Goal: Task Accomplishment & Management: Manage account settings

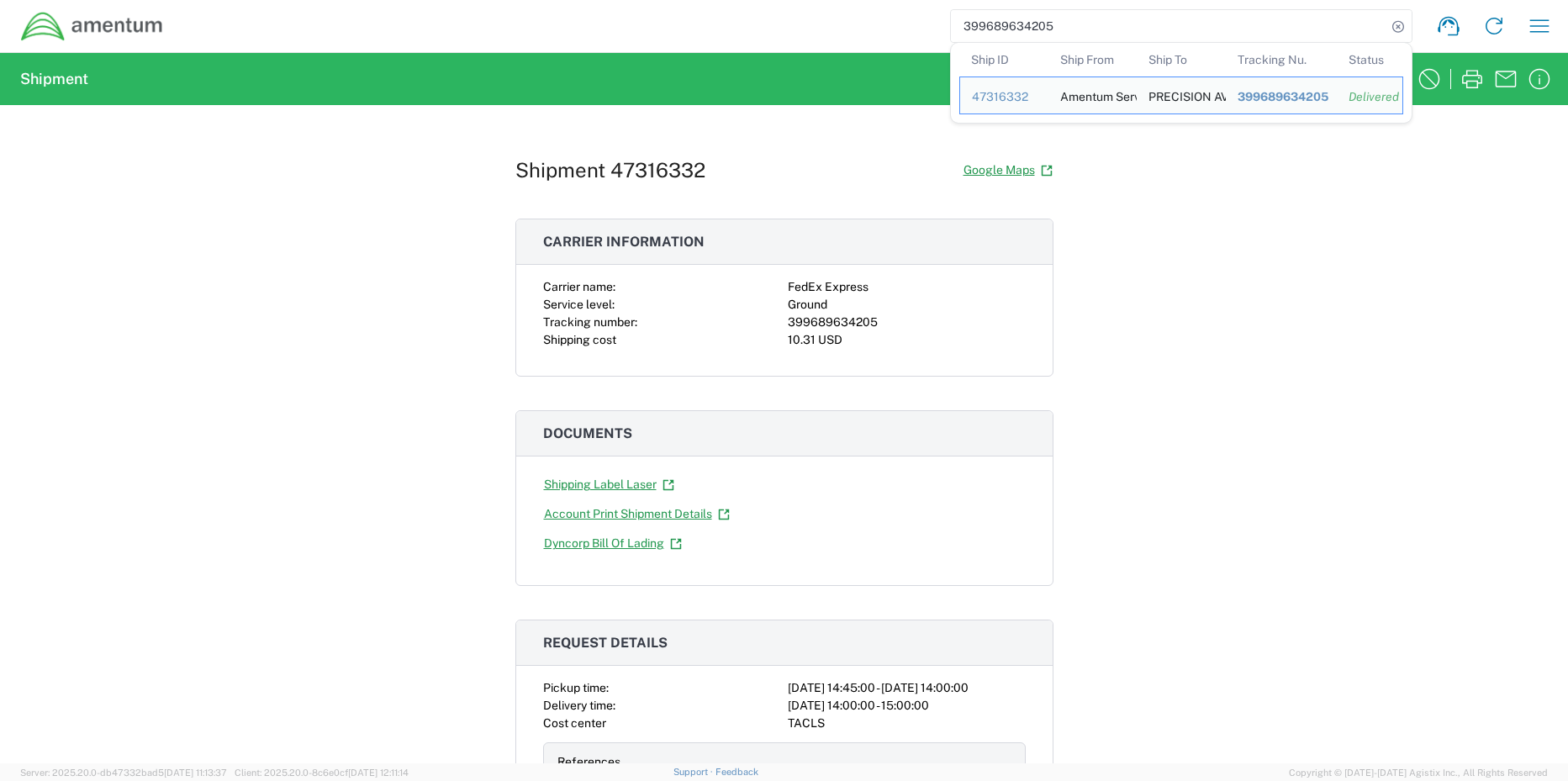
scroll to position [1182, 0]
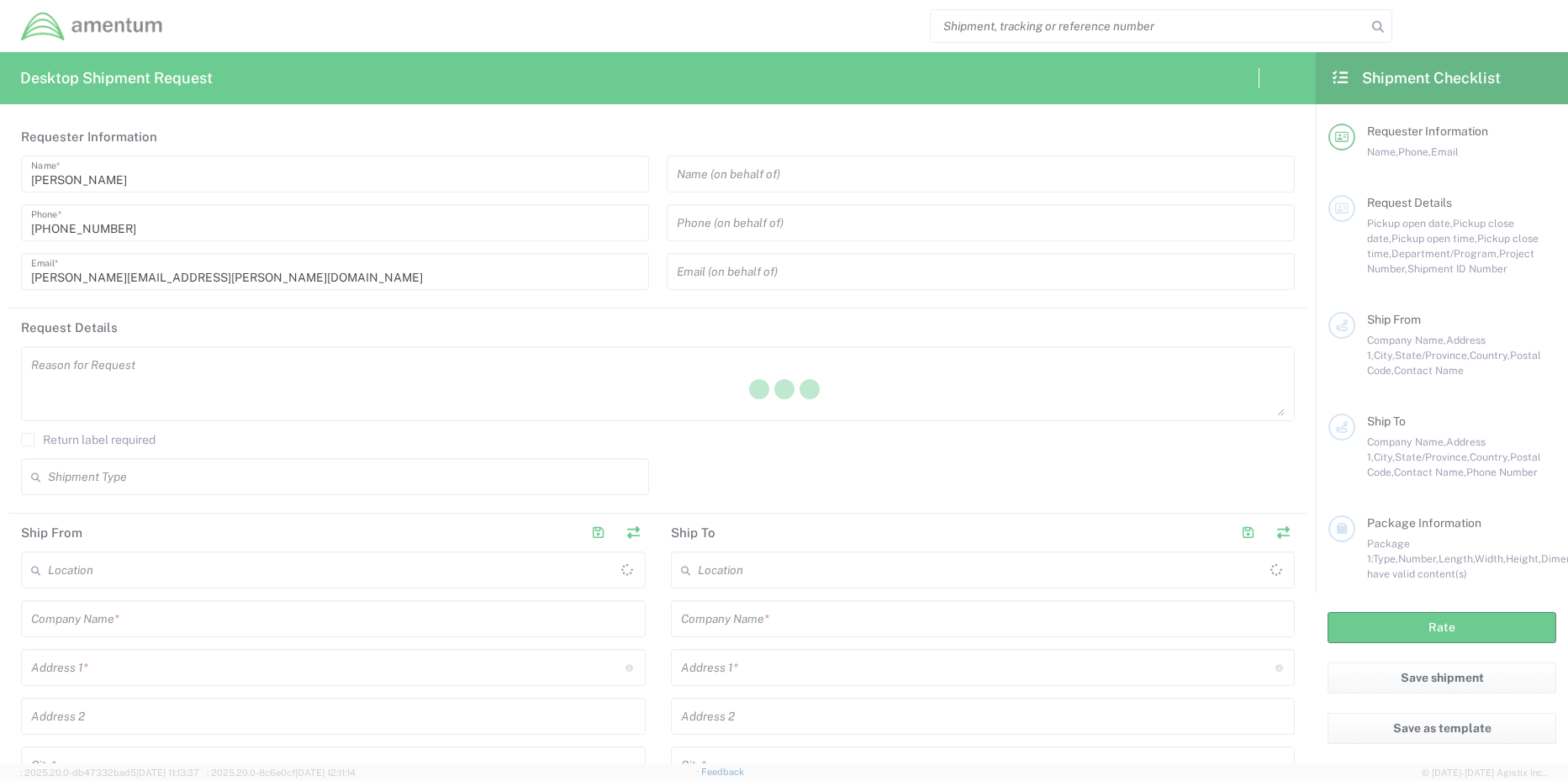
type input "[GEOGRAPHIC_DATA]"
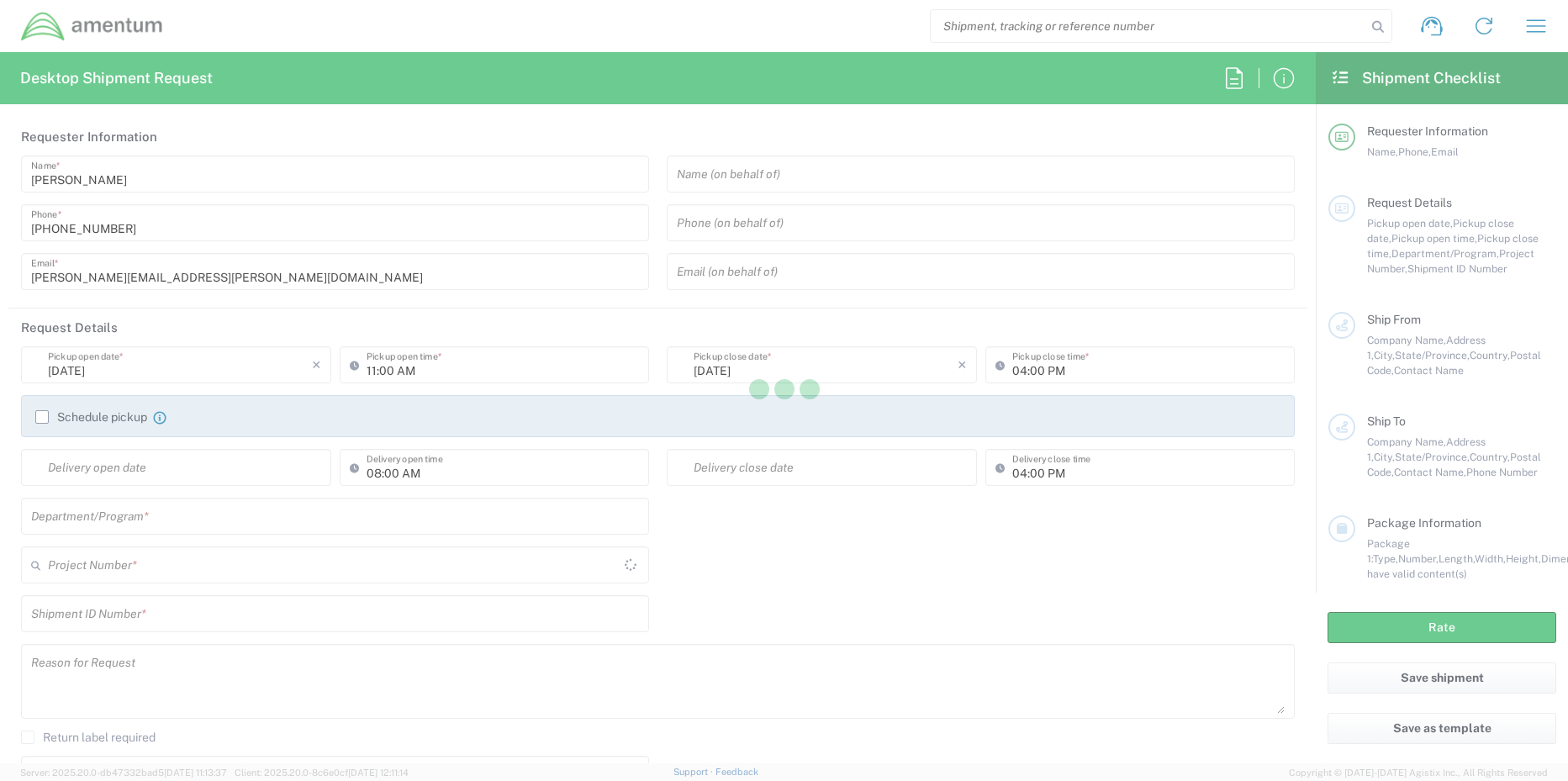
type input "TACLS"
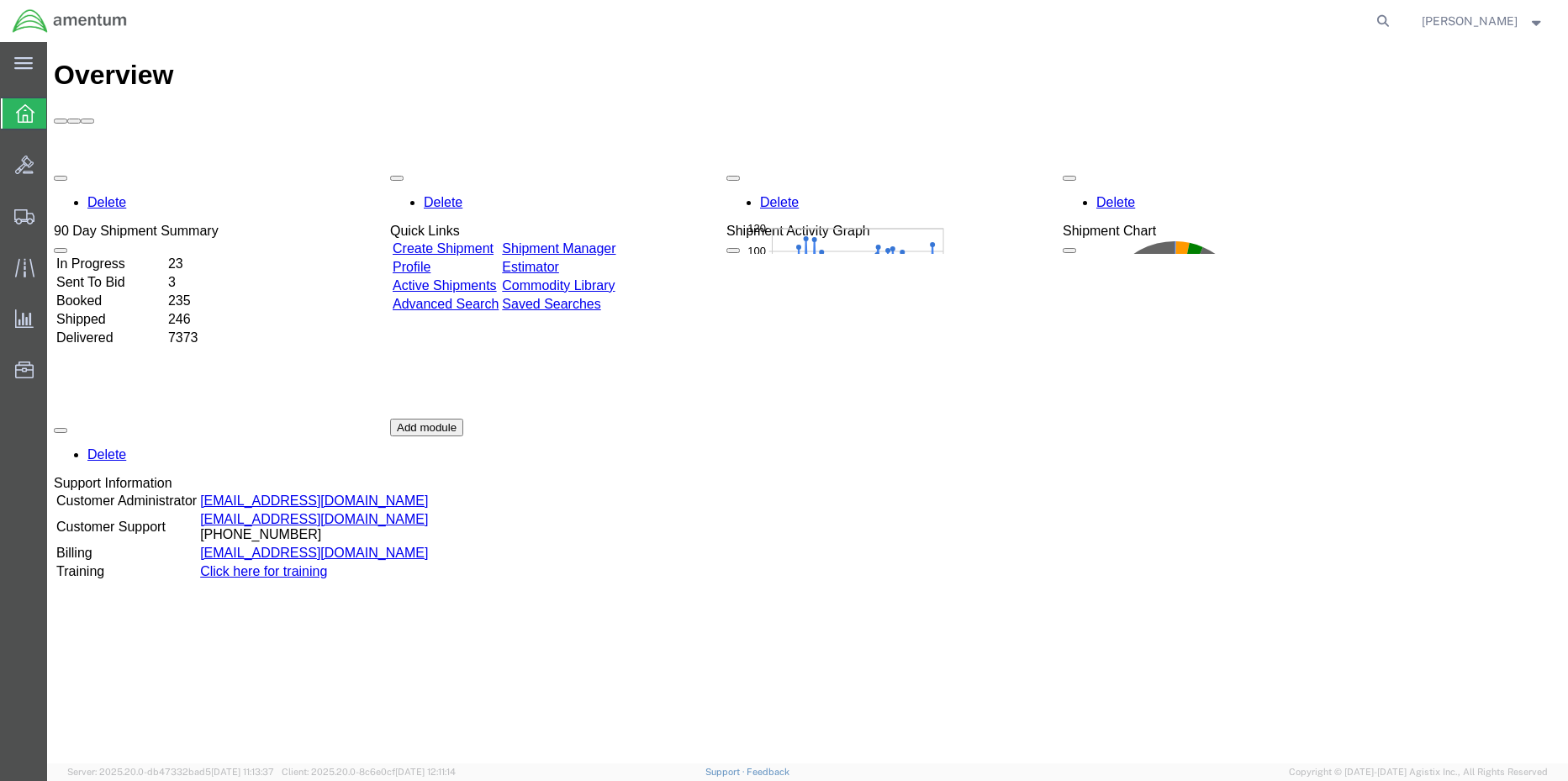
click at [633, 167] on div "Delete 90 Day Shipment Summary In Progress 23 Sent To Bid 3 Booked 235 Shipped …" at bounding box center [807, 419] width 1507 height 505
click at [615, 241] on link "Shipment Manager" at bounding box center [559, 248] width 114 height 15
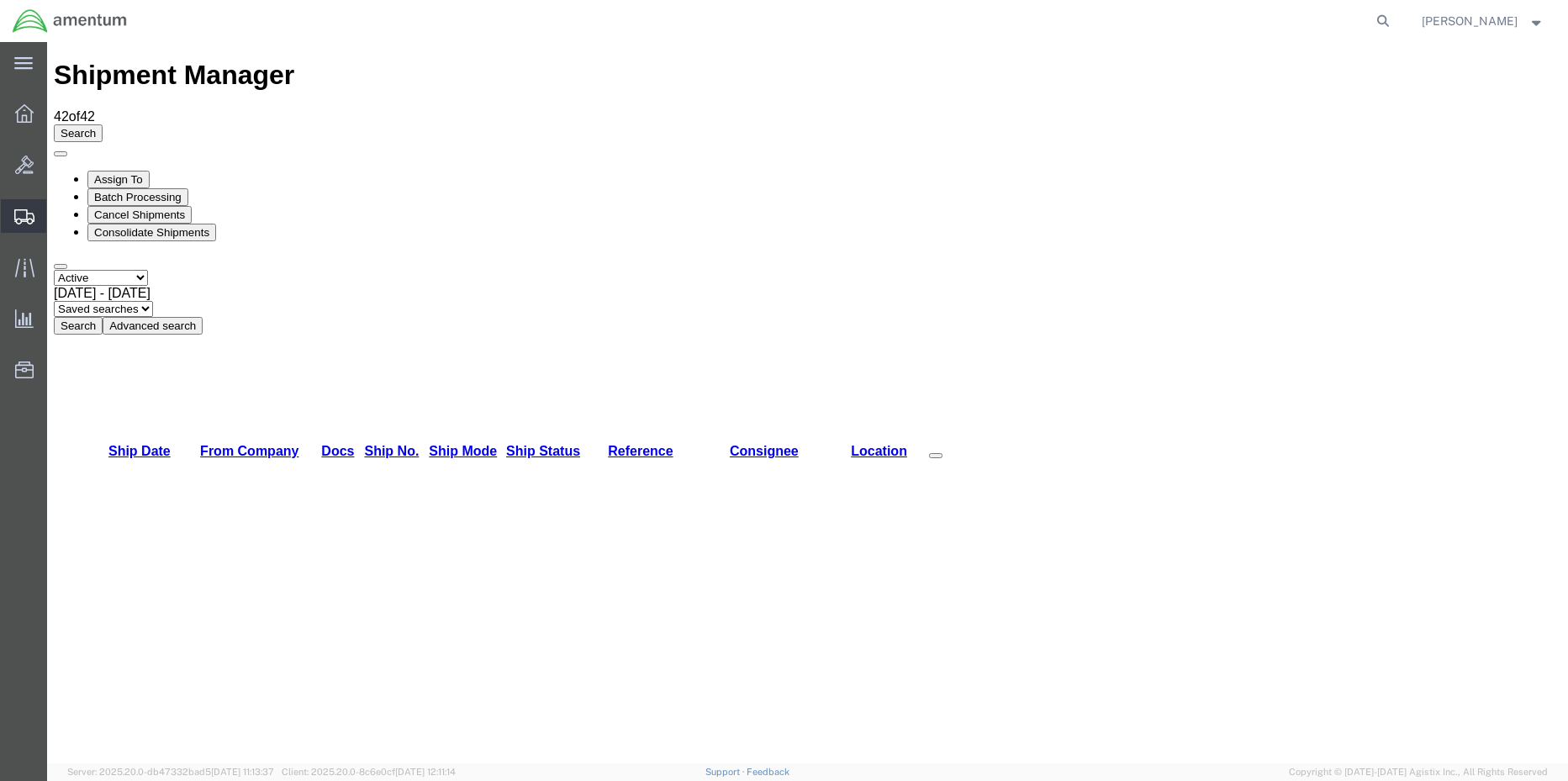
click at [0, 0] on span "Shipment Manager" at bounding box center [0, 0] width 0 height 0
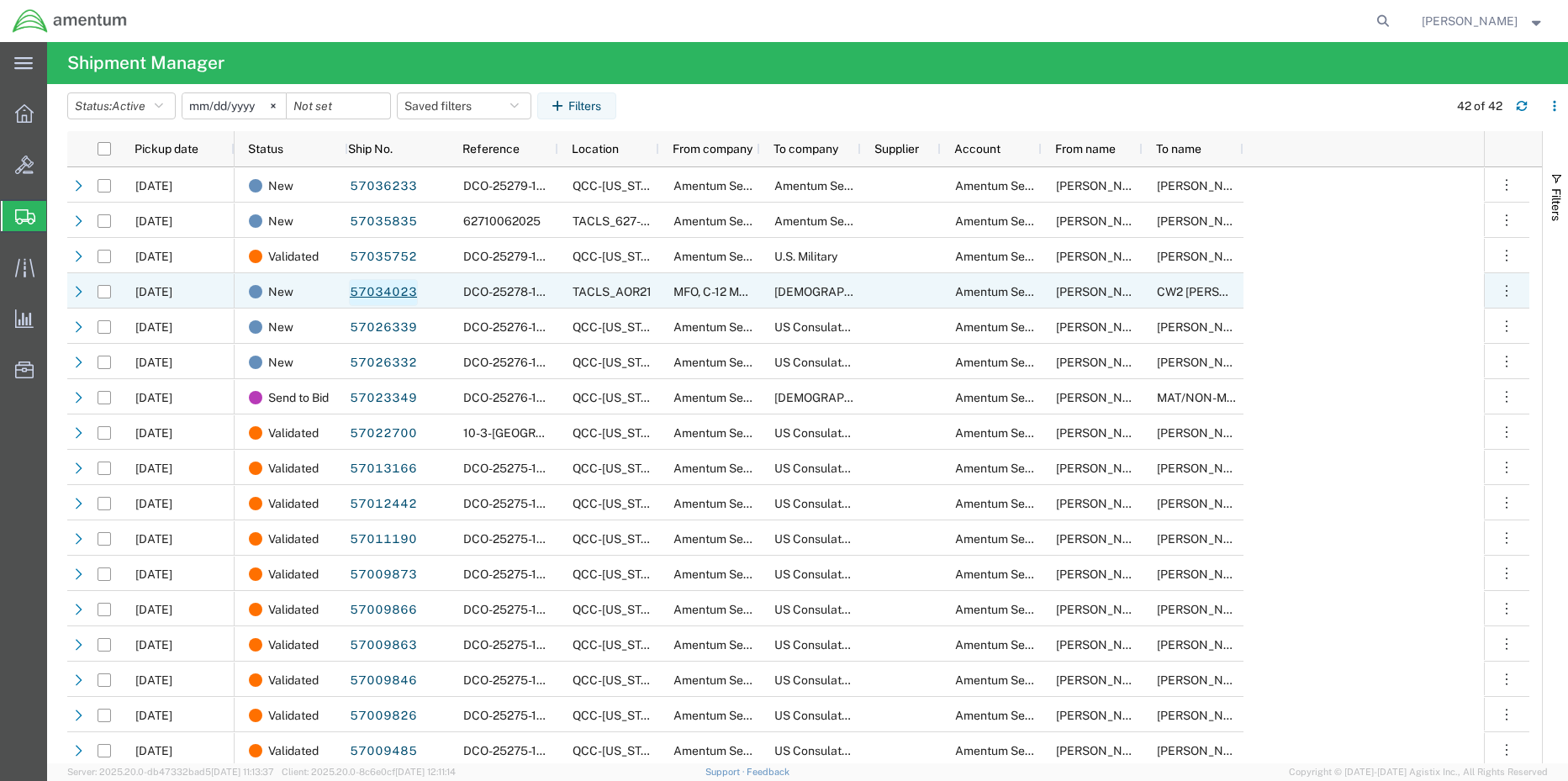
click at [380, 289] on link "57034023" at bounding box center [383, 292] width 69 height 26
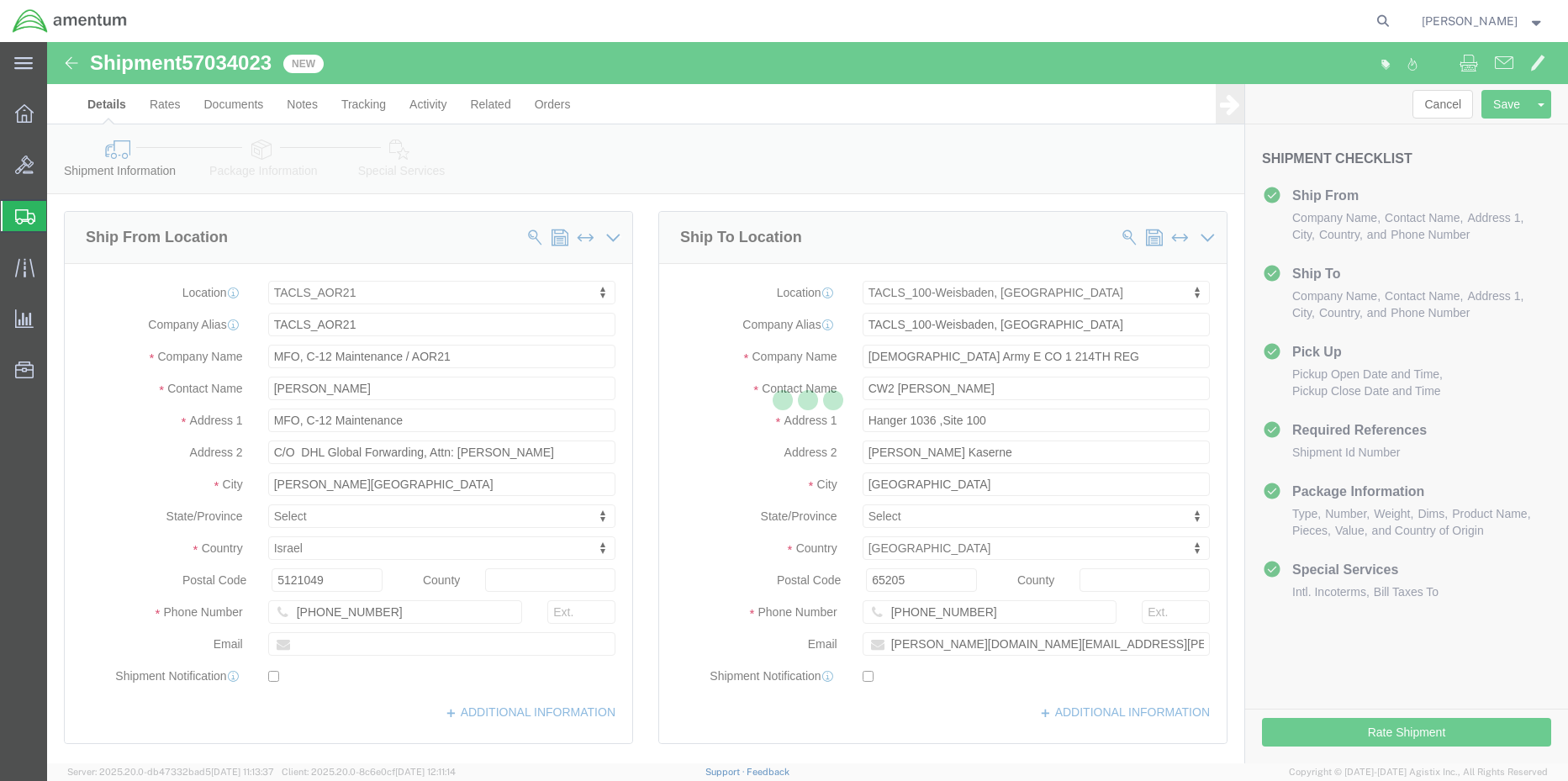
select select "42740"
select select "42677"
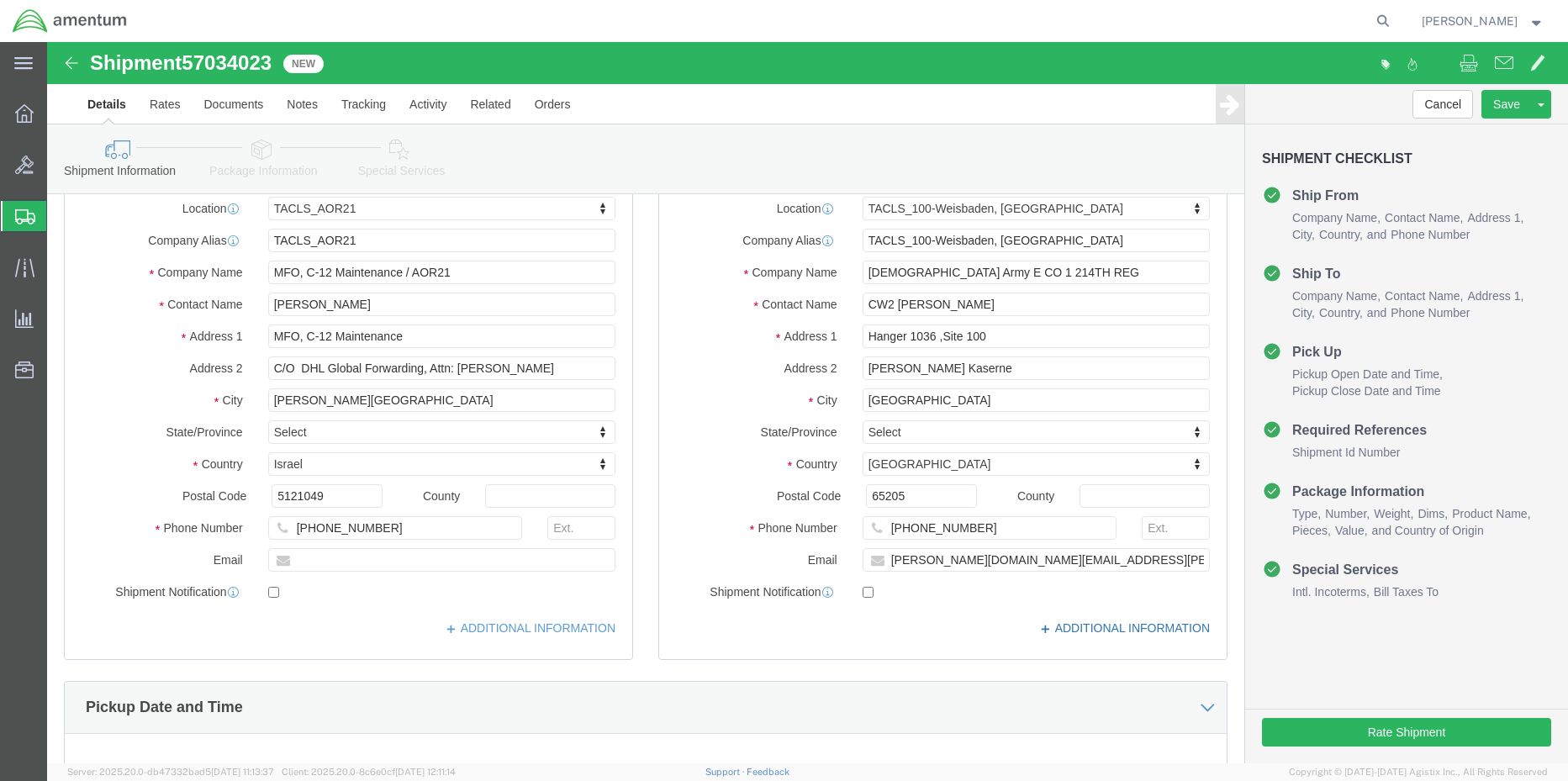
drag, startPoint x: 1012, startPoint y: 588, endPoint x: 1002, endPoint y: 602, distance: 17.2
click link "ADDITIONAL INFORMATION"
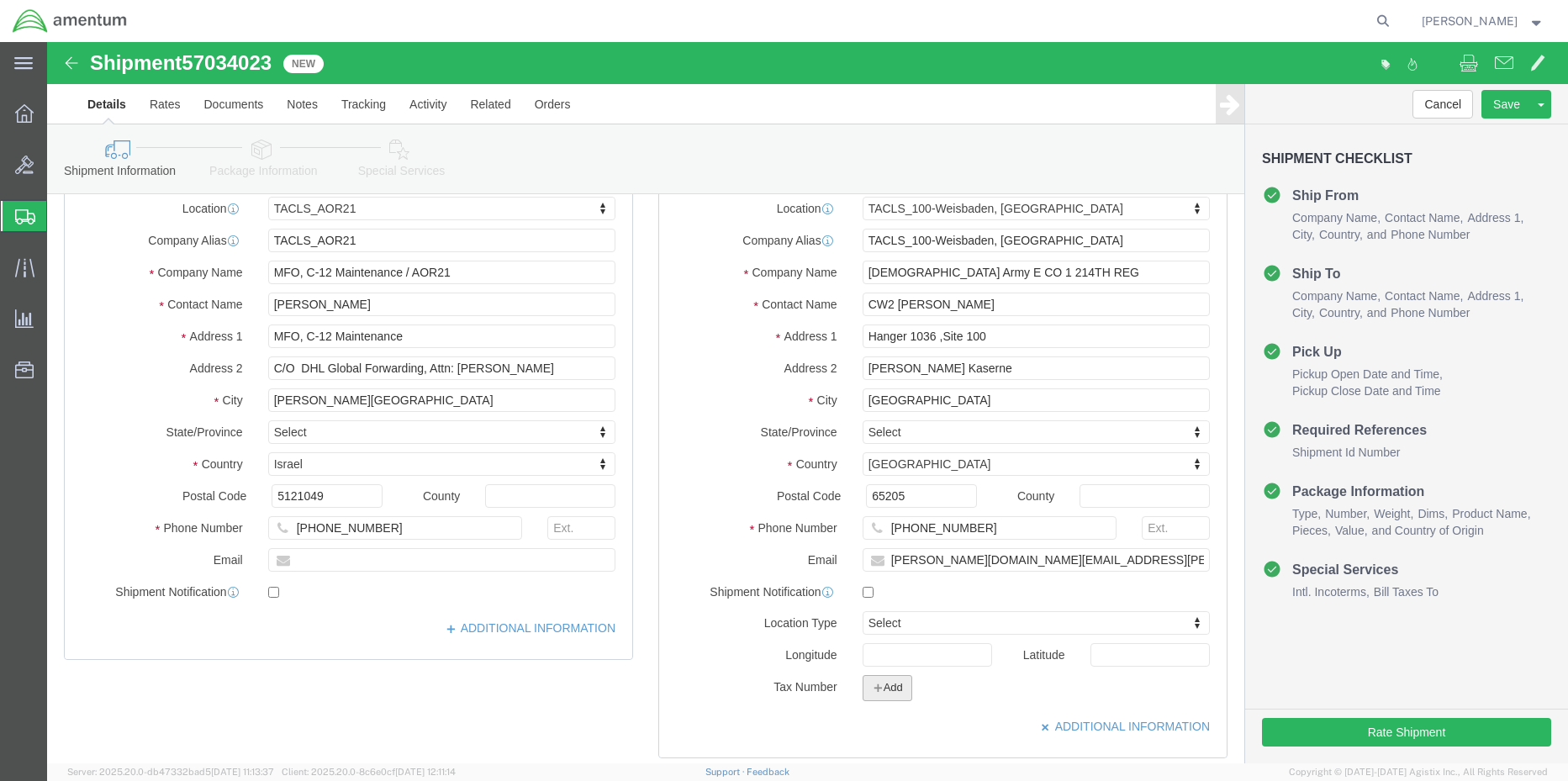
click button "Add"
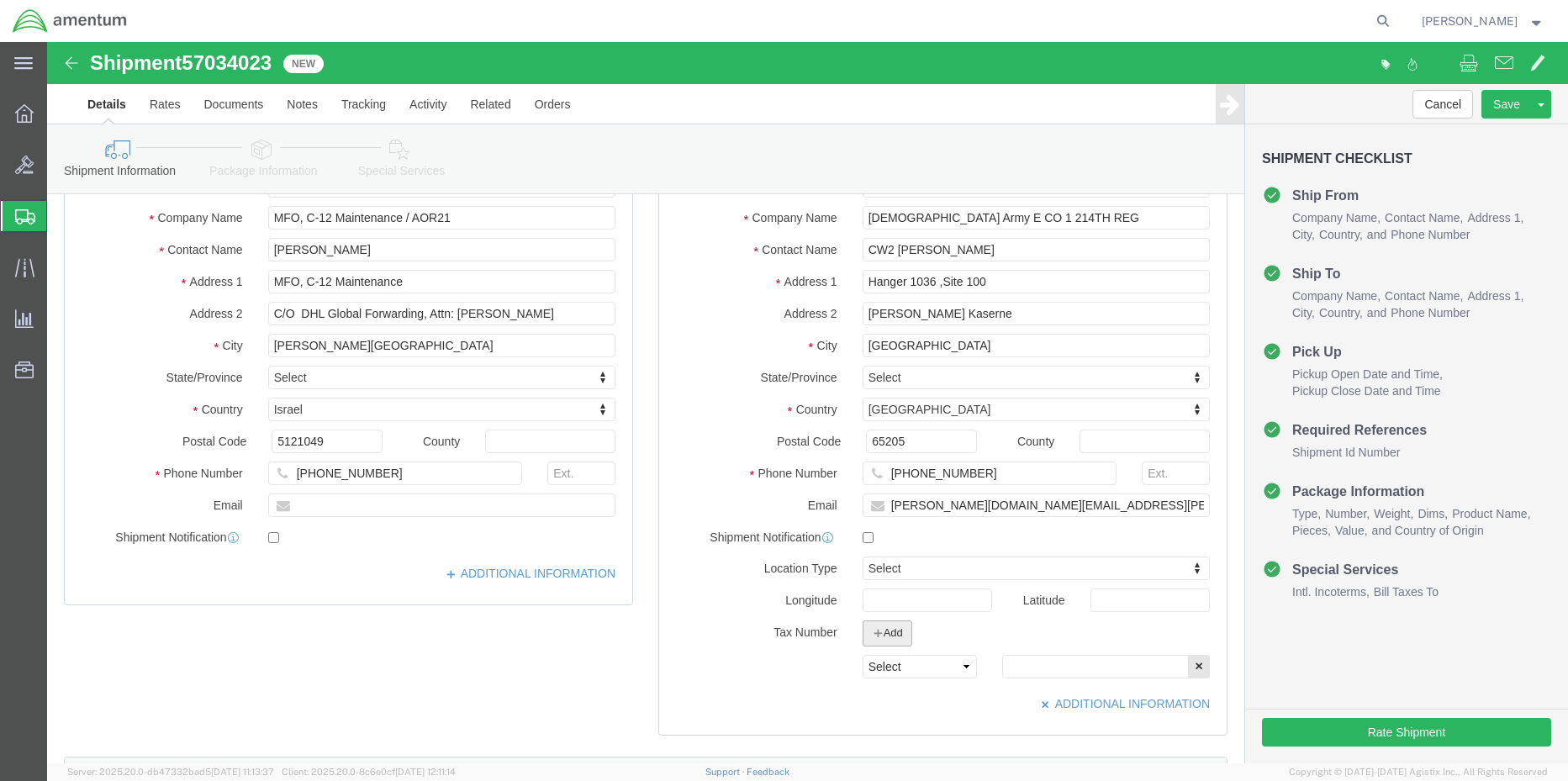
scroll to position [168, 0]
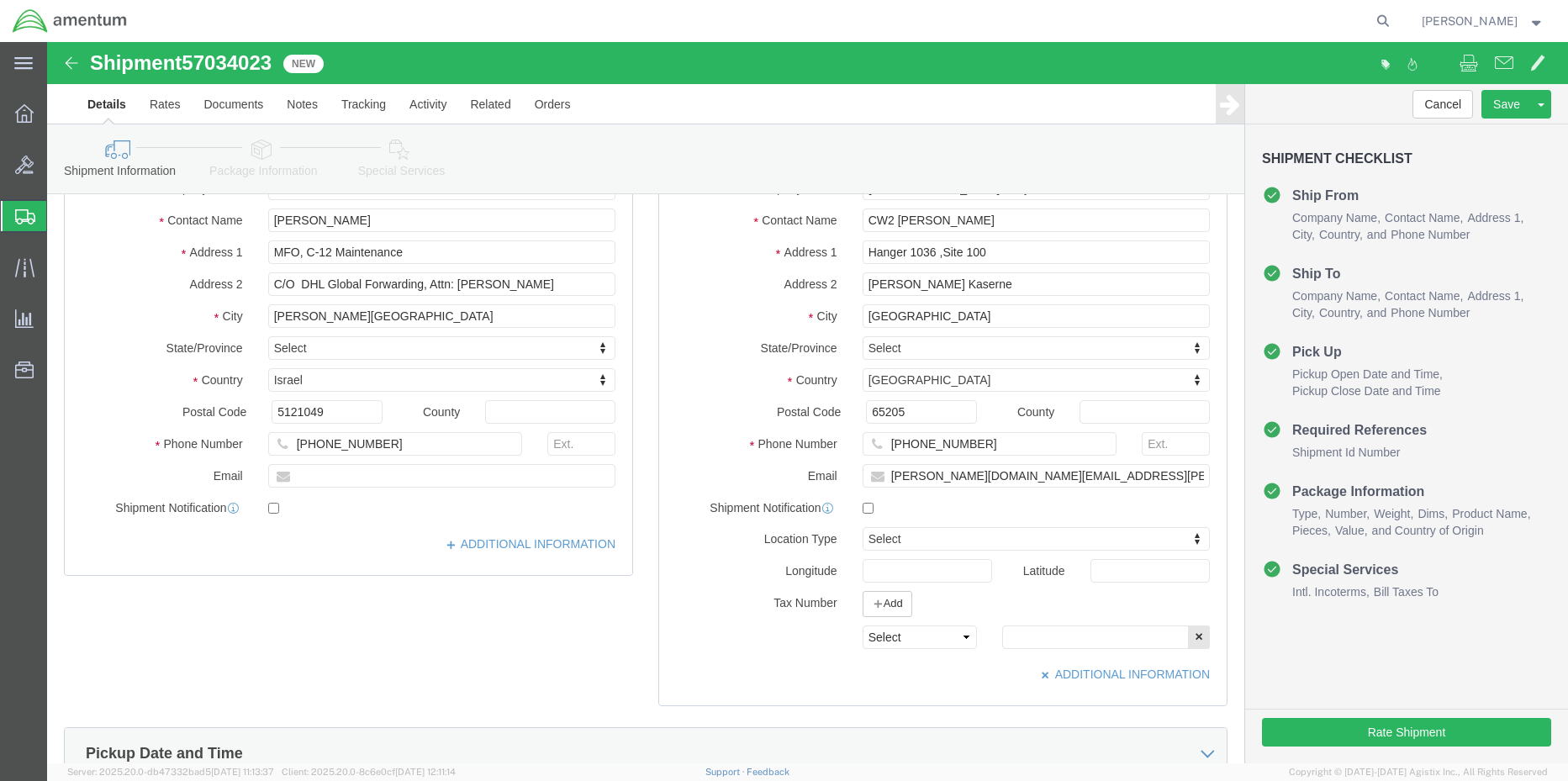
click div "Select EIN EORI TIN VAT Other Tax Number Add Select EIN EORI TIN VAT Other"
click select "Select EIN EORI TIN VAT Other"
select select "EORI"
click select "Select EIN EORI TIN VAT Other"
click input "text"
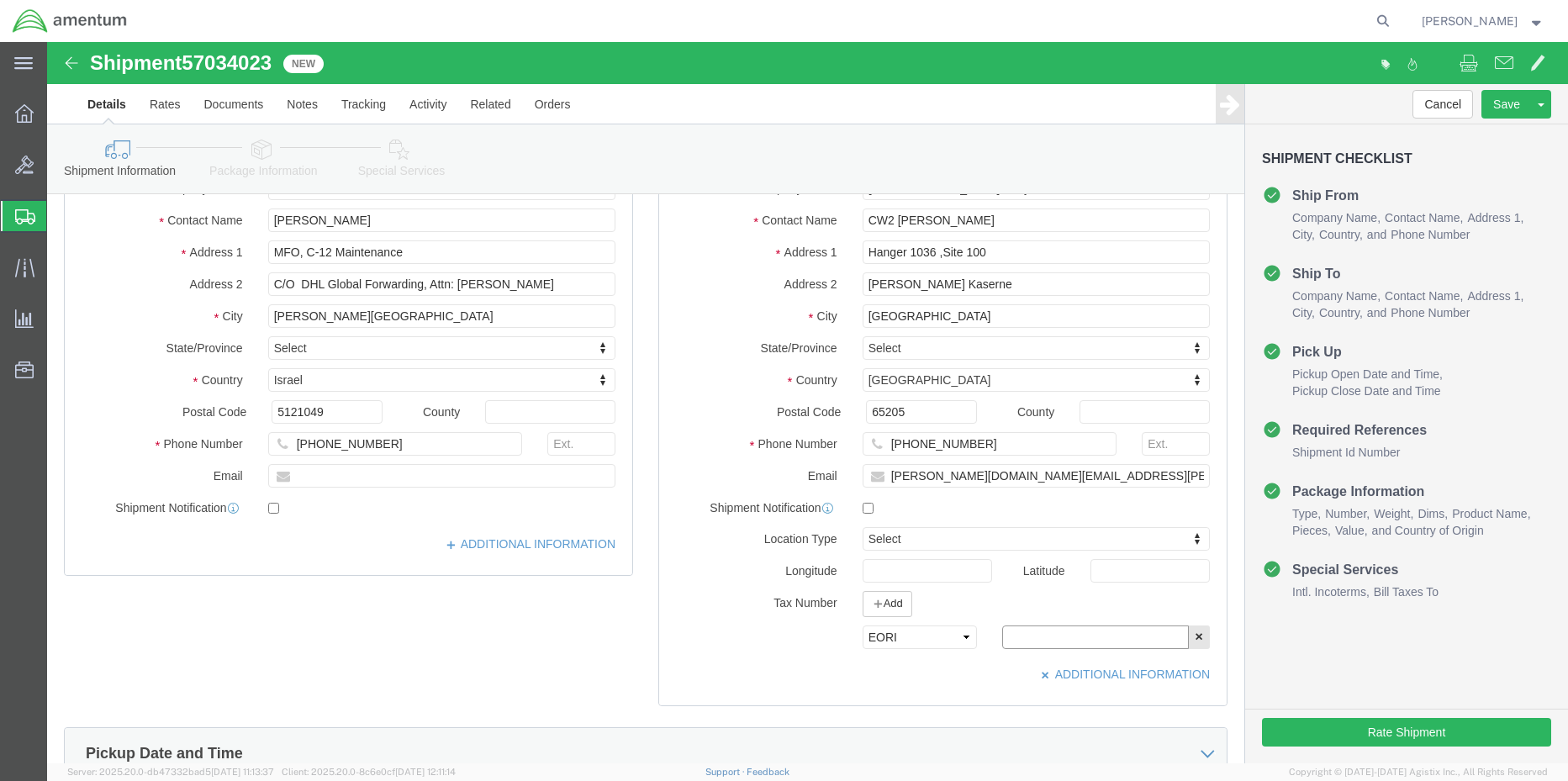
type input "[US_VEHICLE_IDENTIFICATION_NUMBER]"
click button "Save"
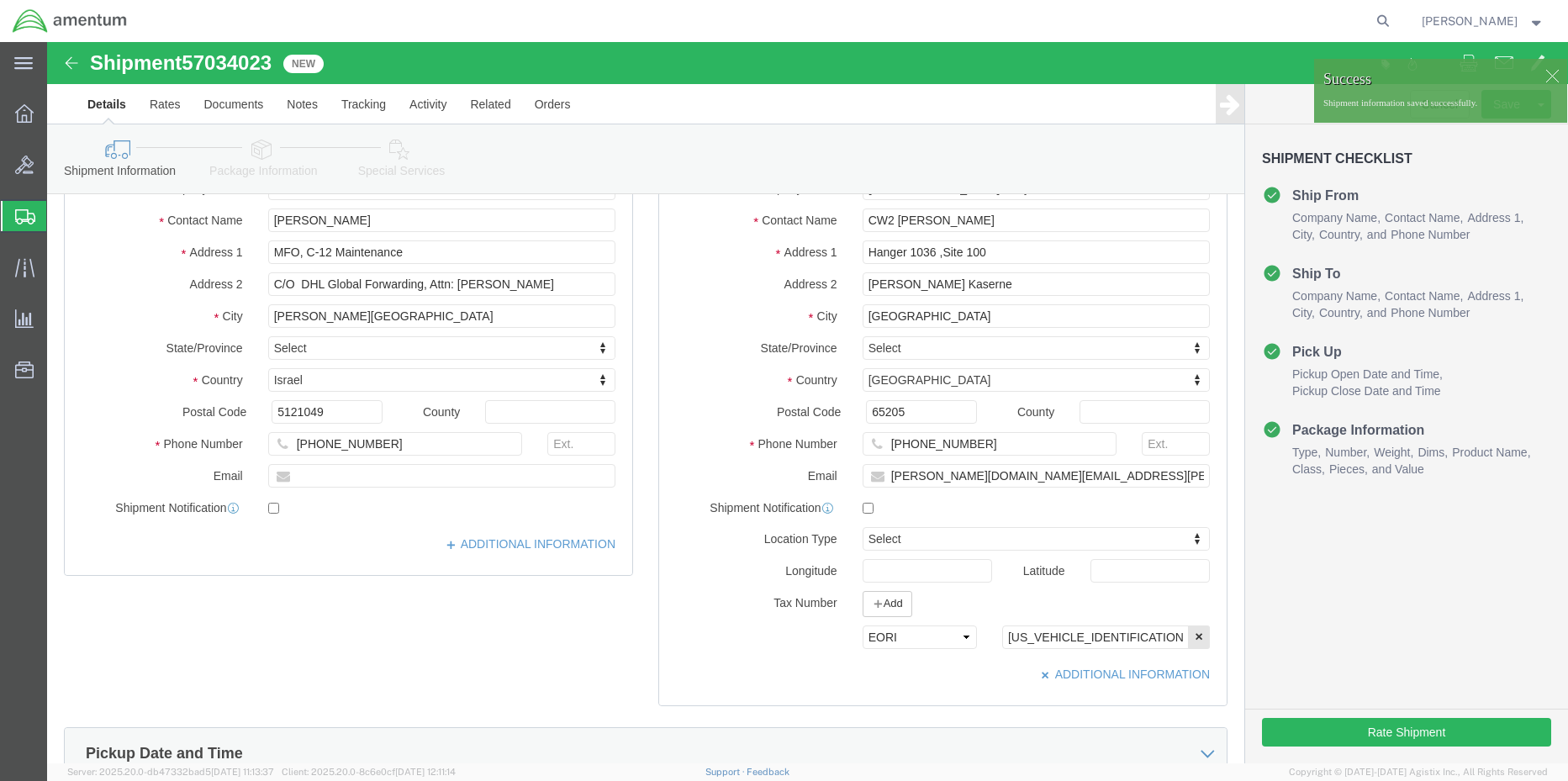
click icon
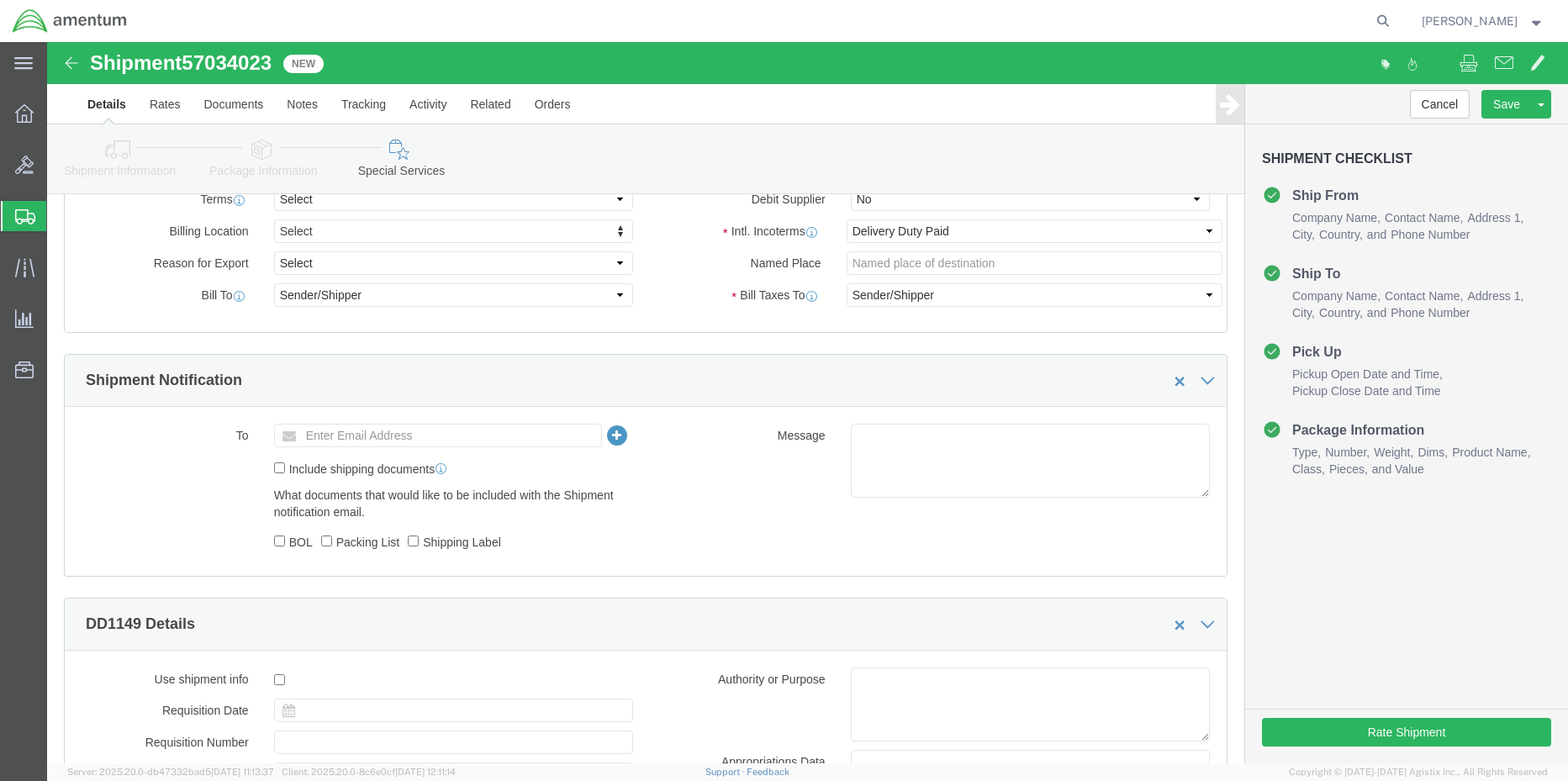
scroll to position [925, 0]
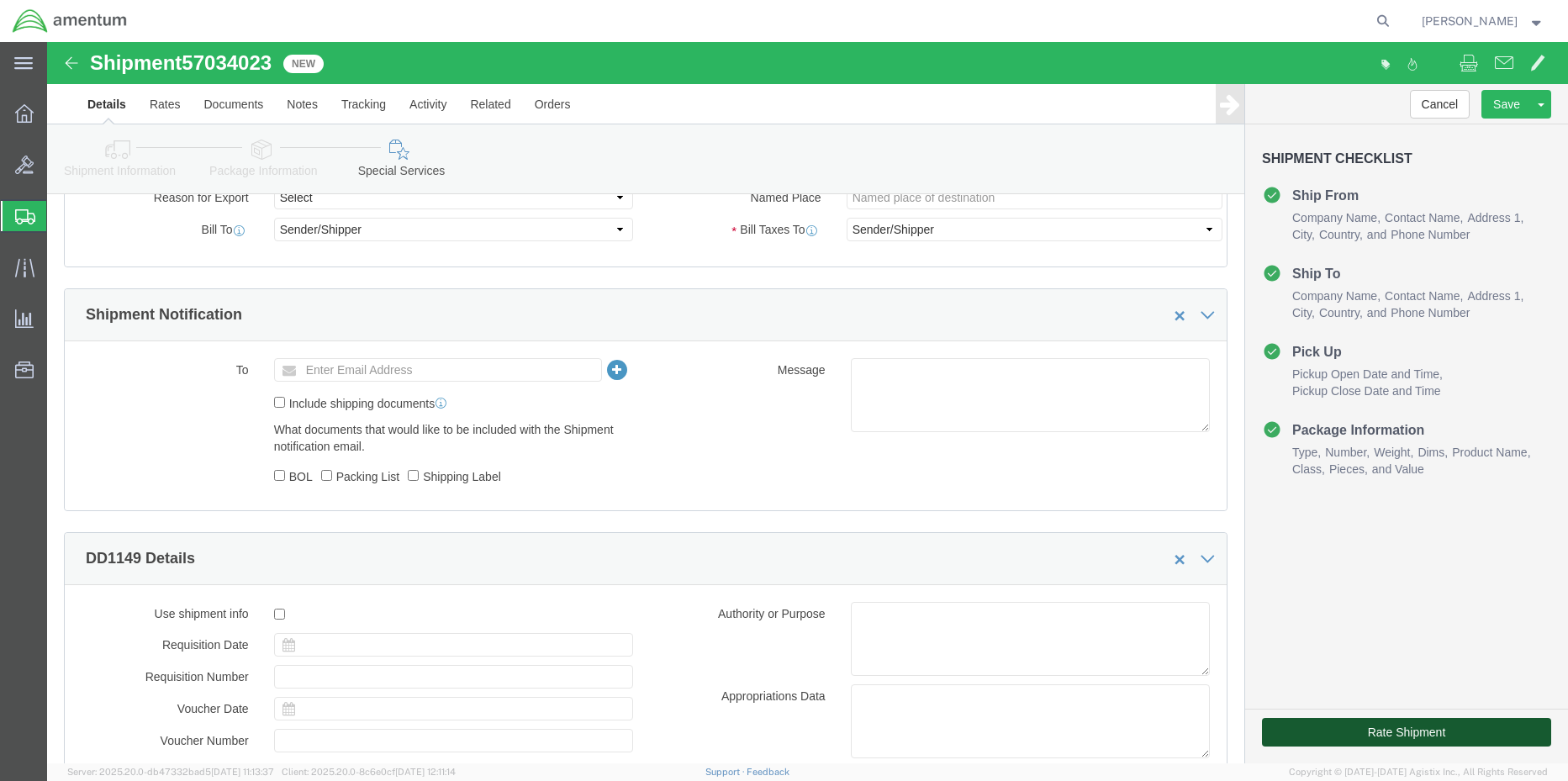
drag, startPoint x: 1344, startPoint y: 686, endPoint x: 1390, endPoint y: 728, distance: 62.3
click button "Rate Shipment"
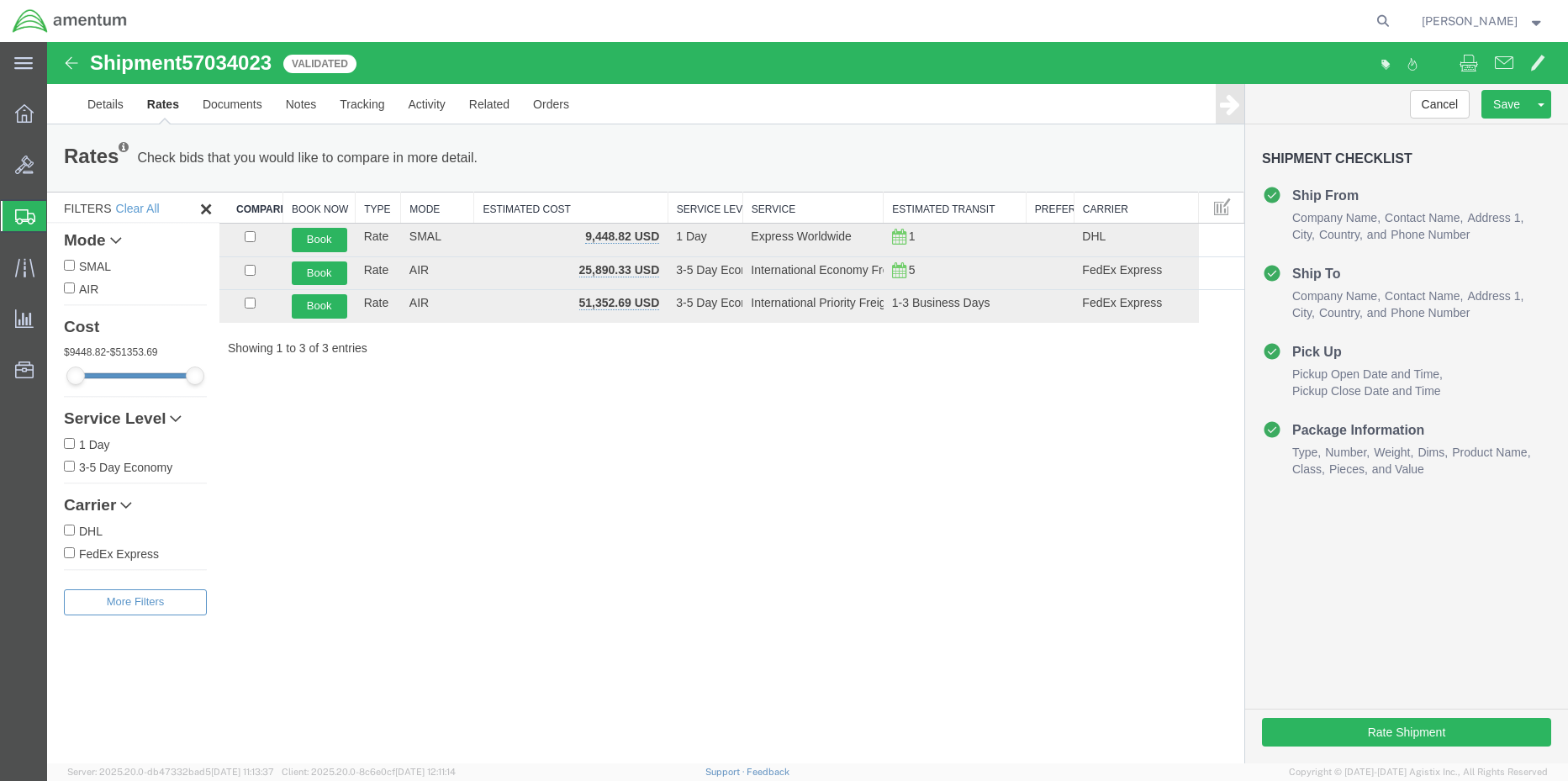
scroll to position [0, 0]
click at [22, 114] on icon at bounding box center [25, 114] width 19 height 19
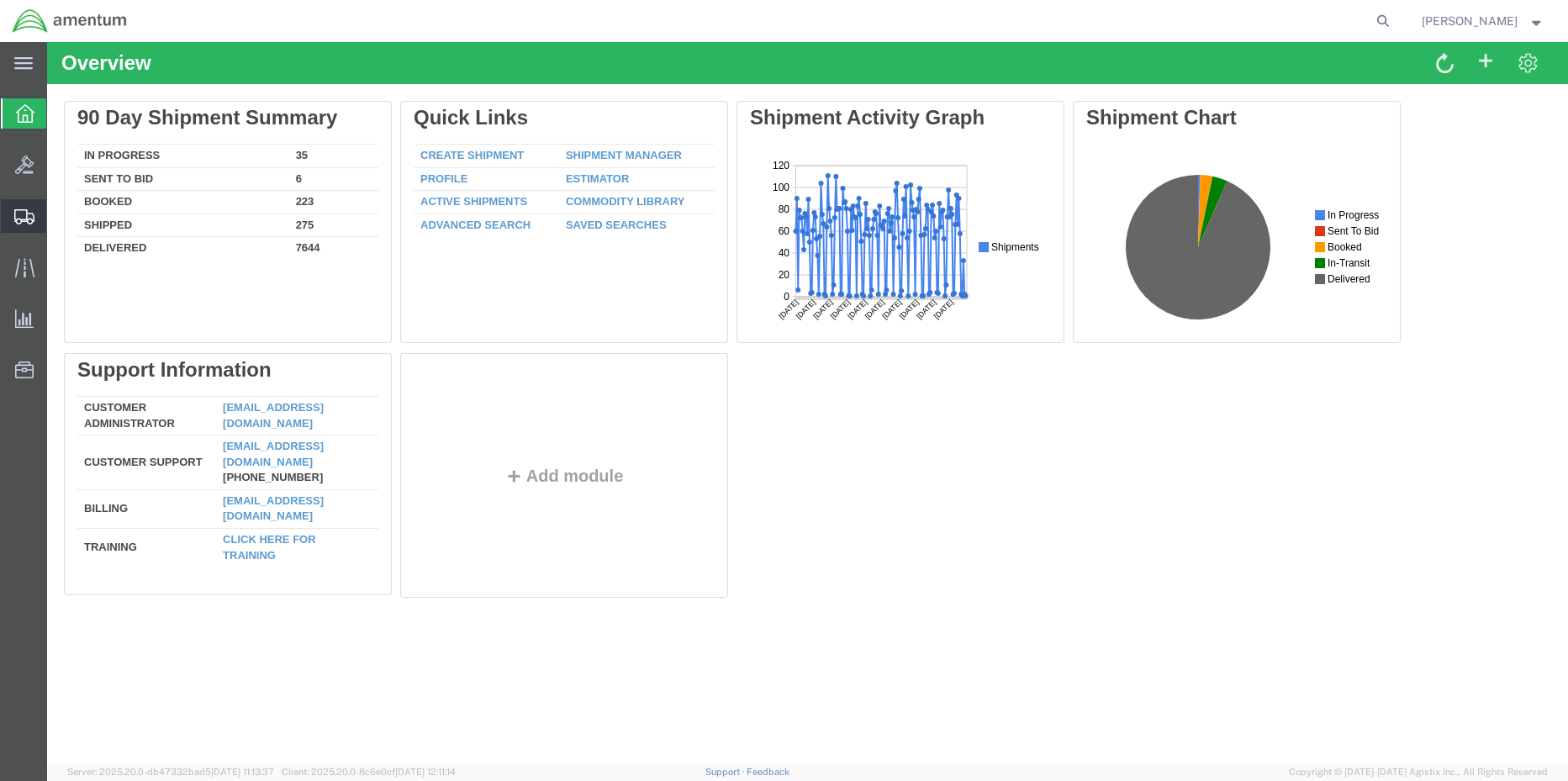
click at [0, 0] on span "Shipment Manager" at bounding box center [0, 0] width 0 height 0
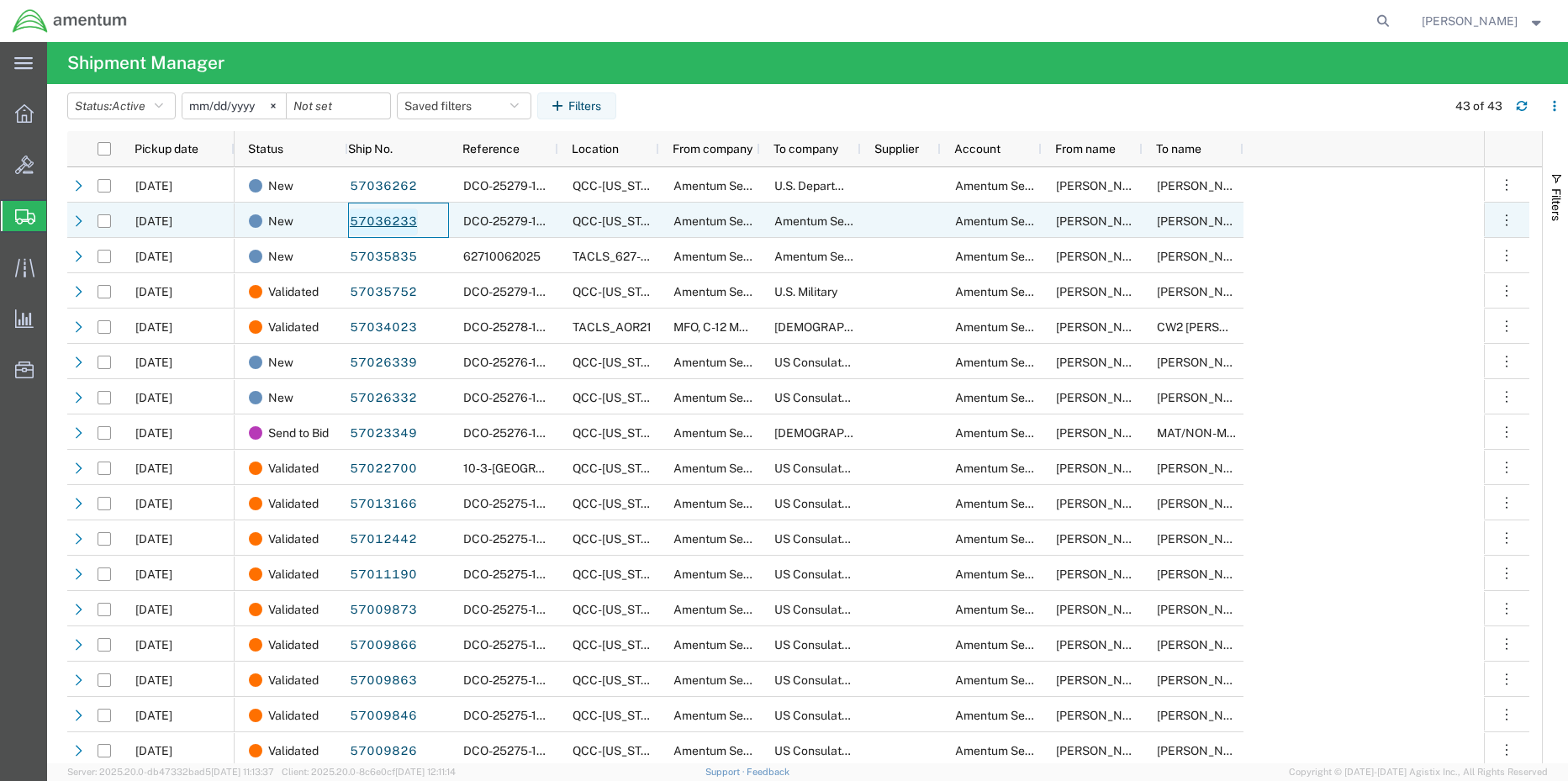
click at [377, 220] on link "57036233" at bounding box center [383, 221] width 69 height 26
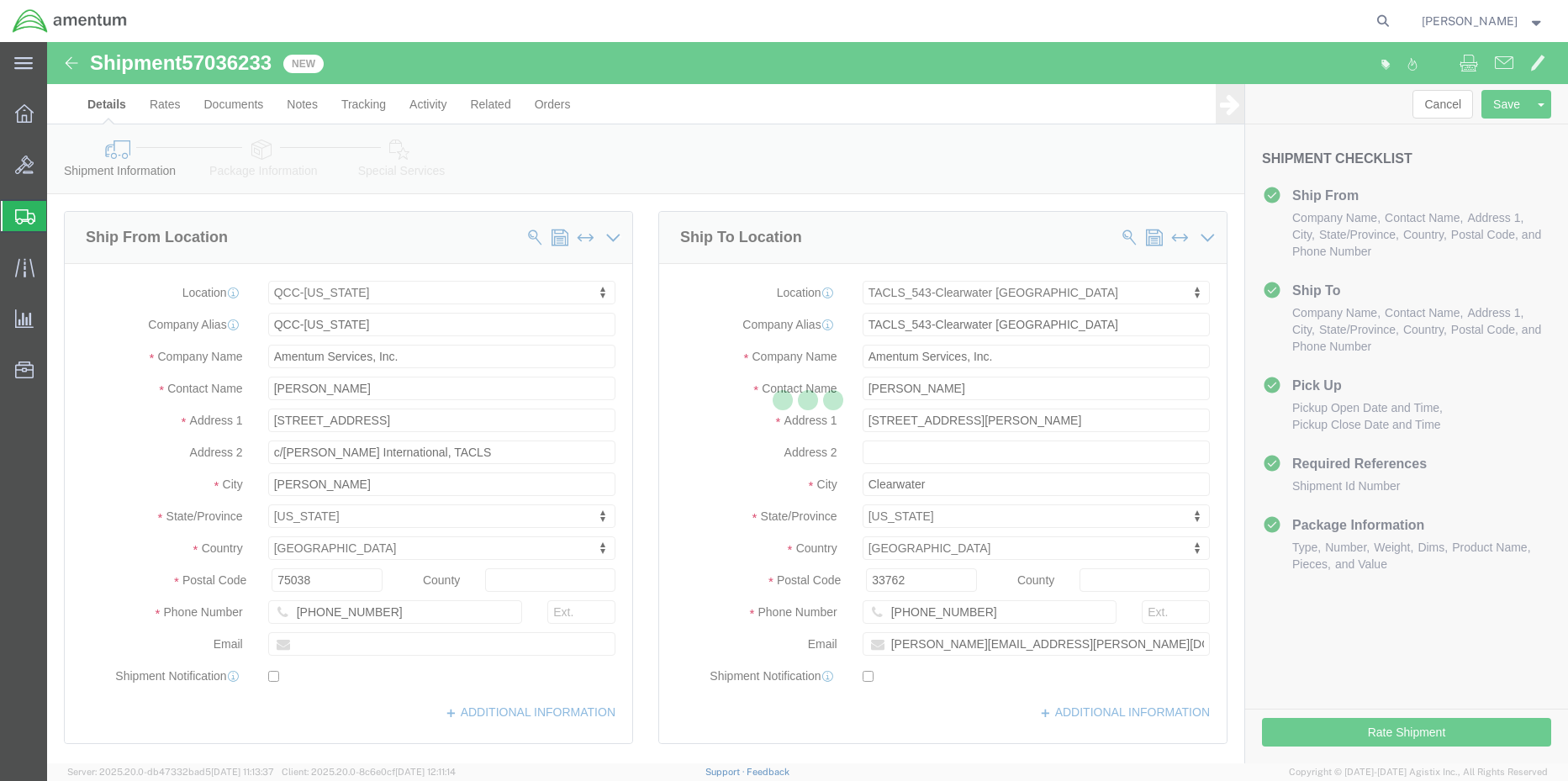
select select "42668"
select select "60191"
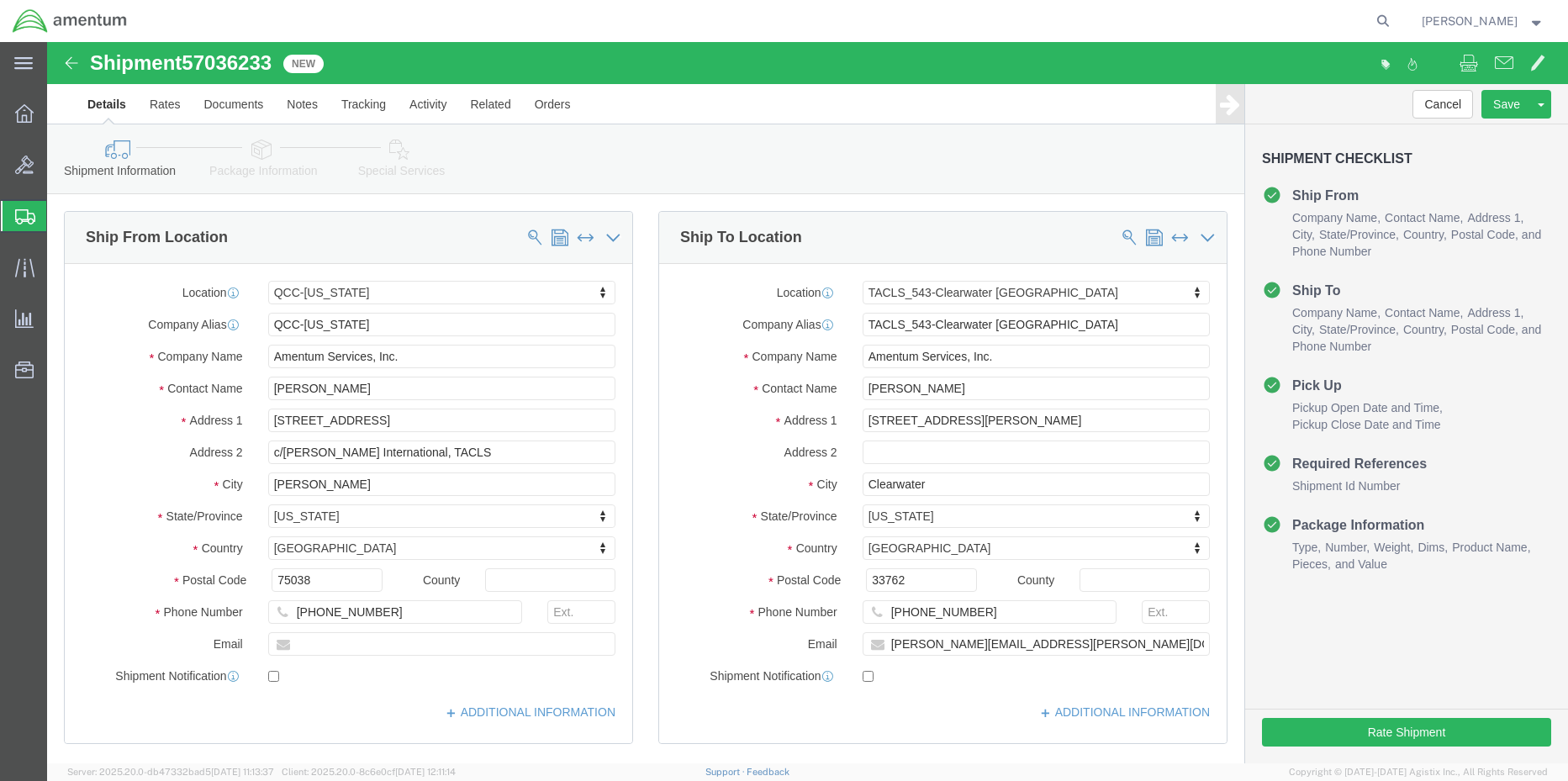
click icon
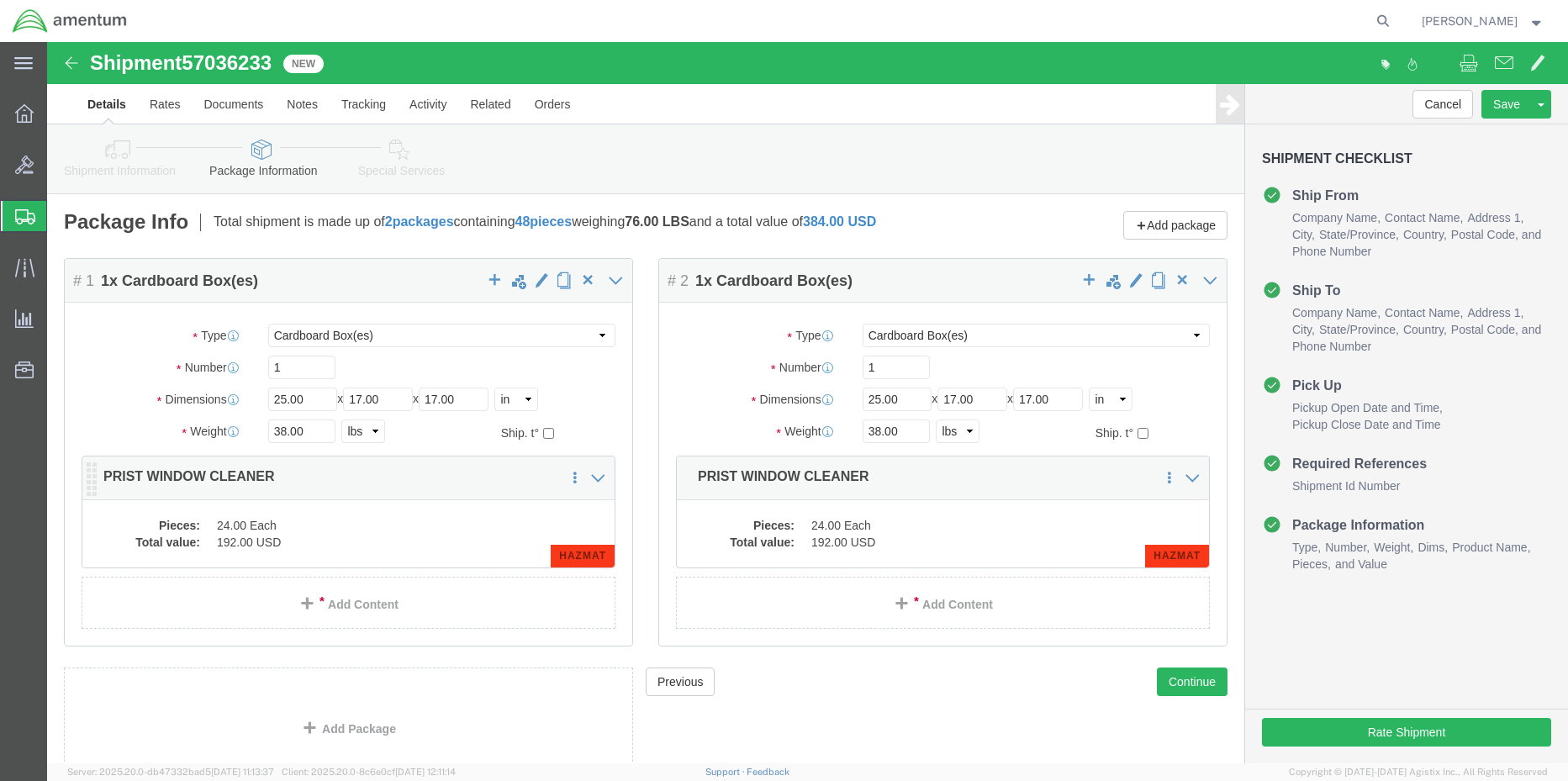
click dd "192.00 USD"
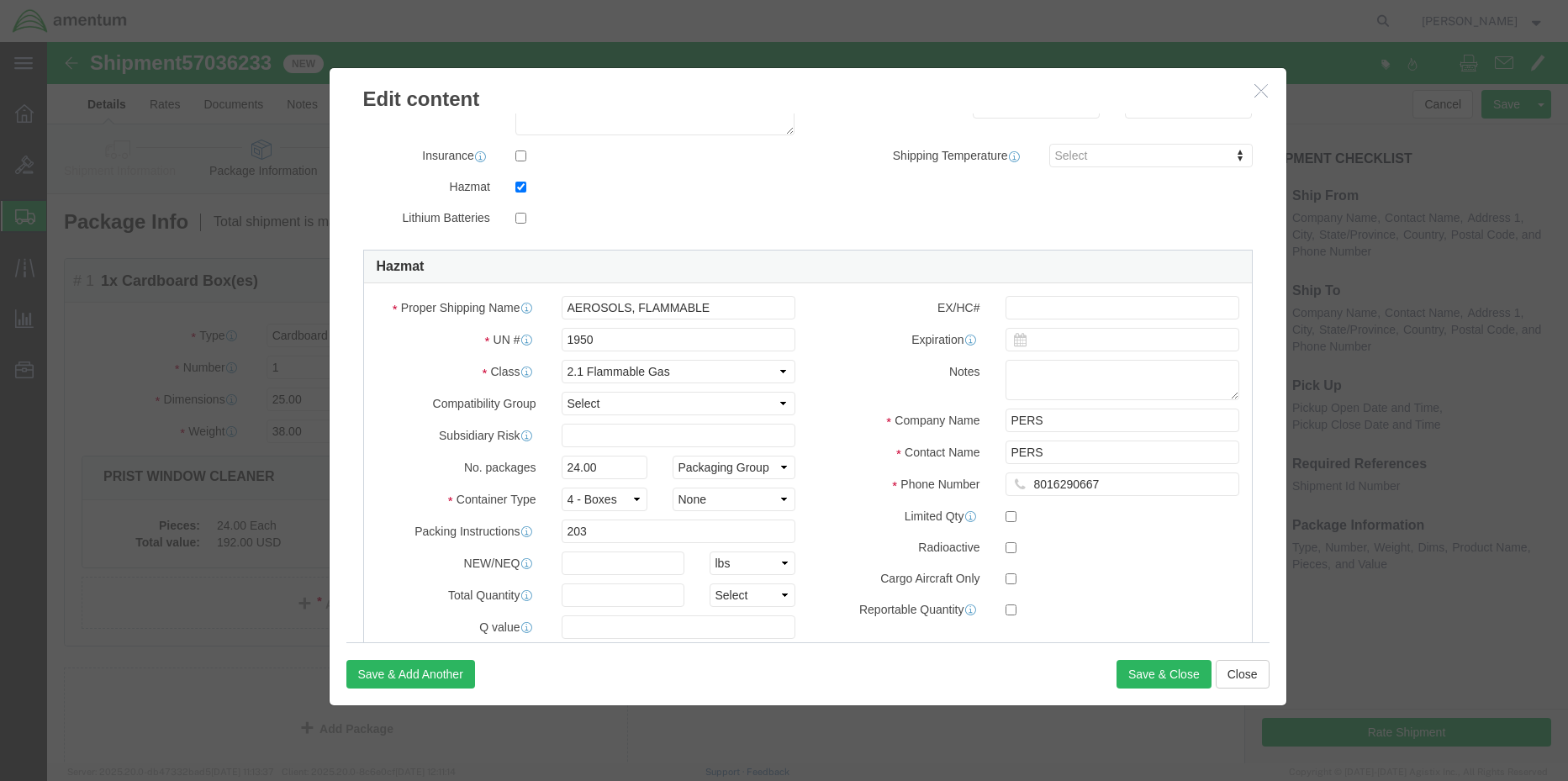
scroll to position [393, 0]
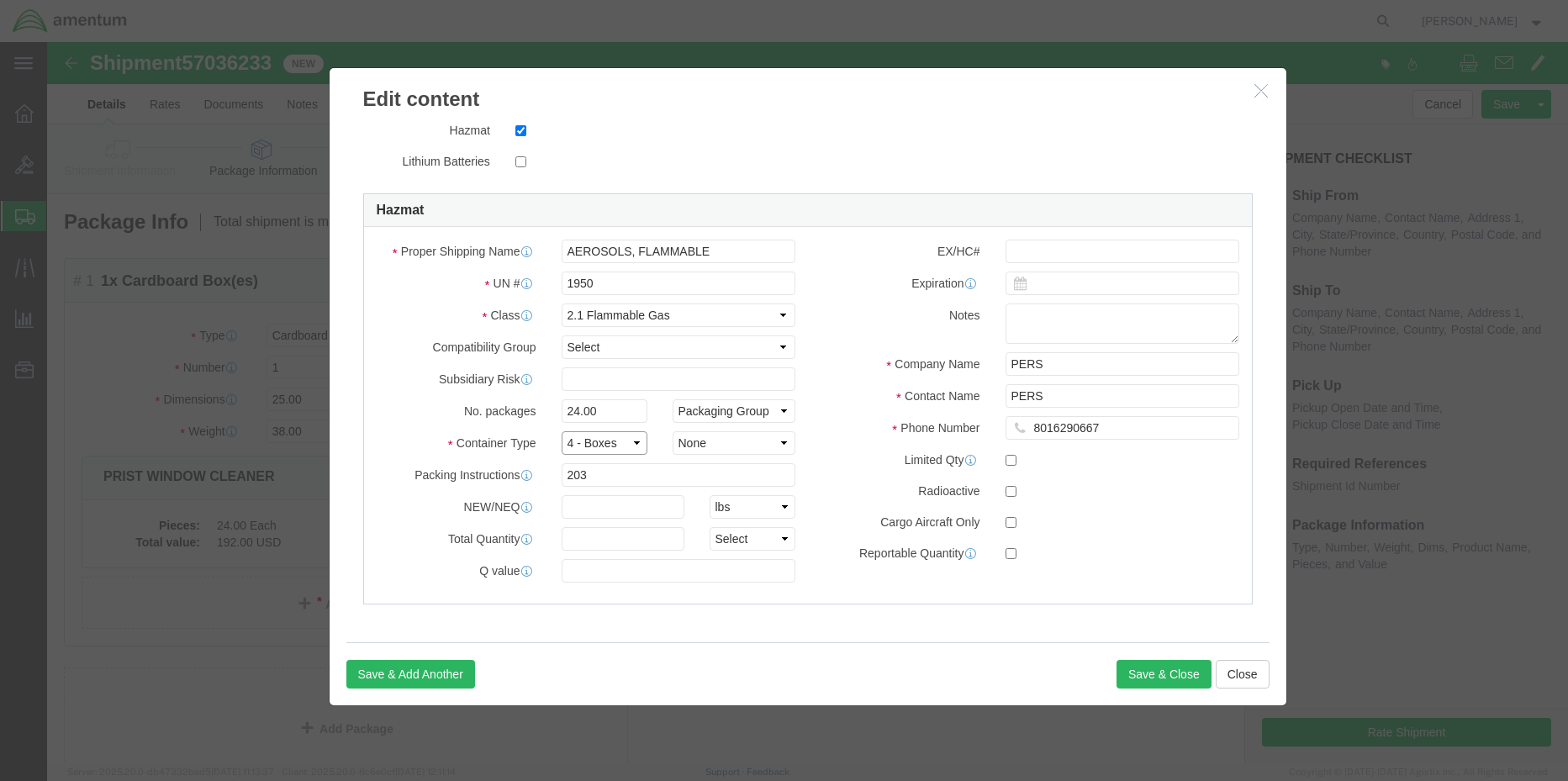
click select "Select 1 - Drums 2 - Reserved 3 - Jerricans 4 - Boxes 5 - Bags 6 - Composite Pa…"
click select "Container Material A - Steel (all types and surface treatments) B - Aluminum C …"
select select "FIBERBOARD"
click select "Container Material A - Steel (all types and surface treatments) B - Aluminum C …"
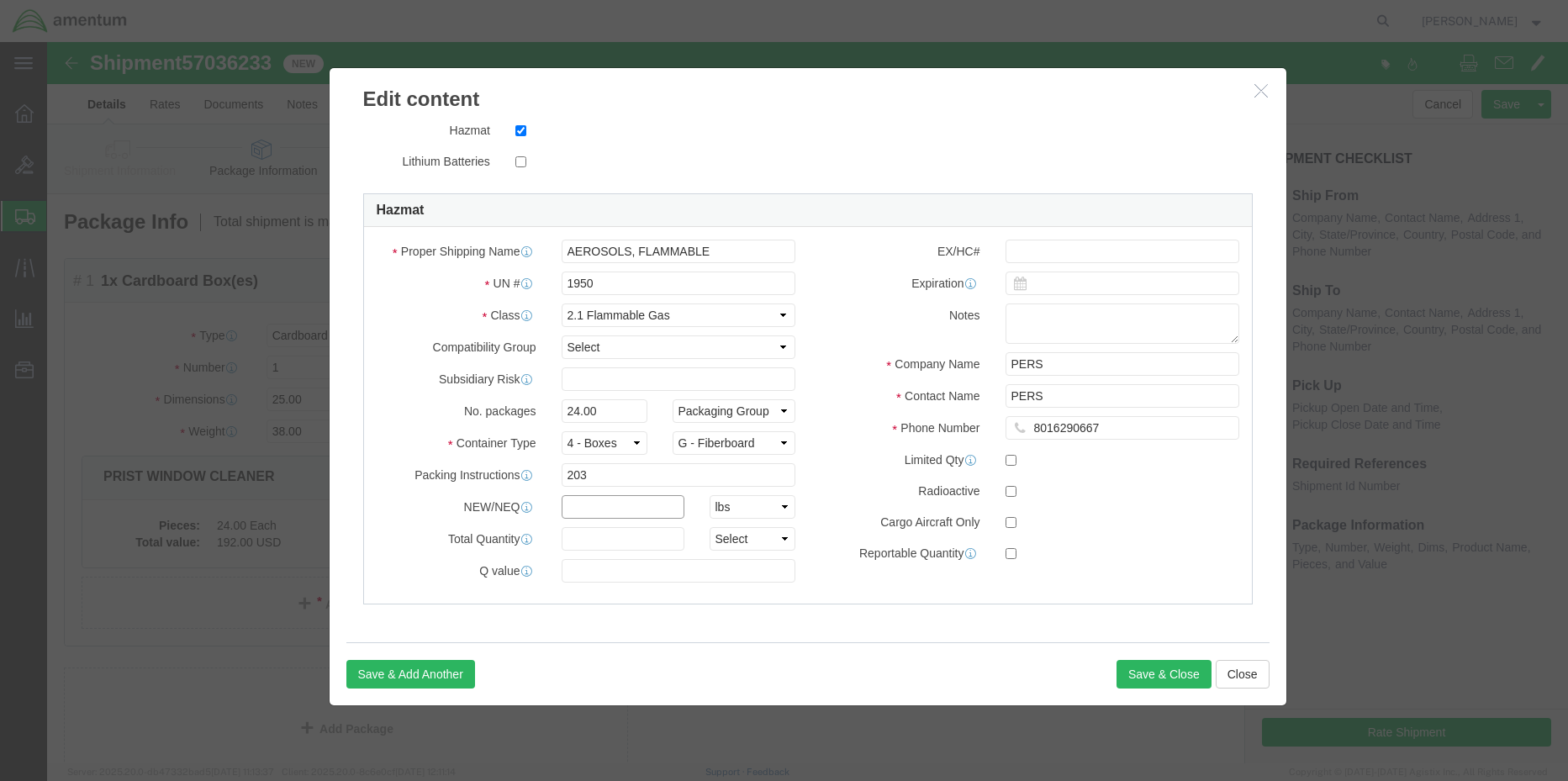
click input "text"
type input "11.4"
select select "KGS"
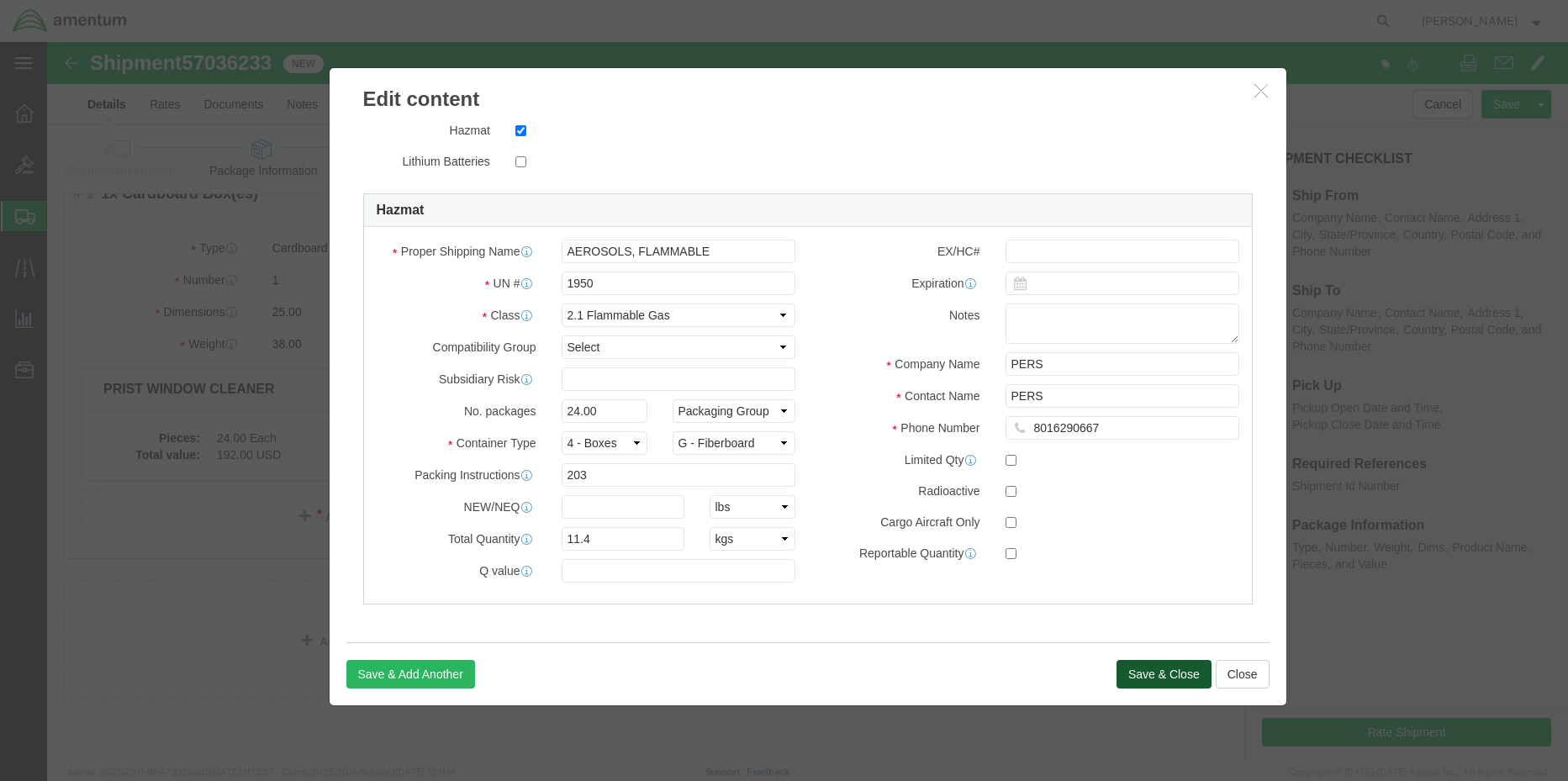
click button "Save & Close"
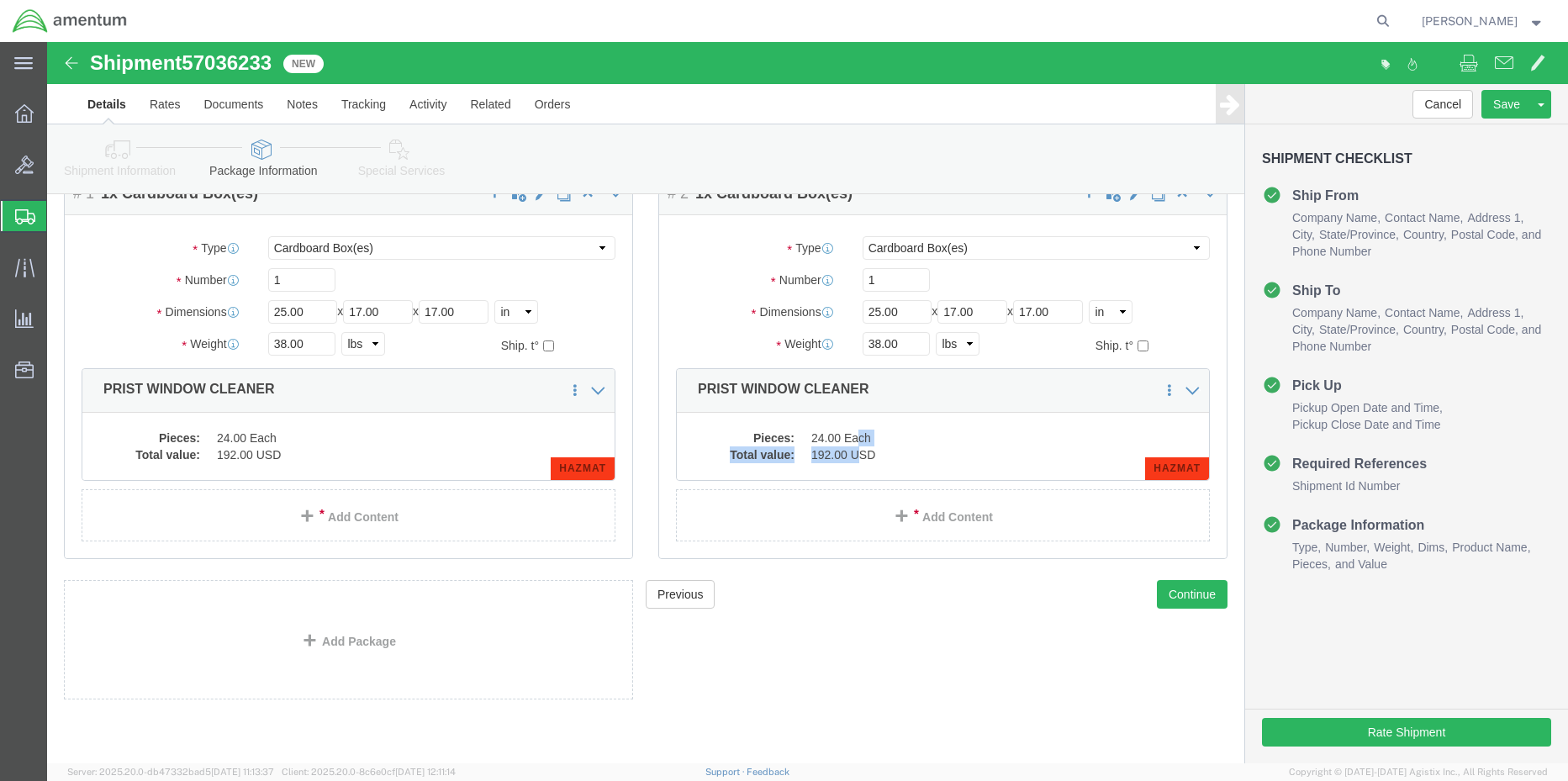
click dl "Pieces: 24.00 Each Total value: 192.00 USD"
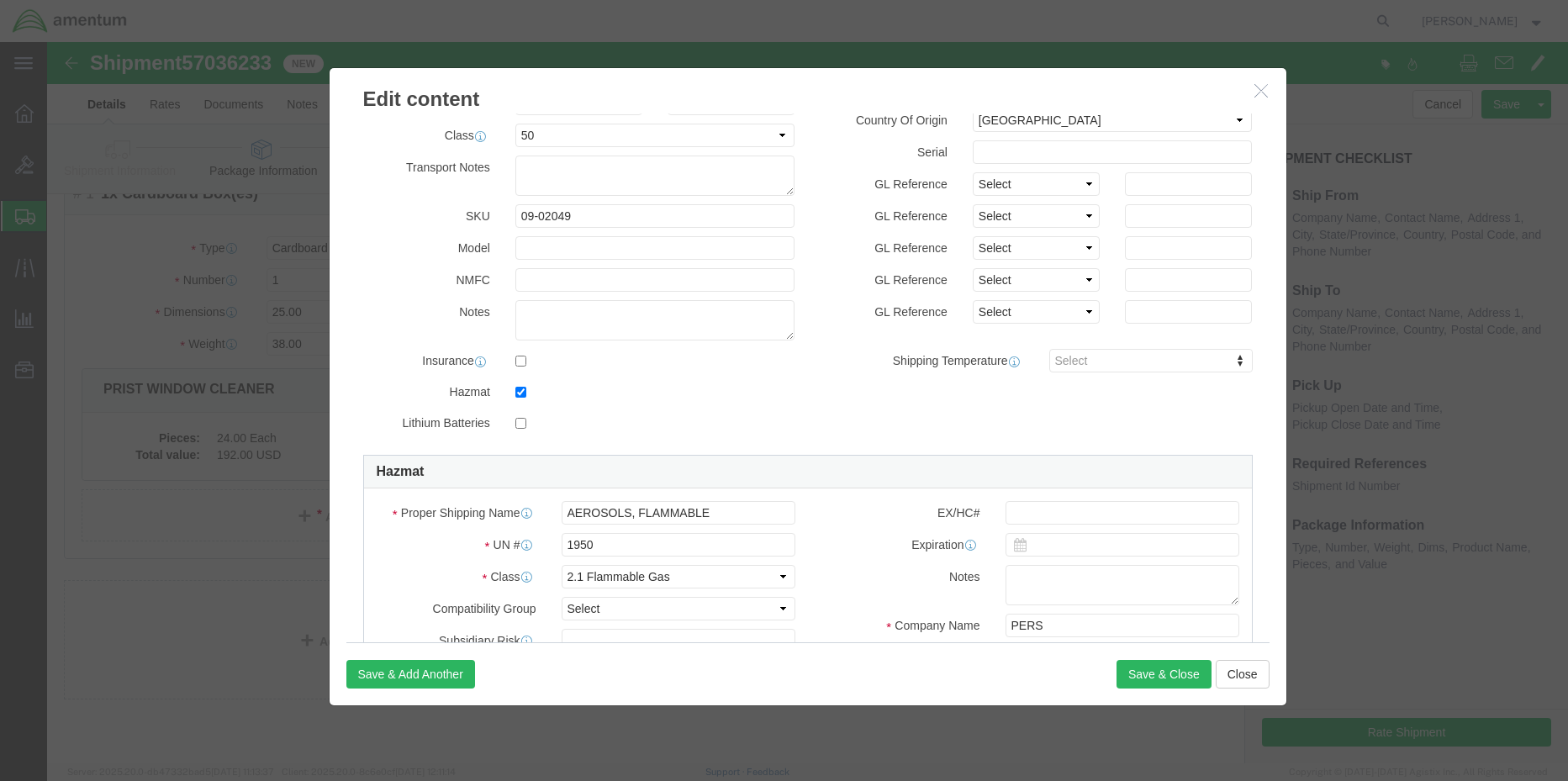
scroll to position [393, 0]
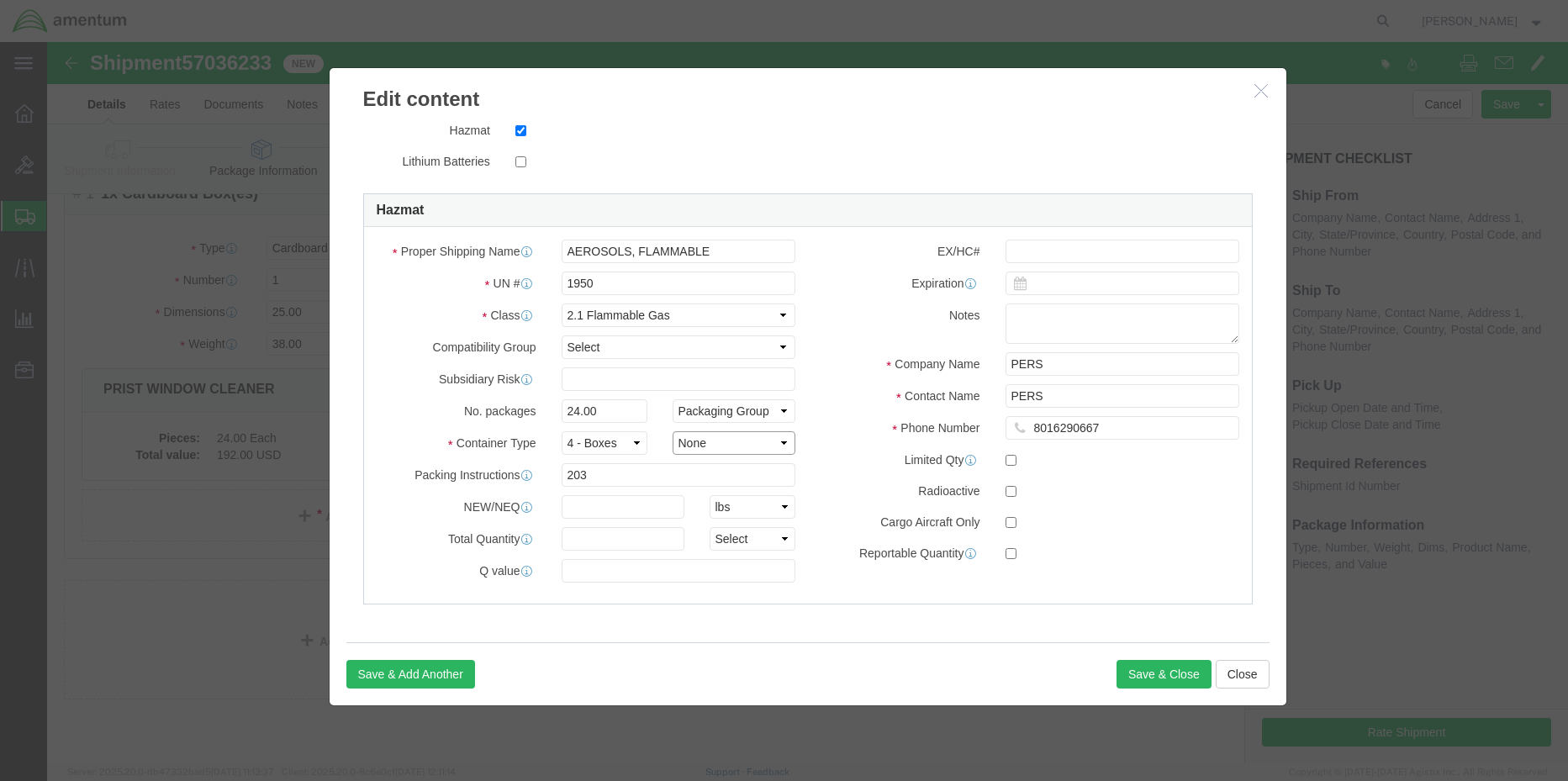
click select "Container Material A - Steel (all types and surface treatments) B - Aluminum C …"
select select "FIBERBOARD"
click select "Container Material A - Steel (all types and surface treatments) B - Aluminum C …"
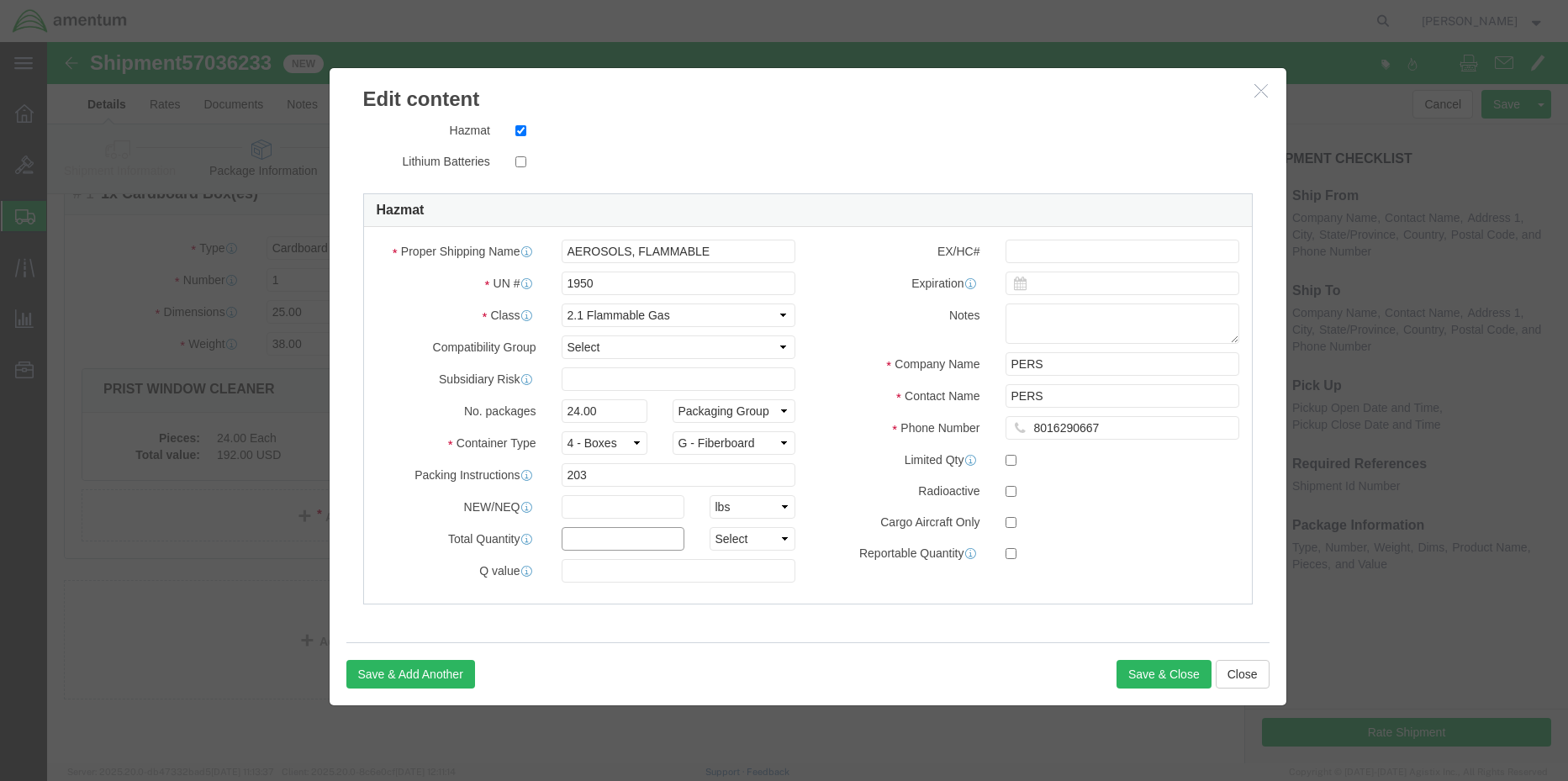
click input "text"
type input "11.4"
select select "KGS"
click button "Save & Close"
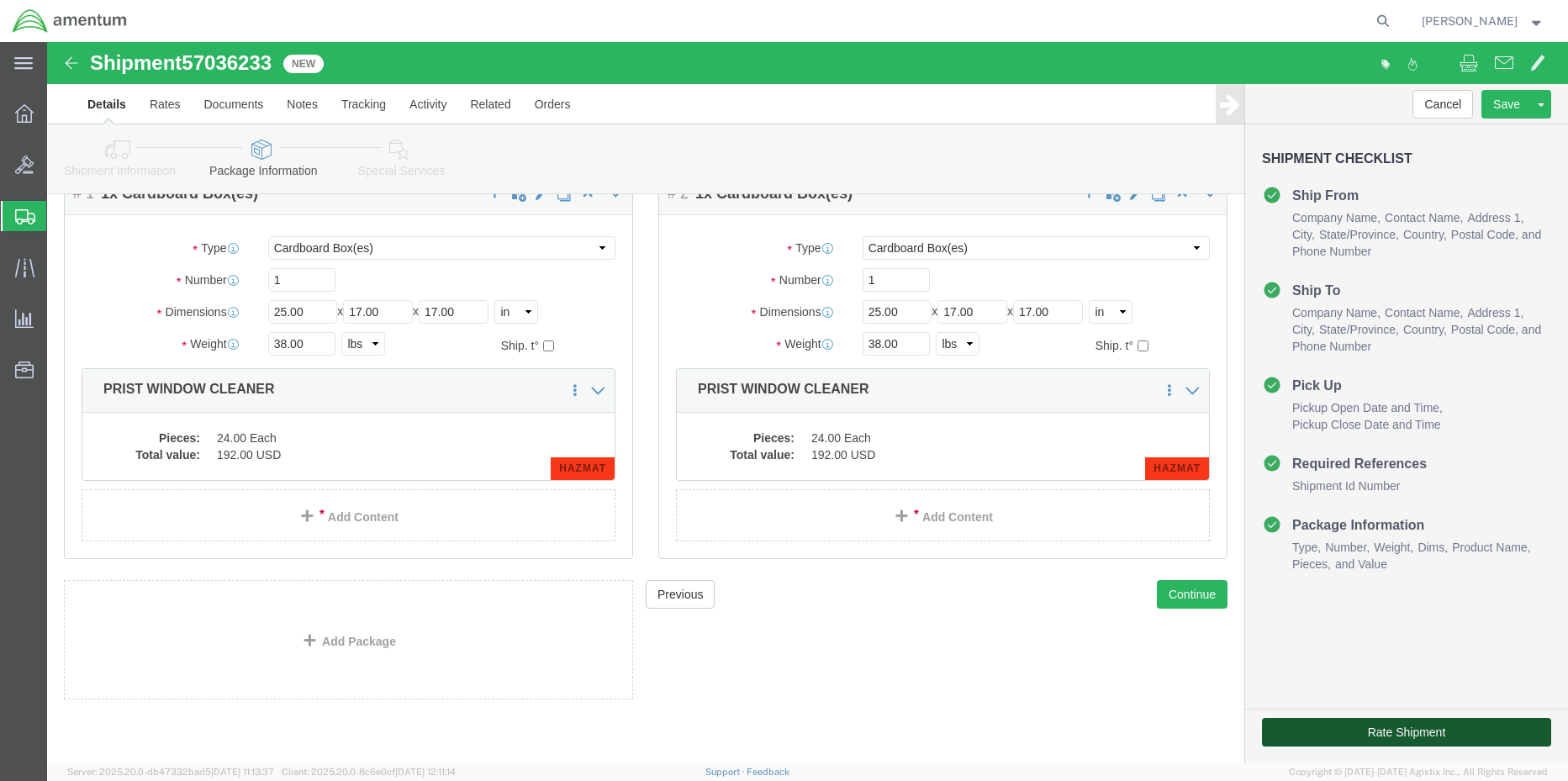
click button "Rate Shipment"
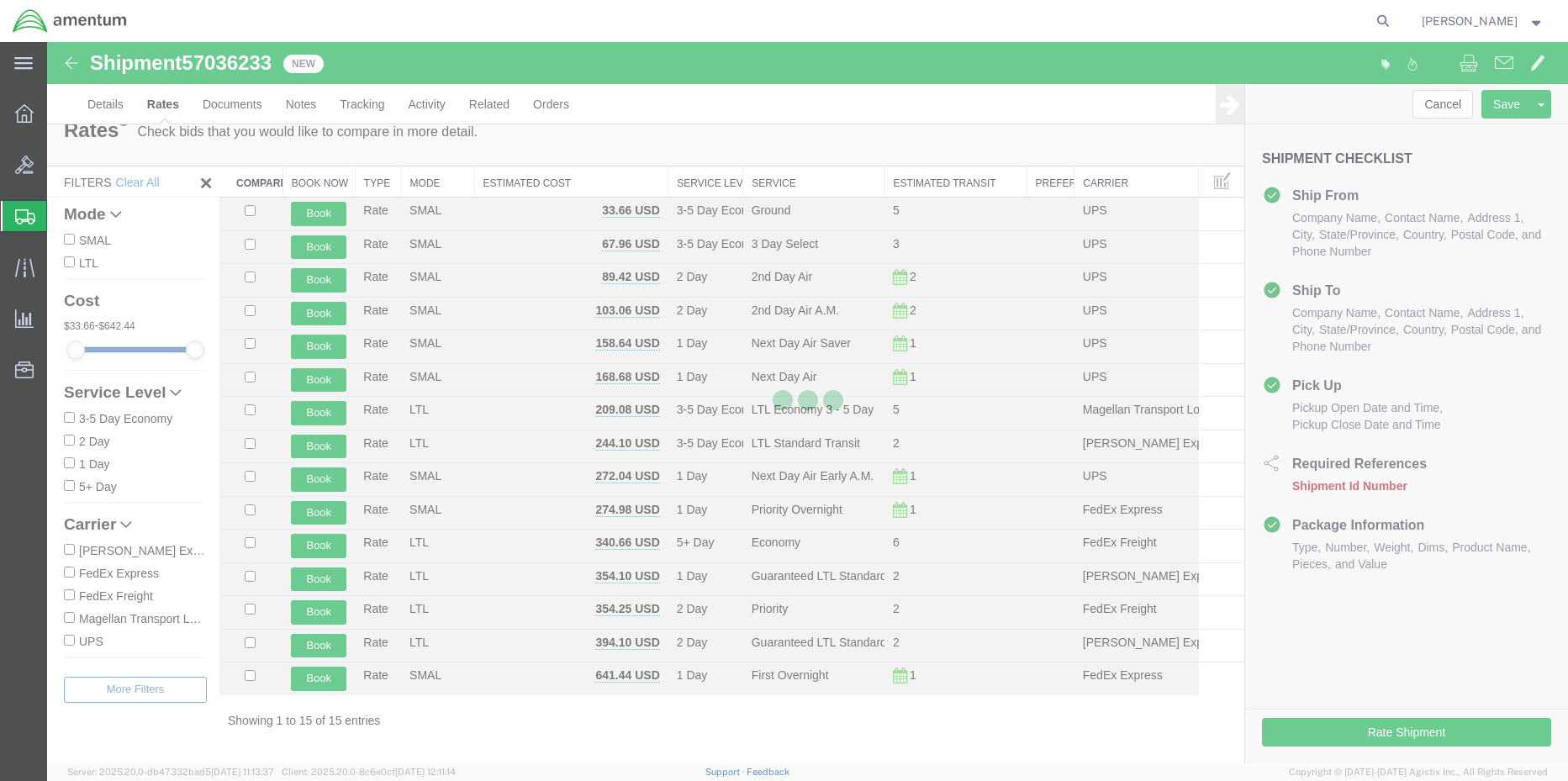
scroll to position [0, 0]
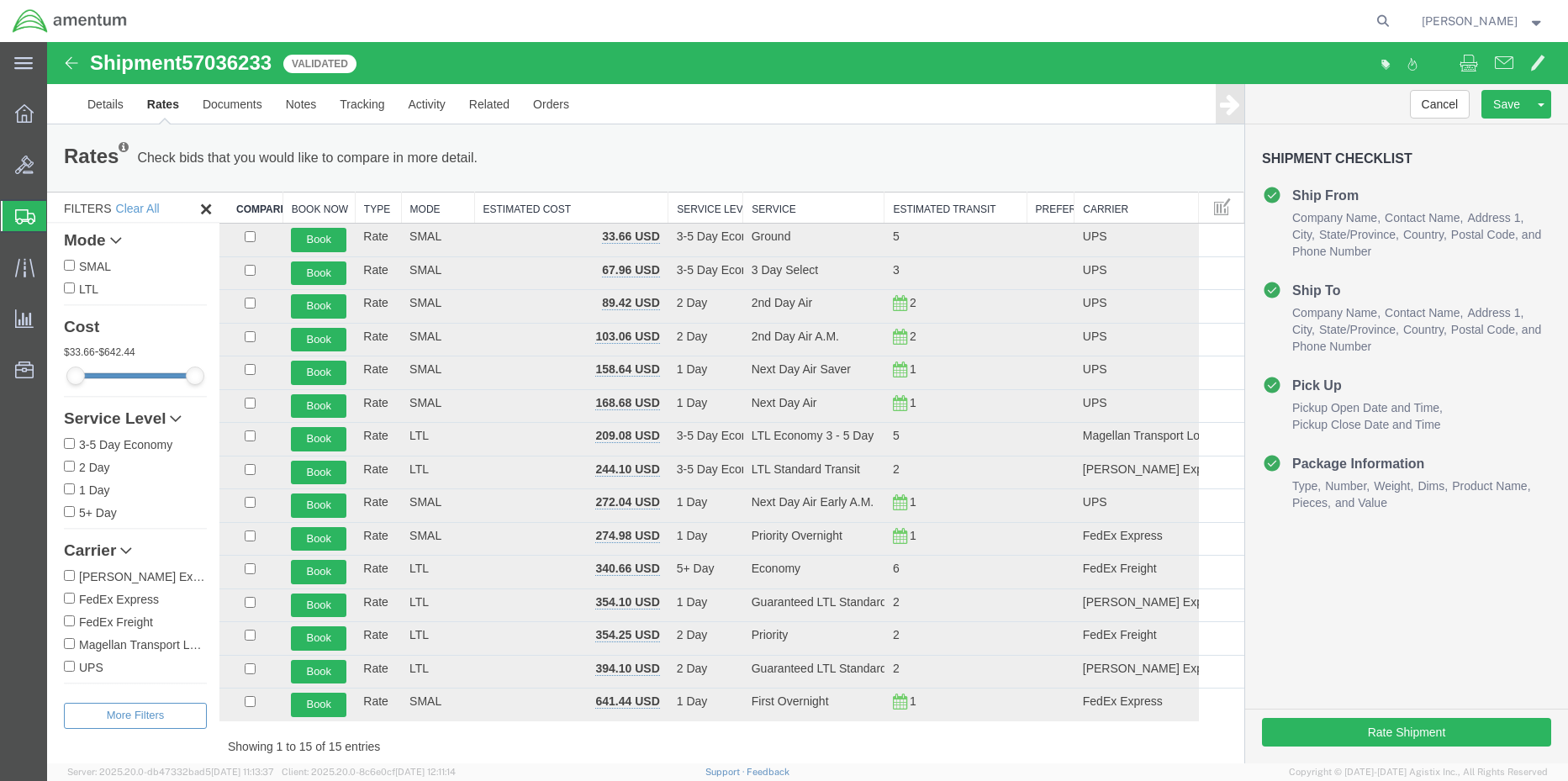
click at [1342, 576] on div "Cancel Save [GEOGRAPHIC_DATA] Assign To Clone Shipment Save As Template Shipmen…" at bounding box center [1407, 423] width 323 height 679
click at [321, 544] on button "Book" at bounding box center [319, 539] width 56 height 25
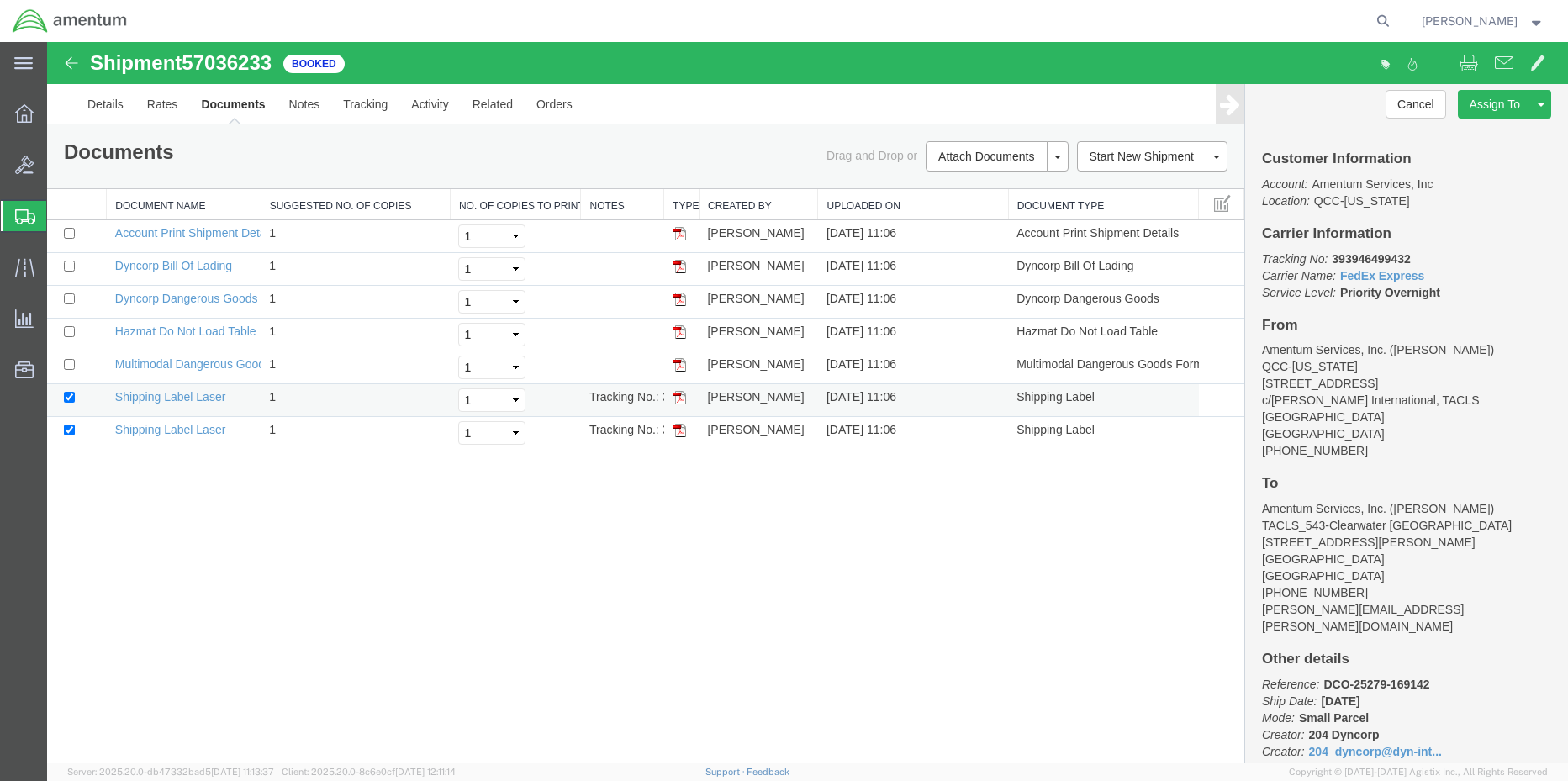
click at [680, 398] on img at bounding box center [679, 398] width 14 height 14
click at [675, 431] on img at bounding box center [679, 431] width 14 height 14
drag, startPoint x: 107, startPoint y: 244, endPoint x: 121, endPoint y: 255, distance: 17.8
click at [0, 0] on span "Shipment Manager" at bounding box center [0, 0] width 0 height 0
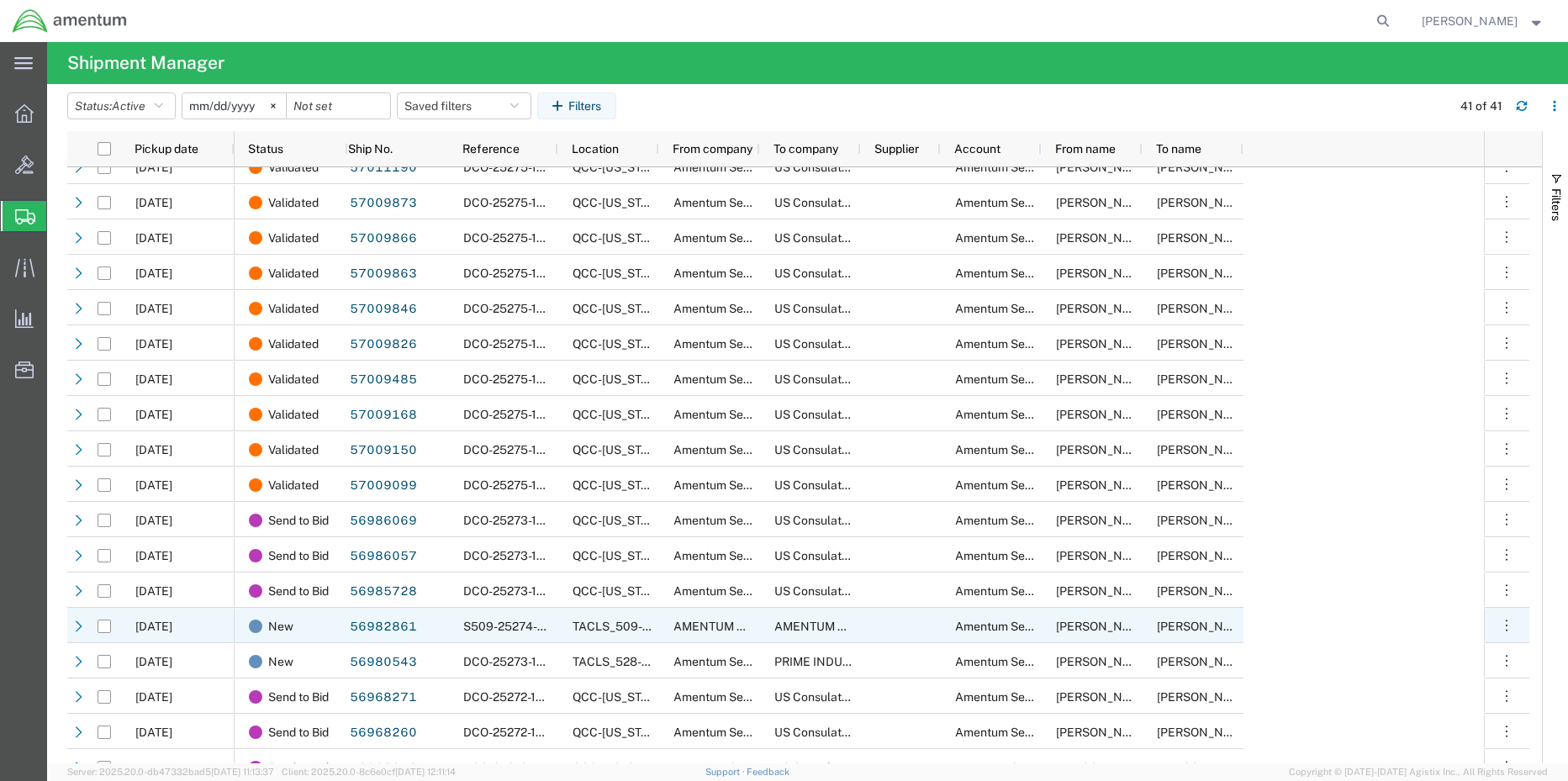
scroll to position [420, 0]
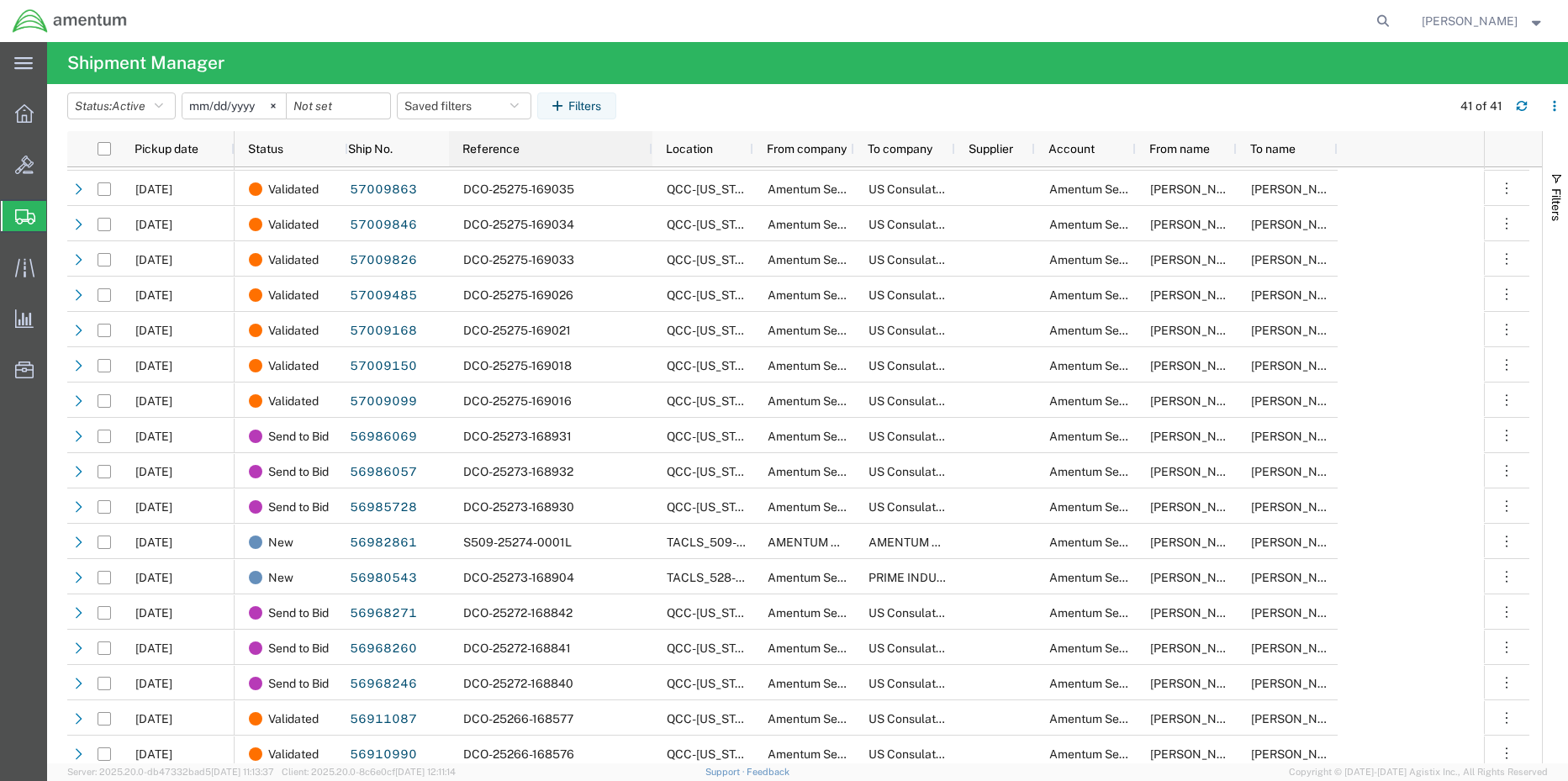
drag, startPoint x: 557, startPoint y: 142, endPoint x: 651, endPoint y: 156, distance: 95.0
click at [651, 156] on div at bounding box center [652, 149] width 7 height 35
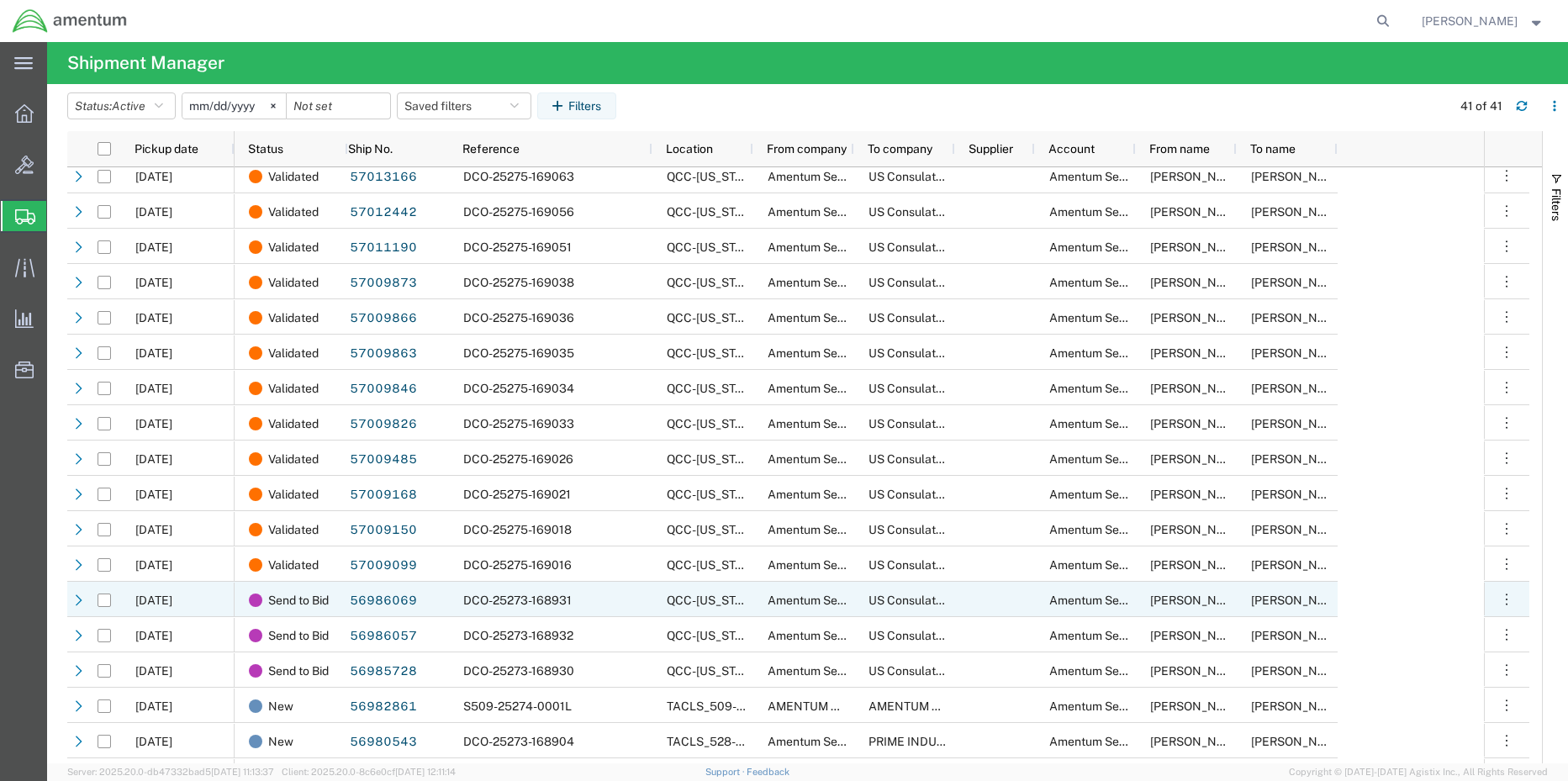
scroll to position [264, 0]
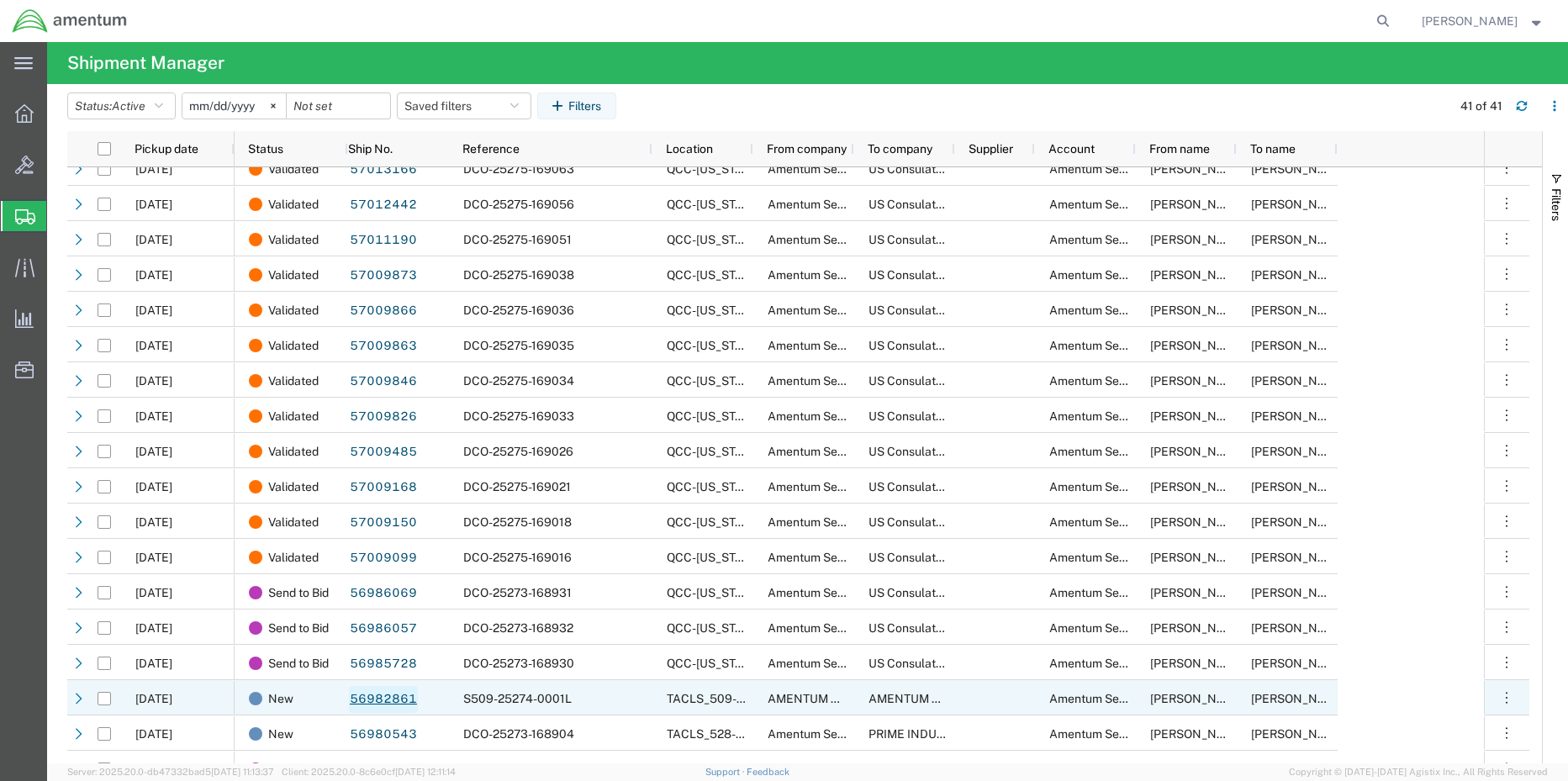
click at [371, 703] on link "56982861" at bounding box center [383, 699] width 69 height 26
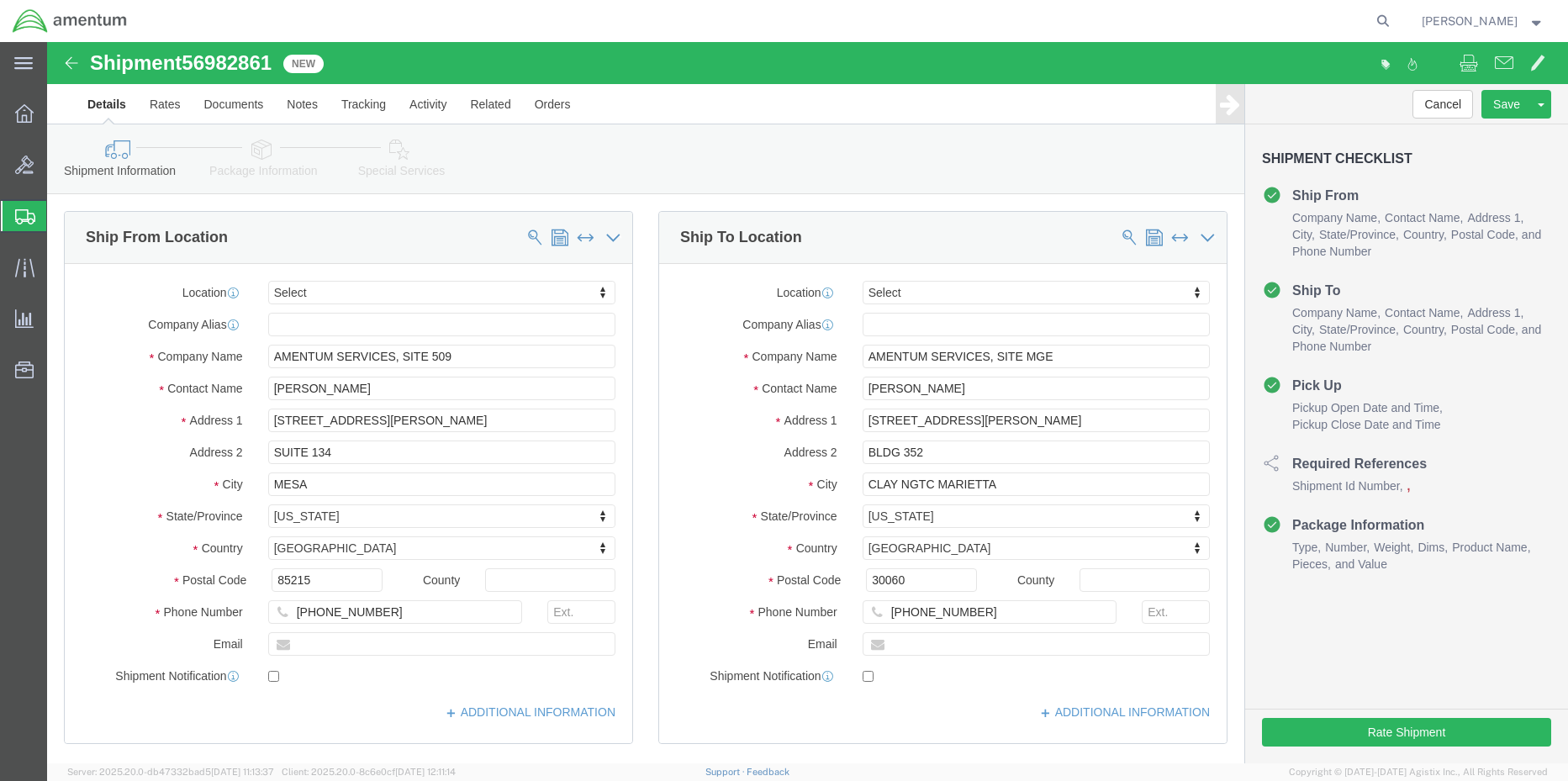
select select
drag, startPoint x: 223, startPoint y: 115, endPoint x: 689, endPoint y: 335, distance: 515.3
click icon
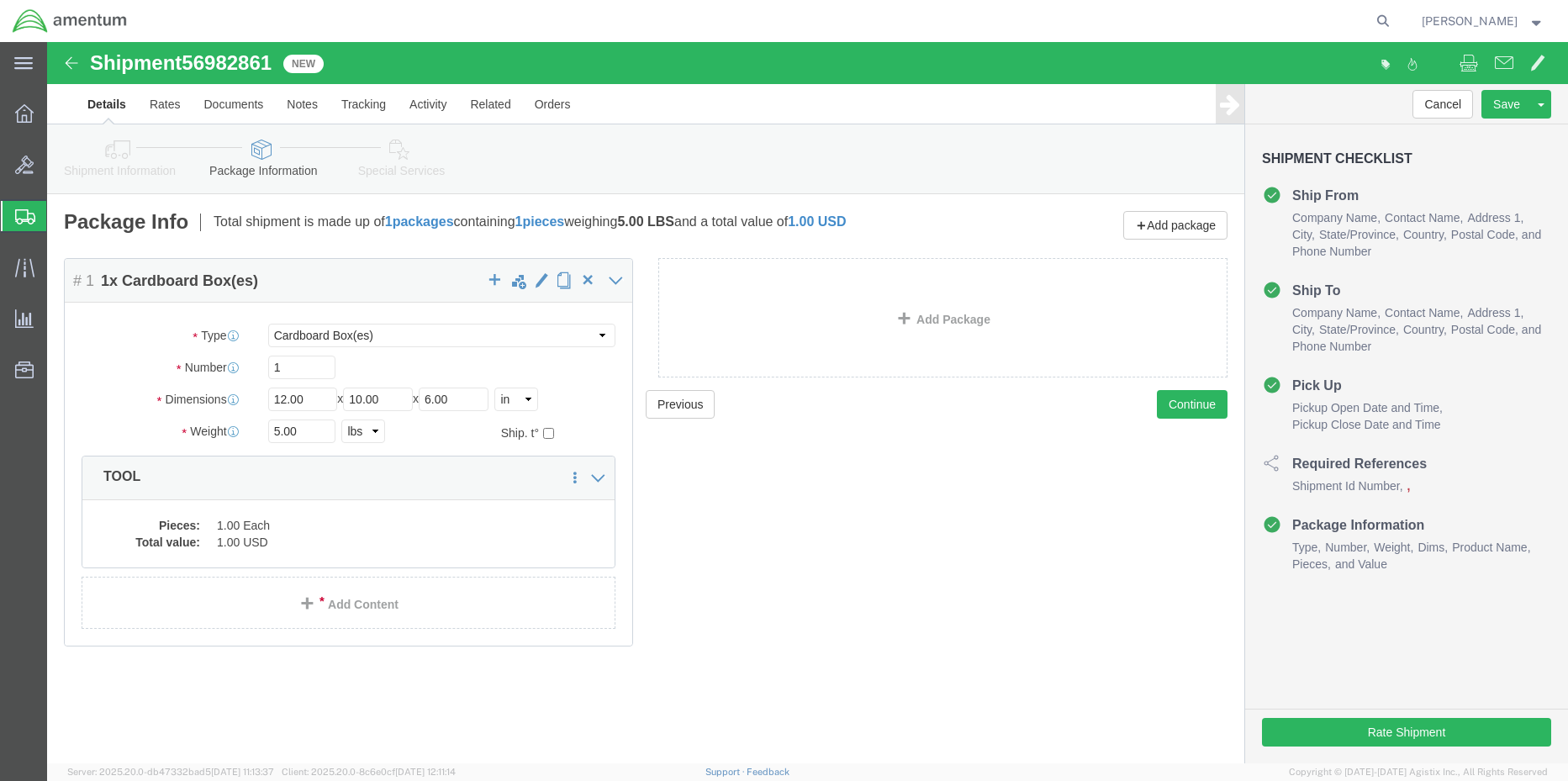
click dd "1.00 USD"
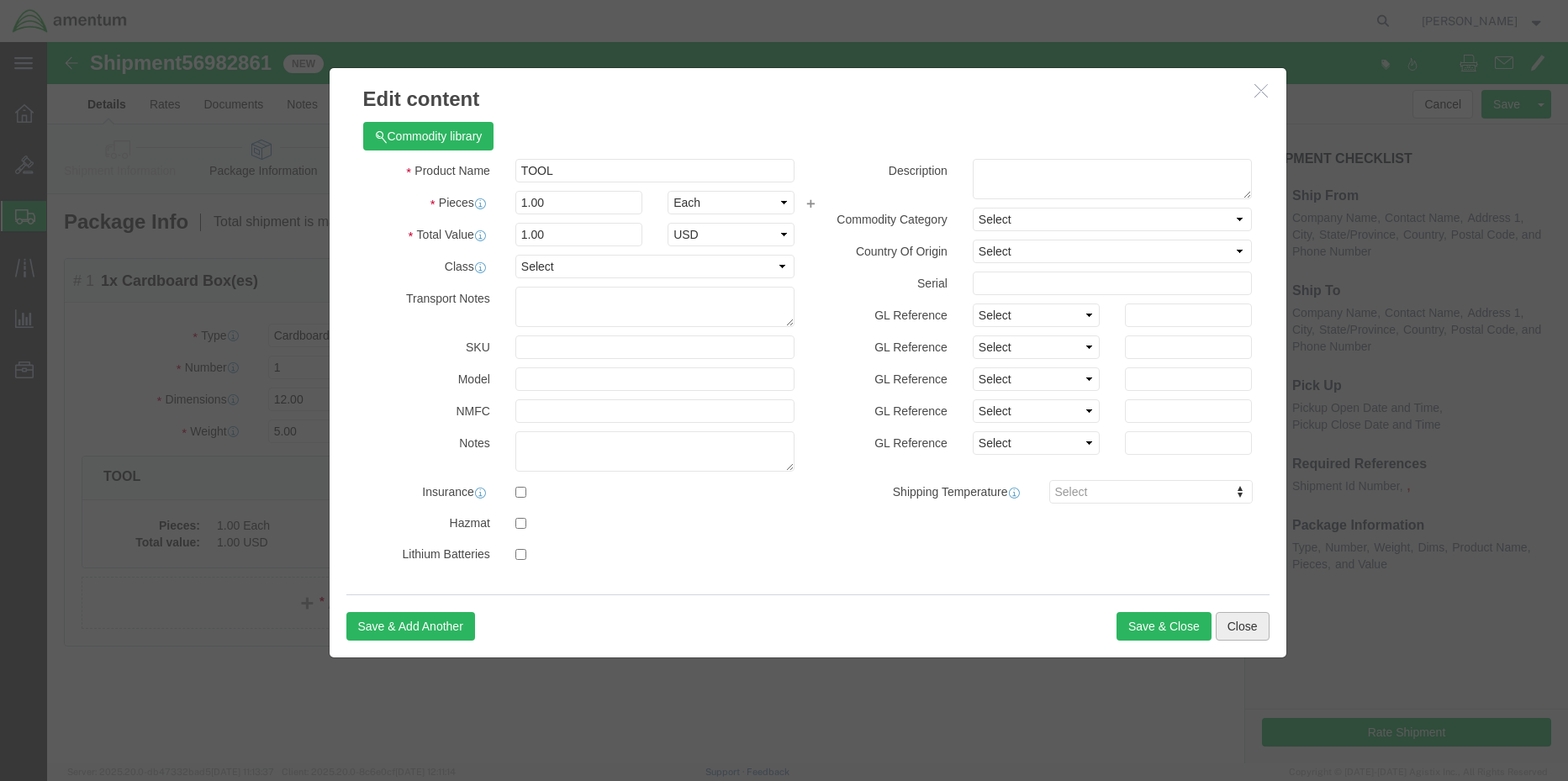
click button "Close"
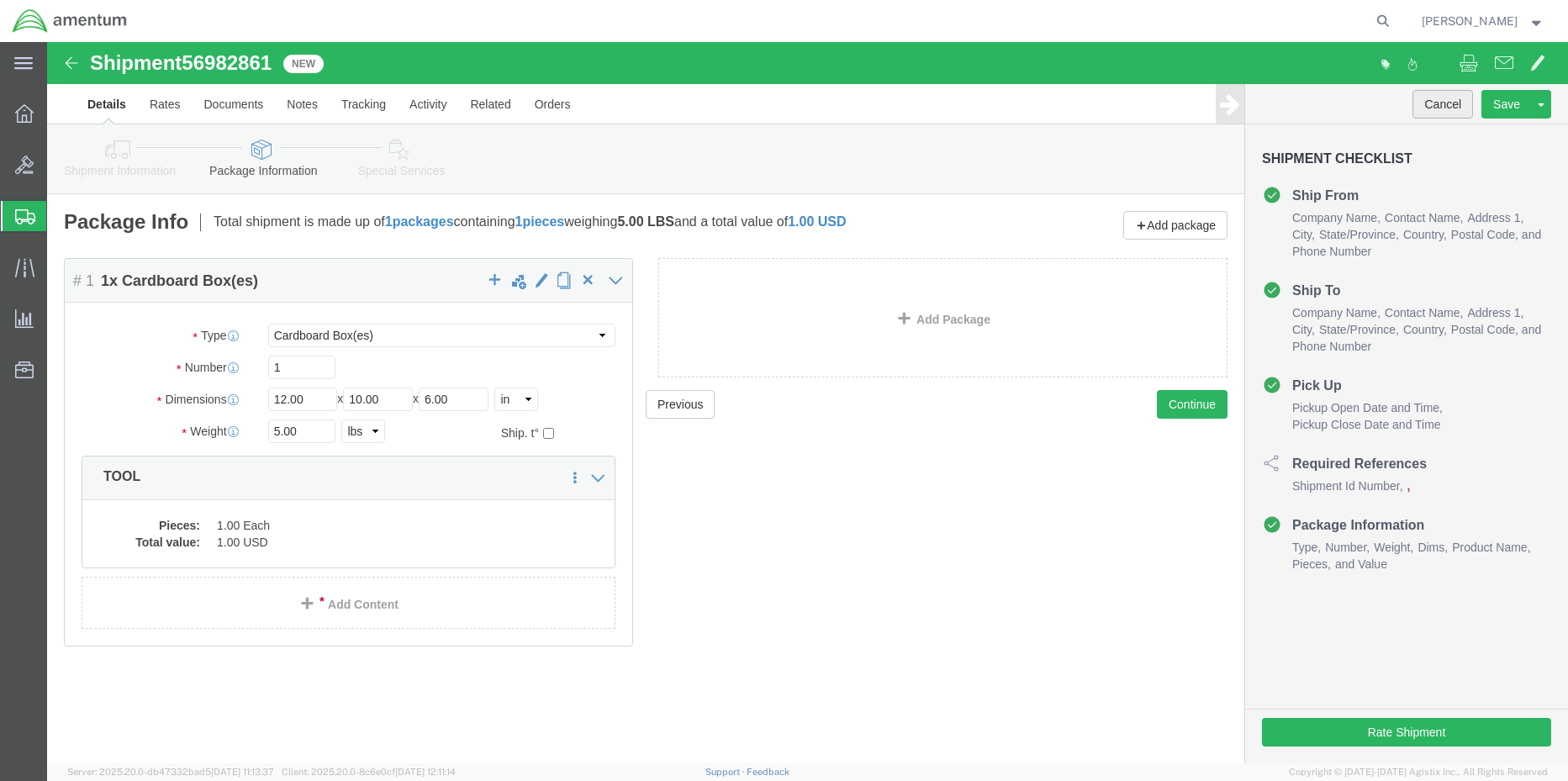
click button "Cancel"
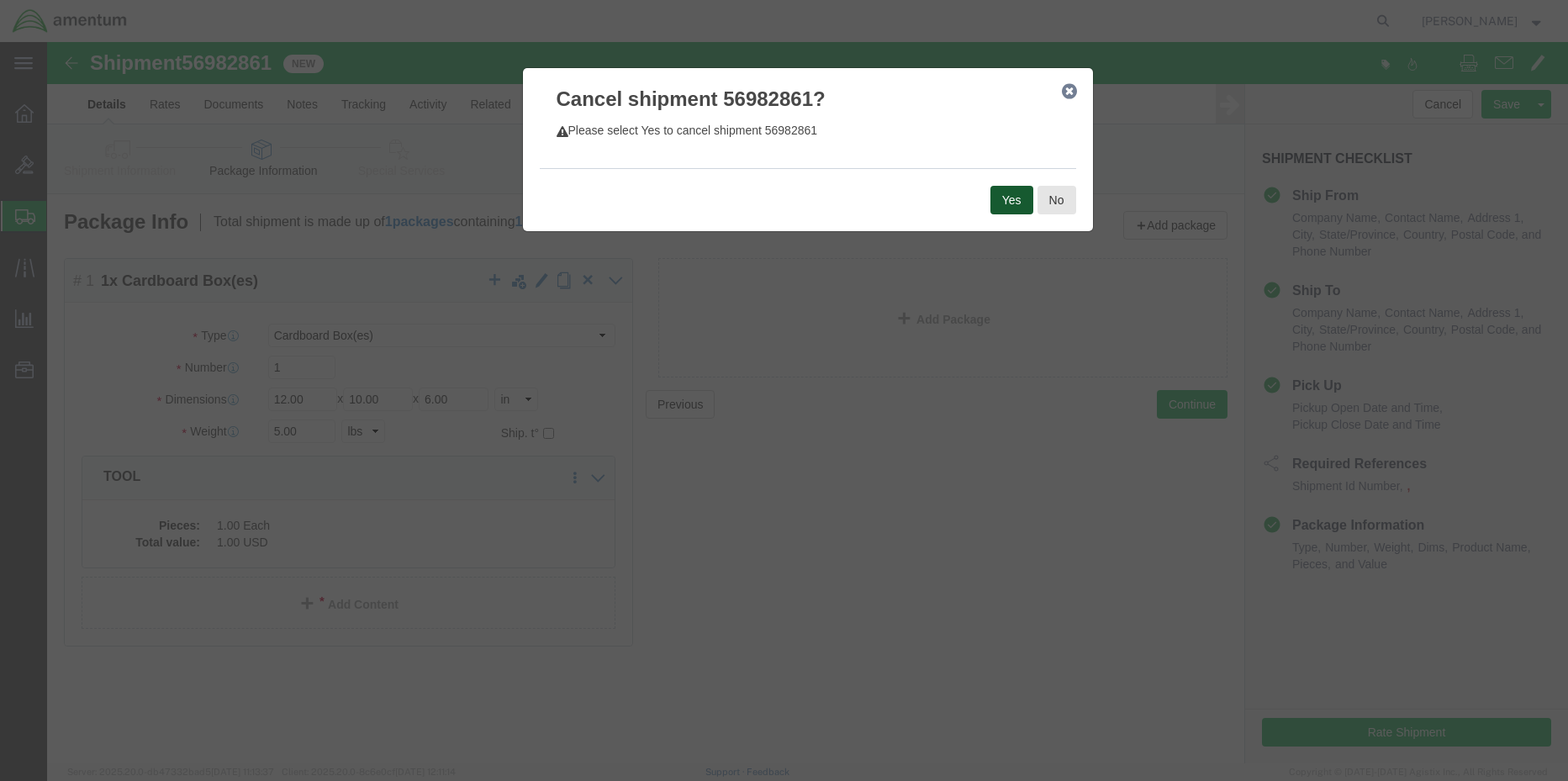
click button "Yes"
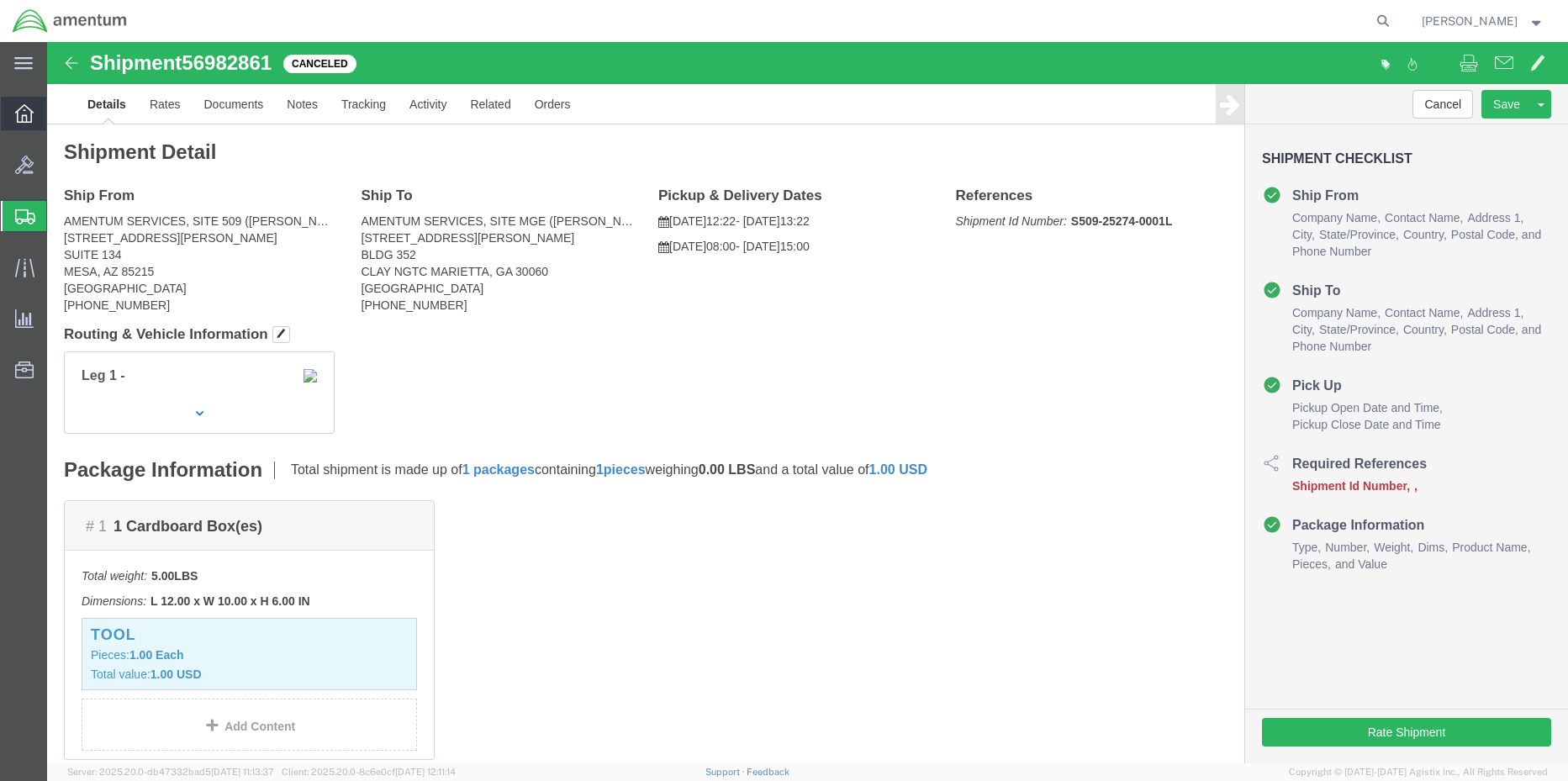
click at [18, 112] on icon at bounding box center [25, 114] width 19 height 19
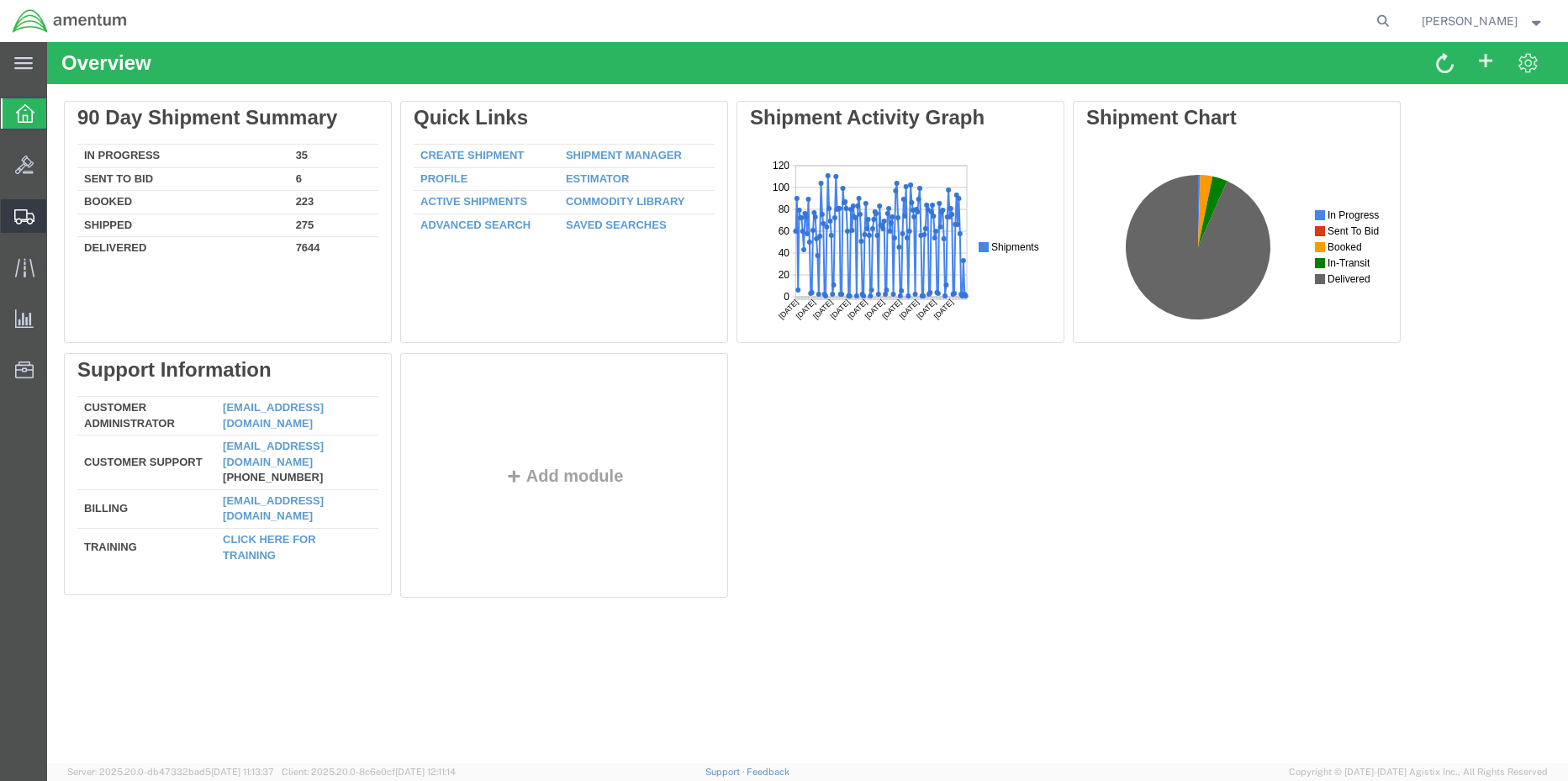
click at [0, 0] on span "Shipment Manager" at bounding box center [0, 0] width 0 height 0
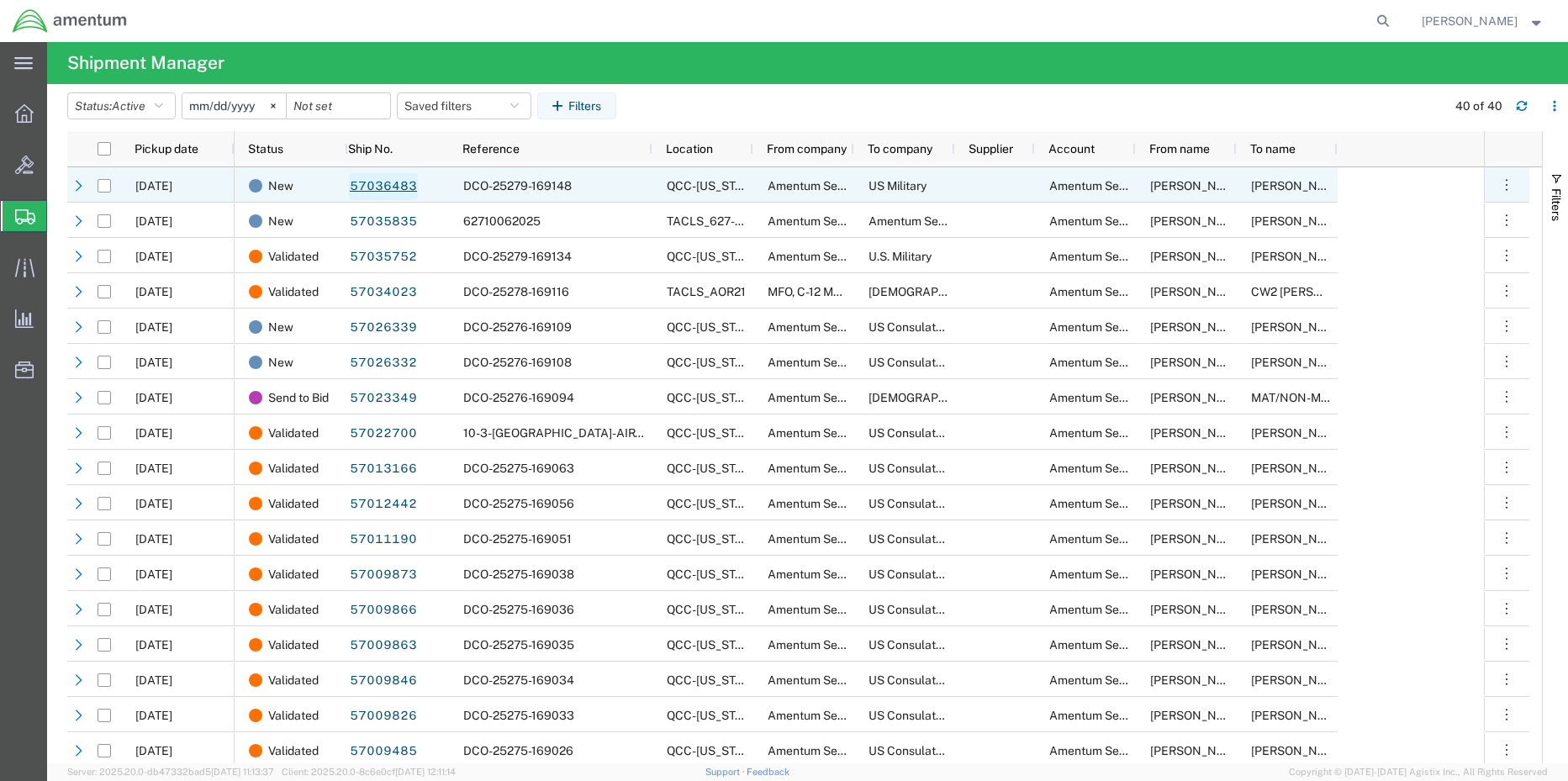
click at [386, 185] on link "57036483" at bounding box center [383, 186] width 69 height 26
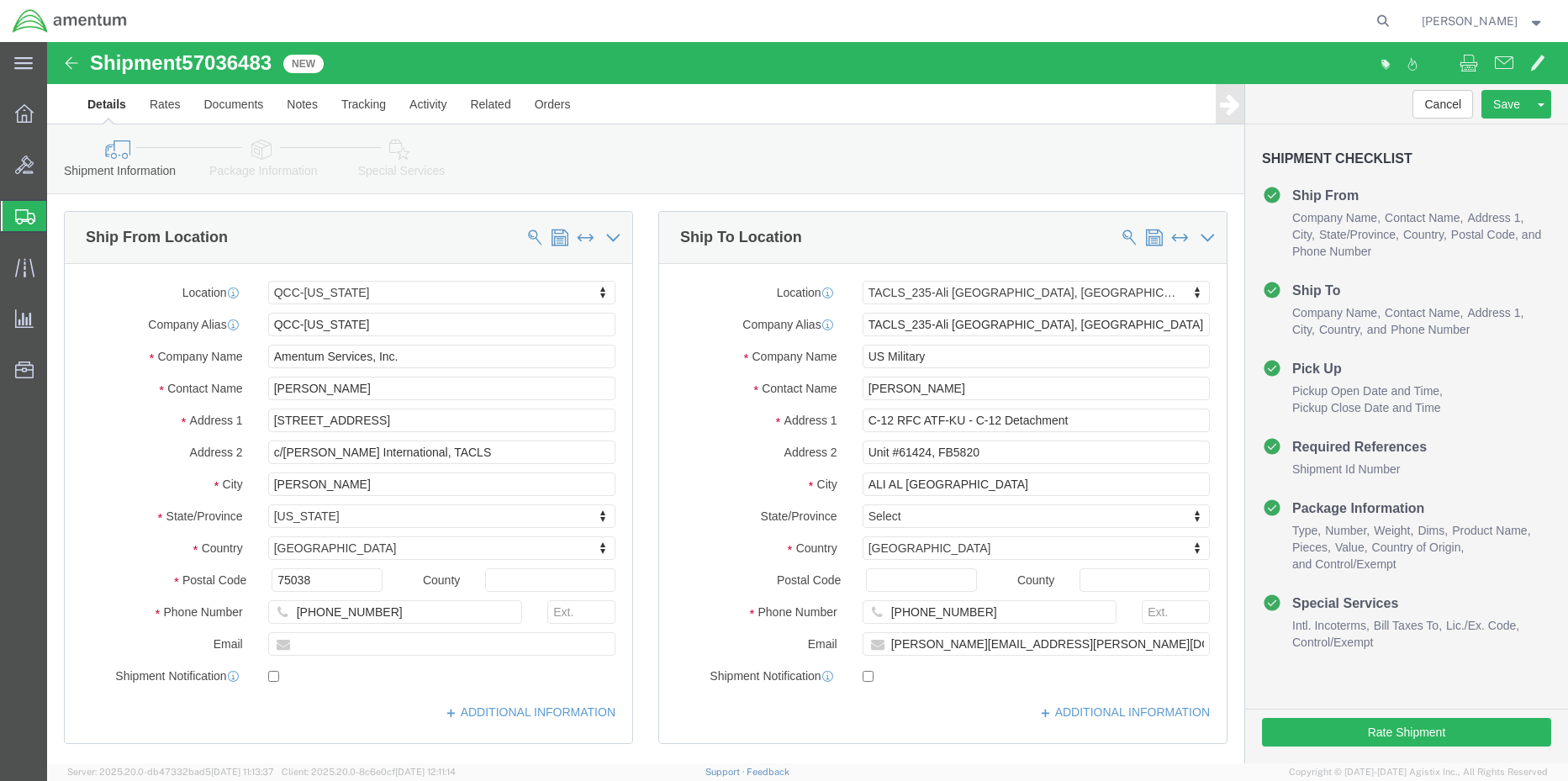
select select "42668"
select select "42682"
click icon
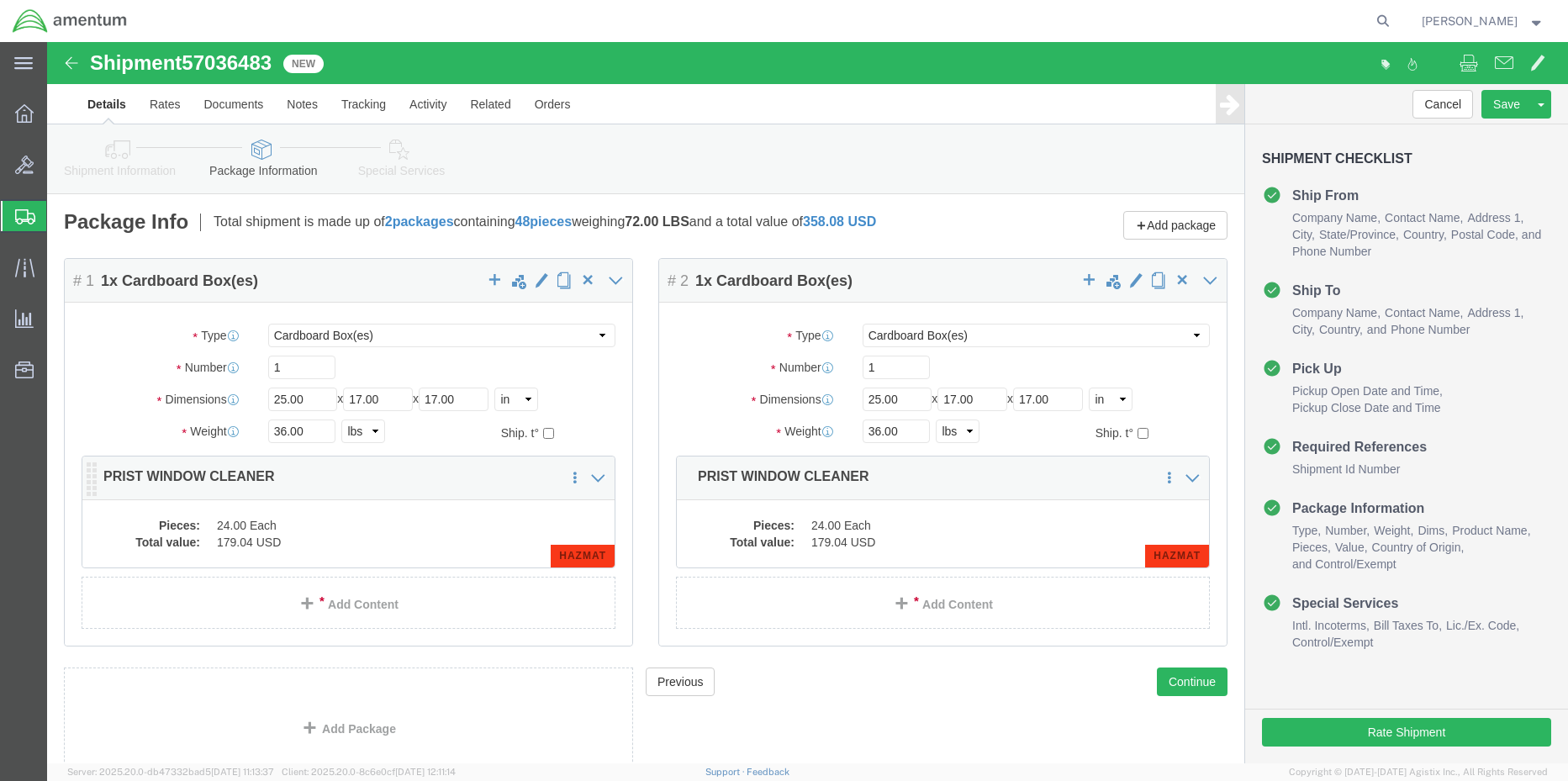
click dd "24.00 Each"
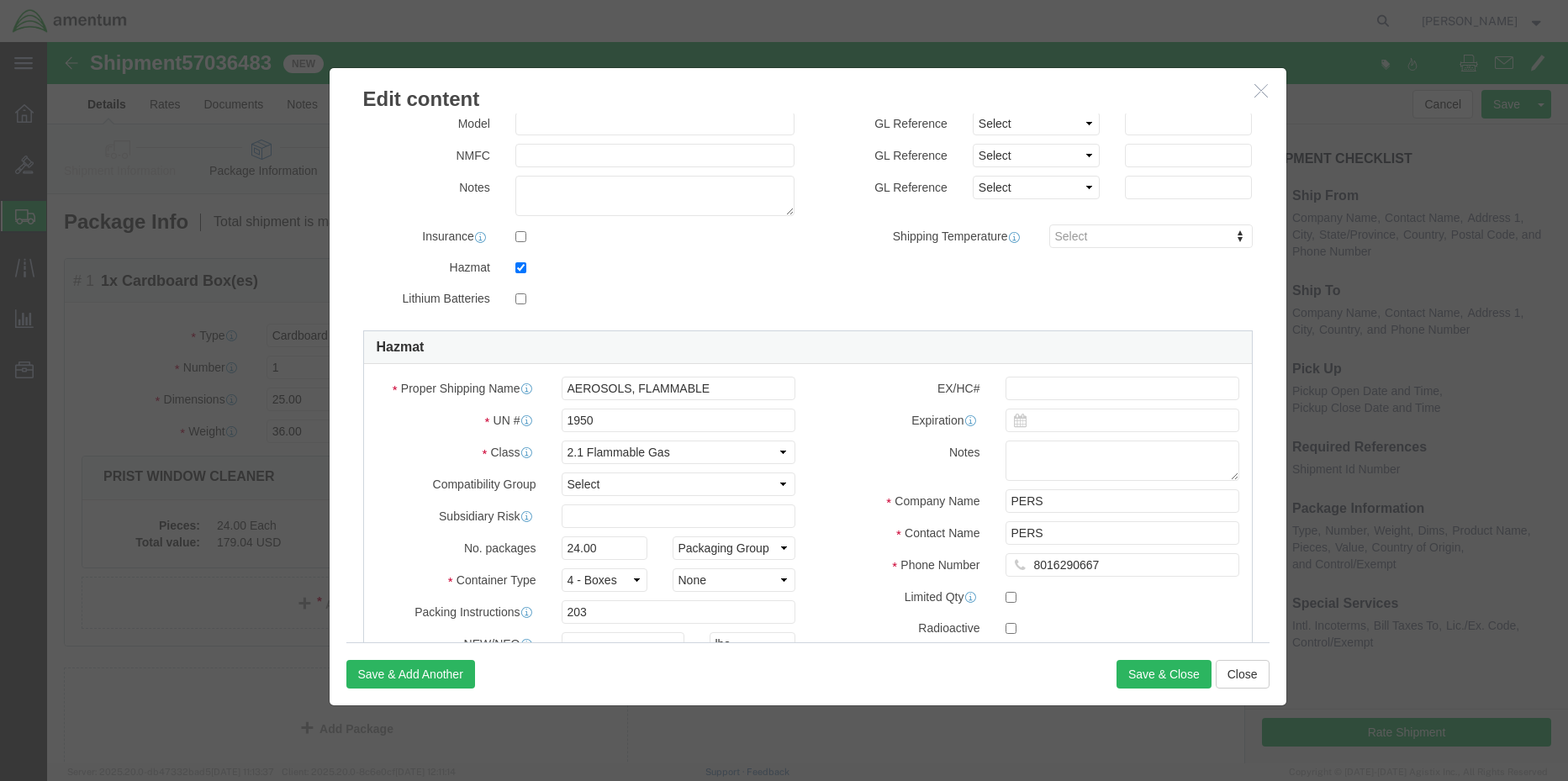
scroll to position [337, 0]
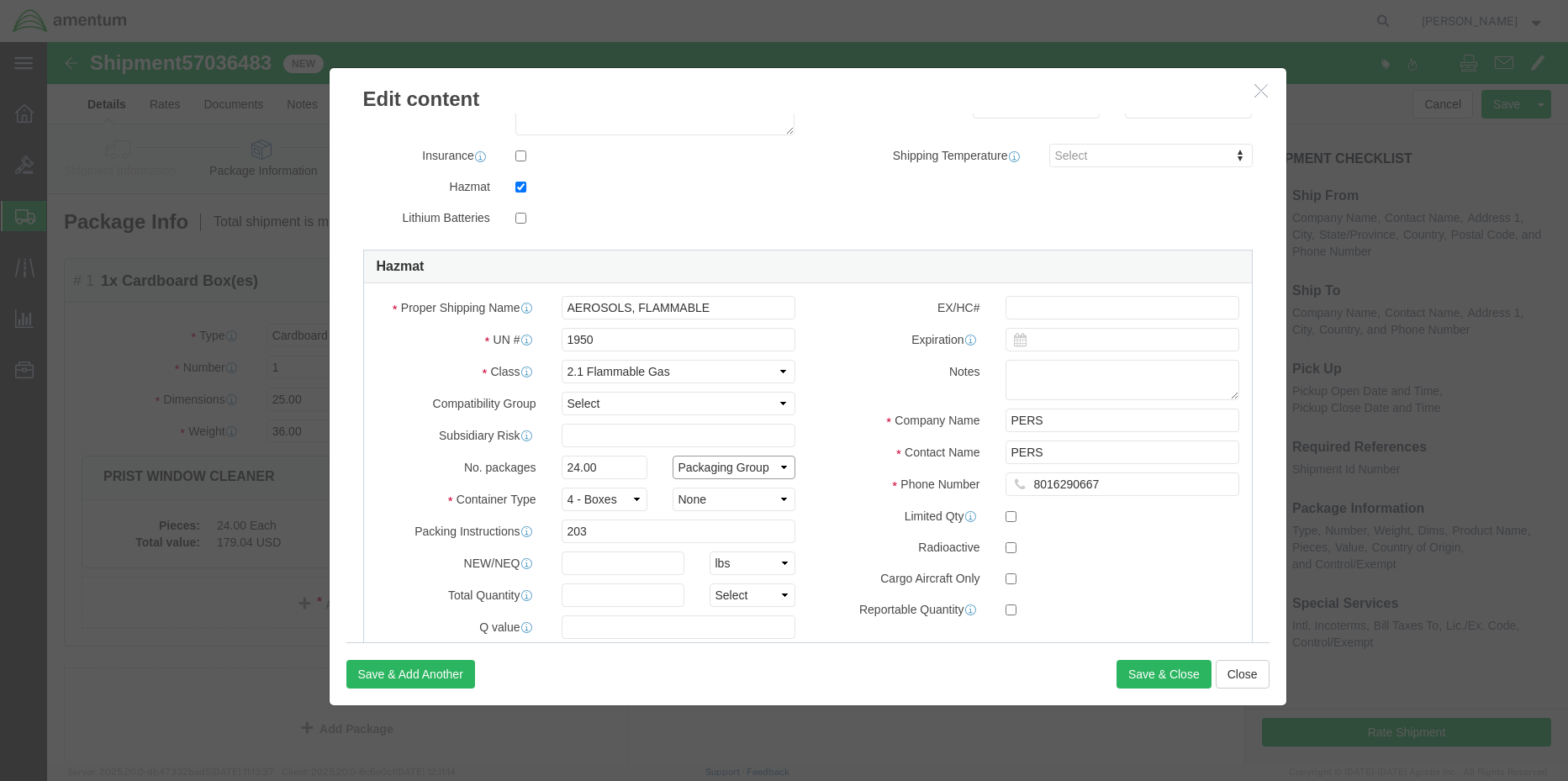
click select "Packaging Group I II III"
click select "Container Material A - Steel (all types and surface treatments) B - Aluminum C …"
select select "FIBERBOARD"
click select "Container Material A - Steel (all types and surface treatments) B - Aluminum C …"
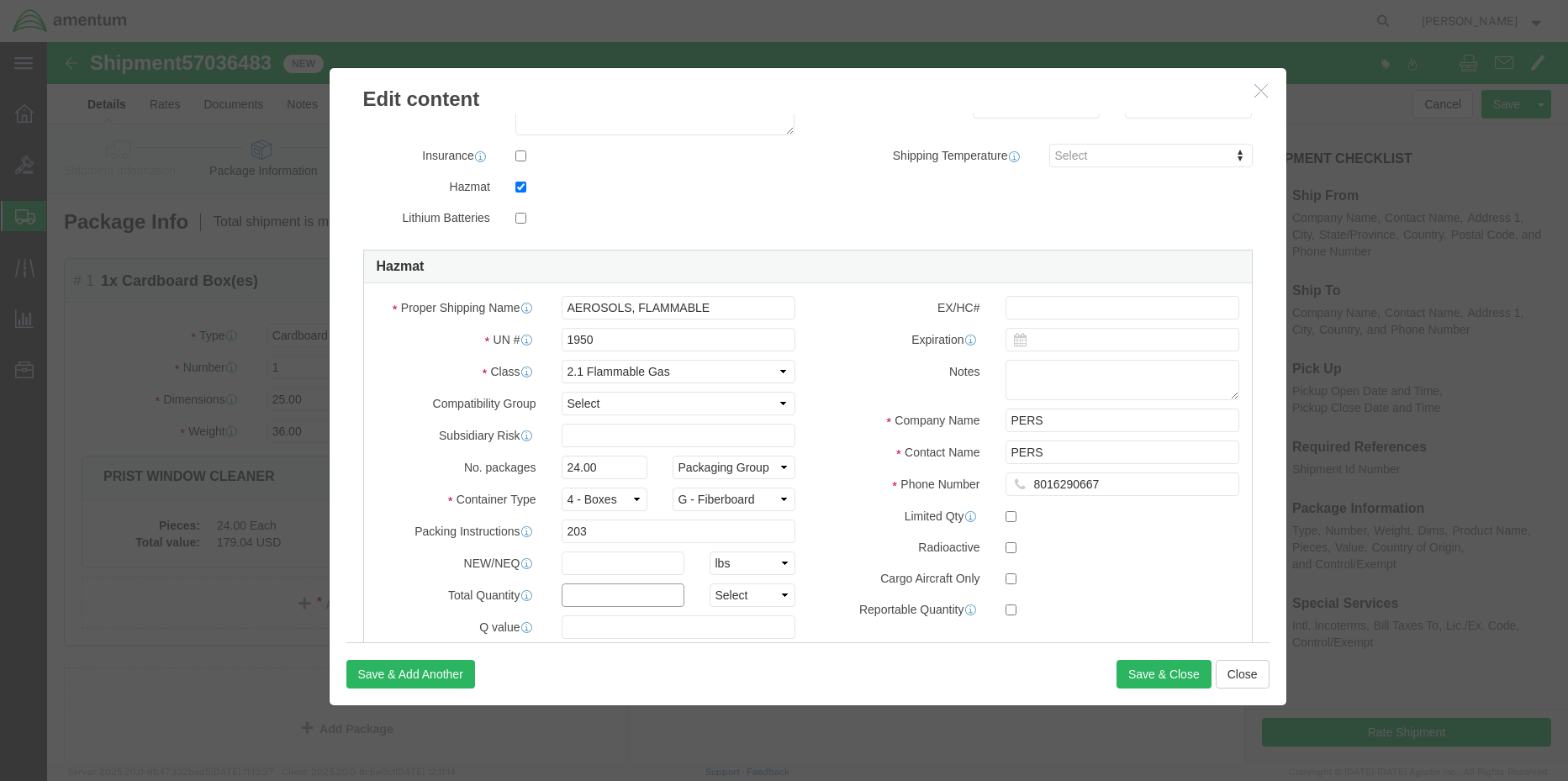
click input "text"
type input "11.4"
select select "KGS"
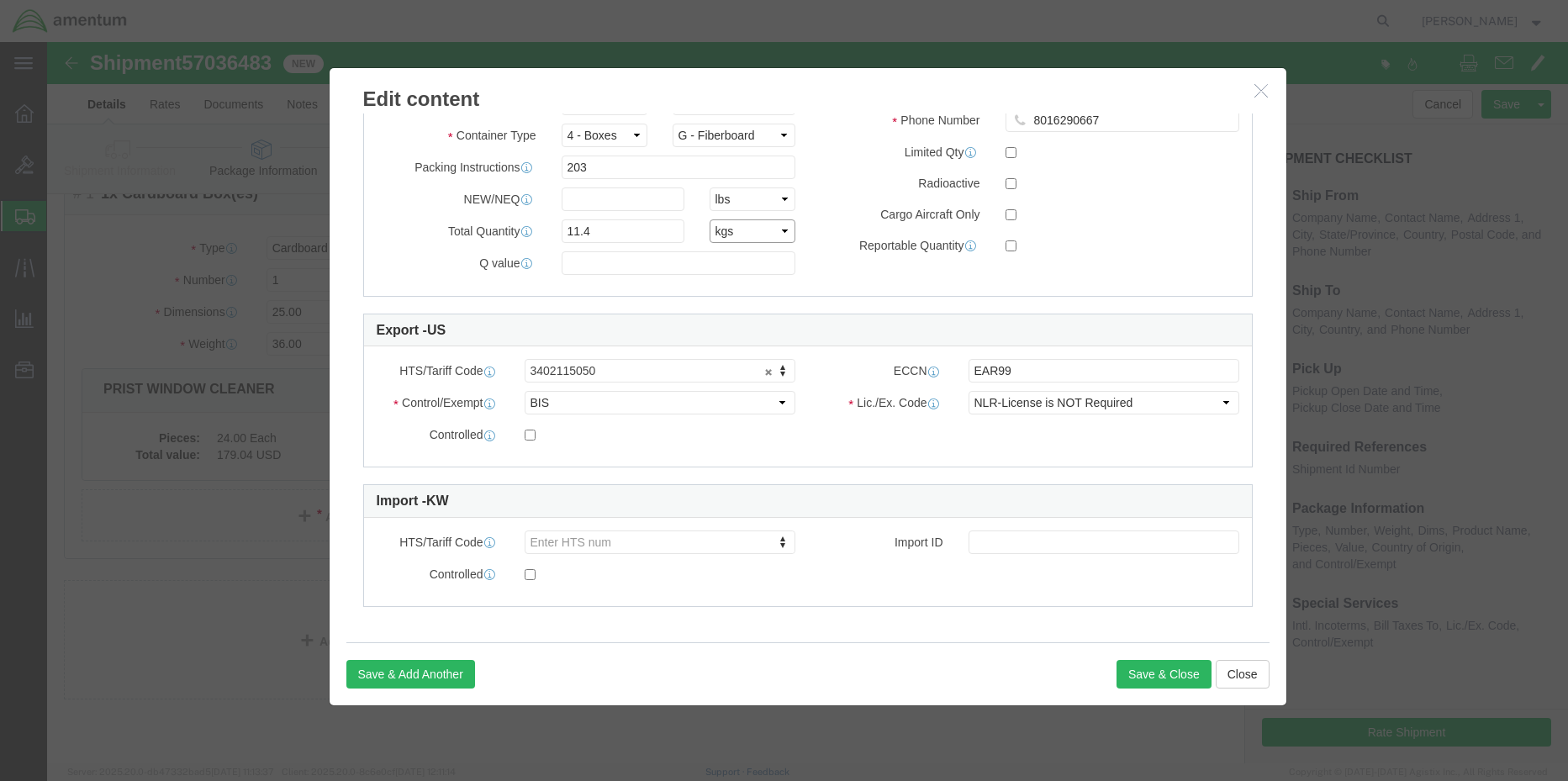
scroll to position [703, 0]
click button "Save & Close"
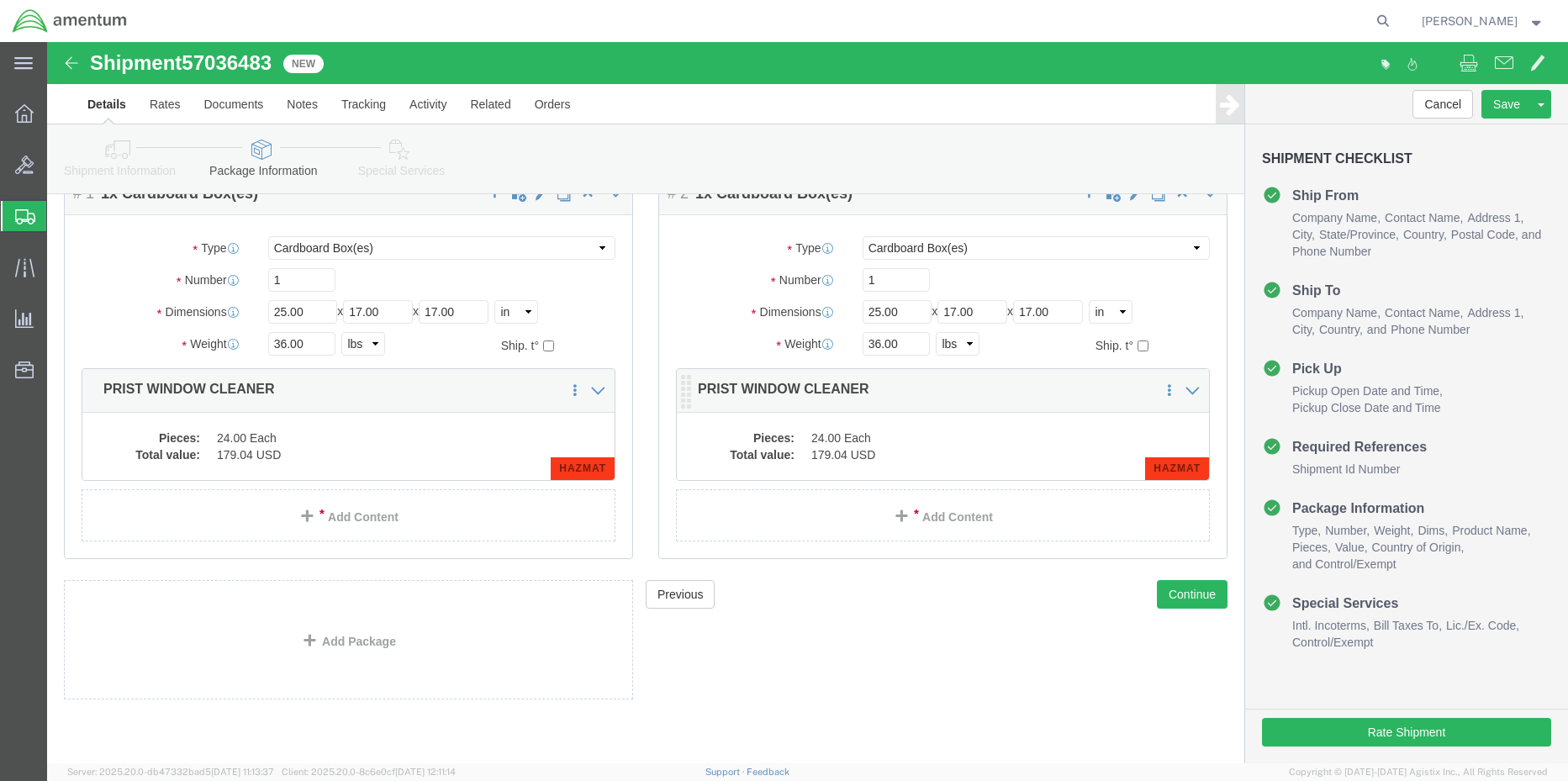
click dd "179.04 USD"
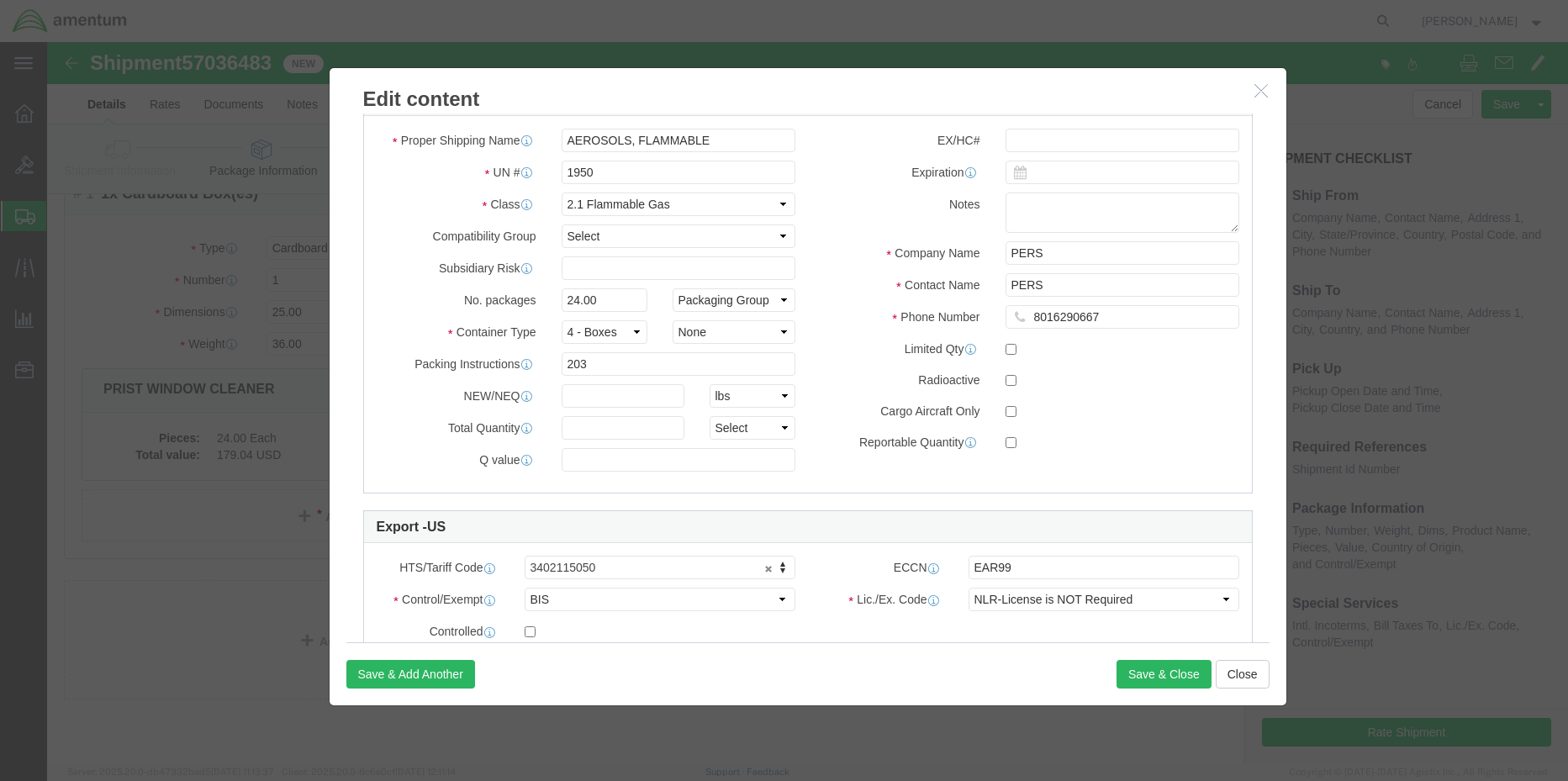
scroll to position [505, 0]
click select "Container Material A - Steel (all types and surface treatments) B - Aluminum C …"
select select "FIBERBOARD"
click select "Container Material A - Steel (all types and surface treatments) B - Aluminum C …"
click input "text"
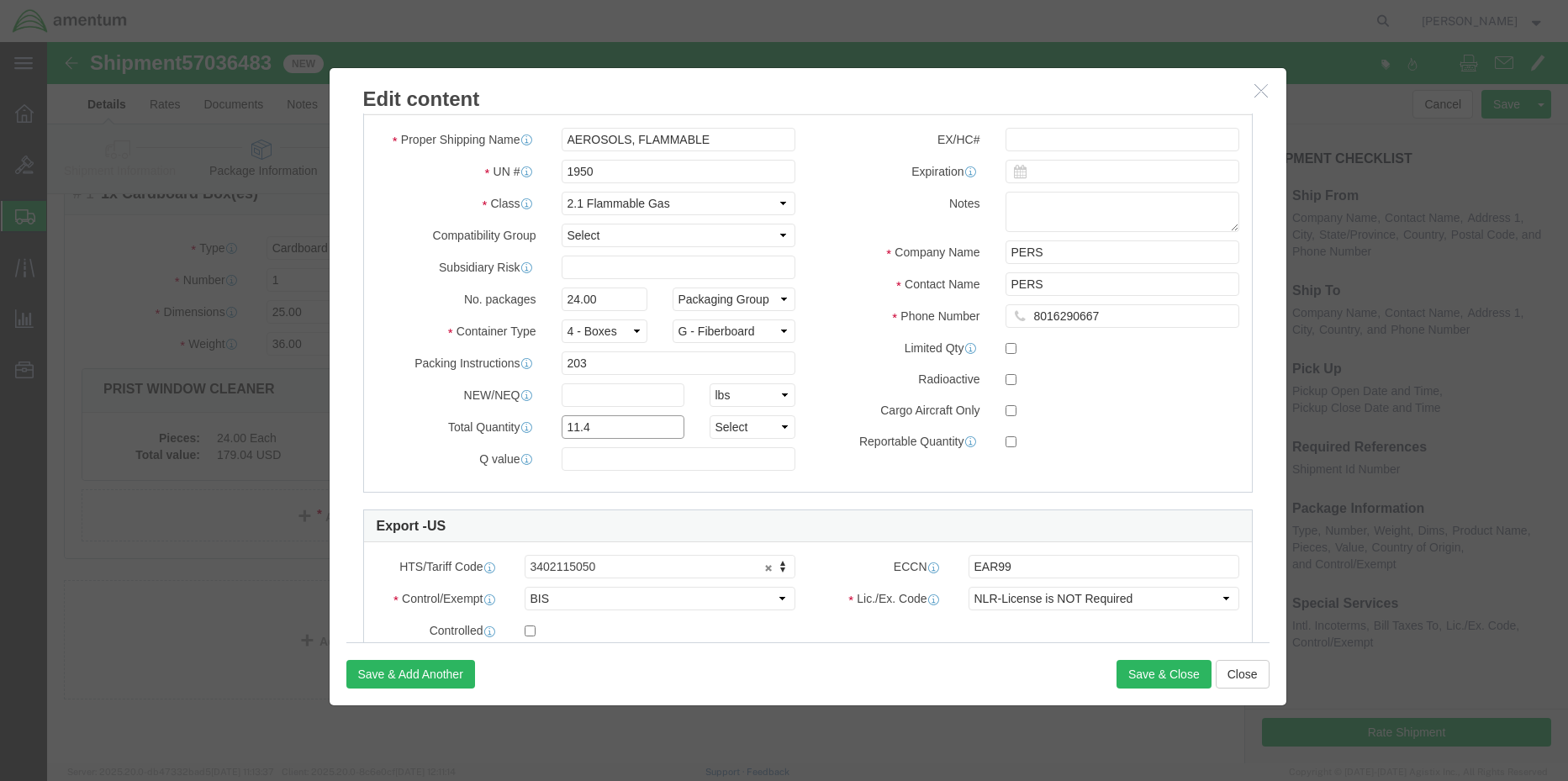
type input "11.4"
select select "KGS"
click button "Save & Close"
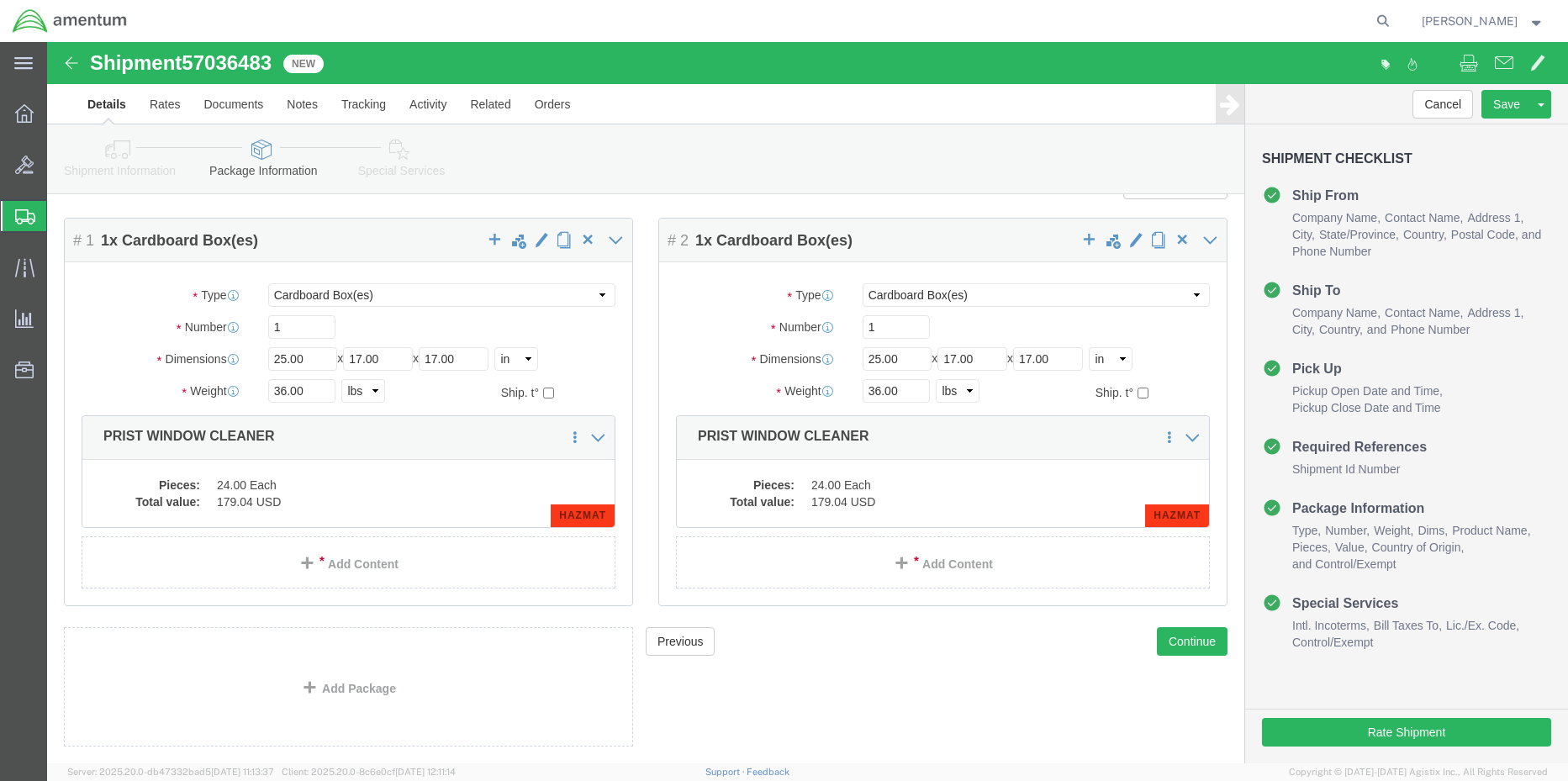
scroll to position [0, 0]
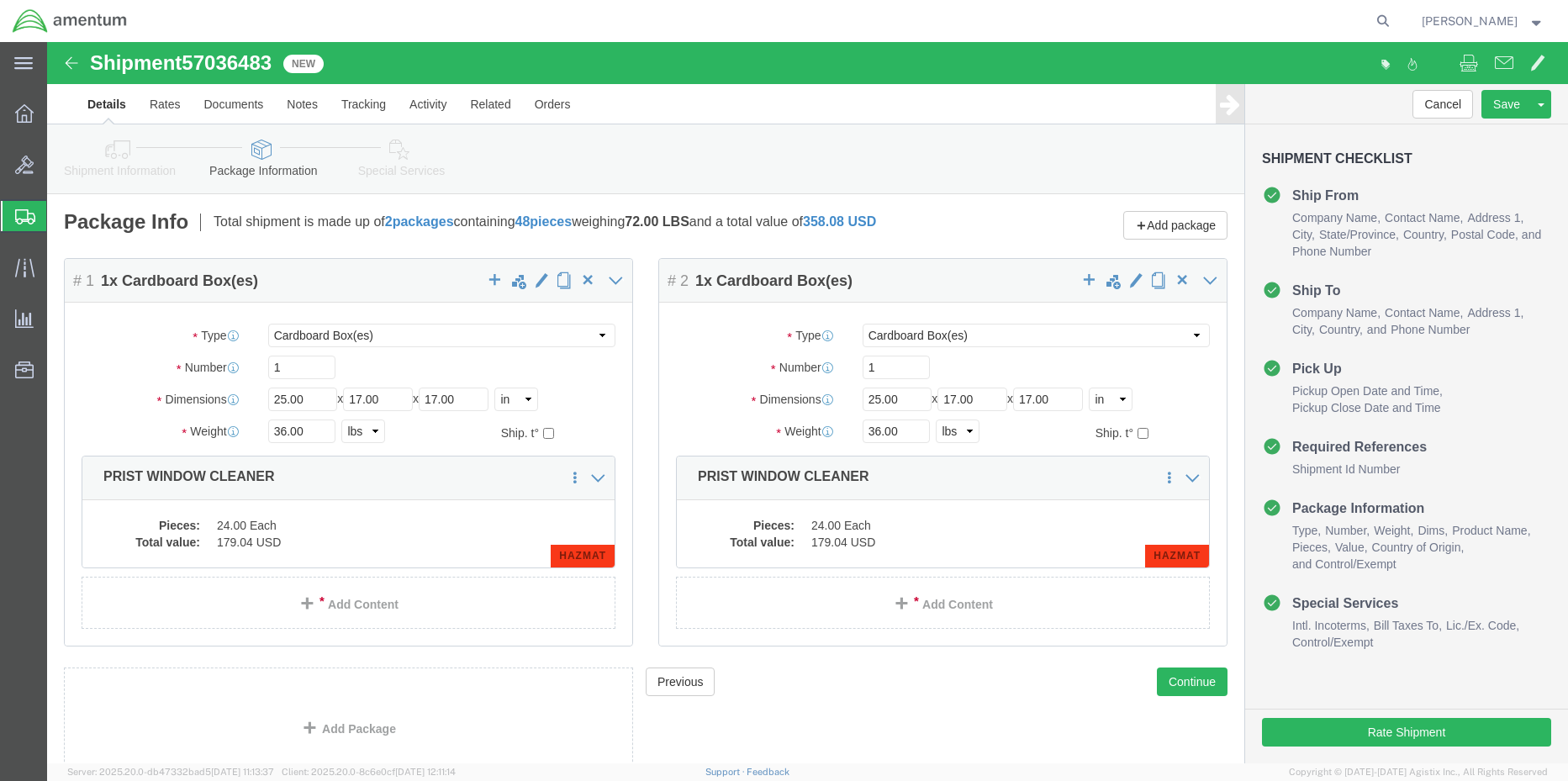
click link "Special Services"
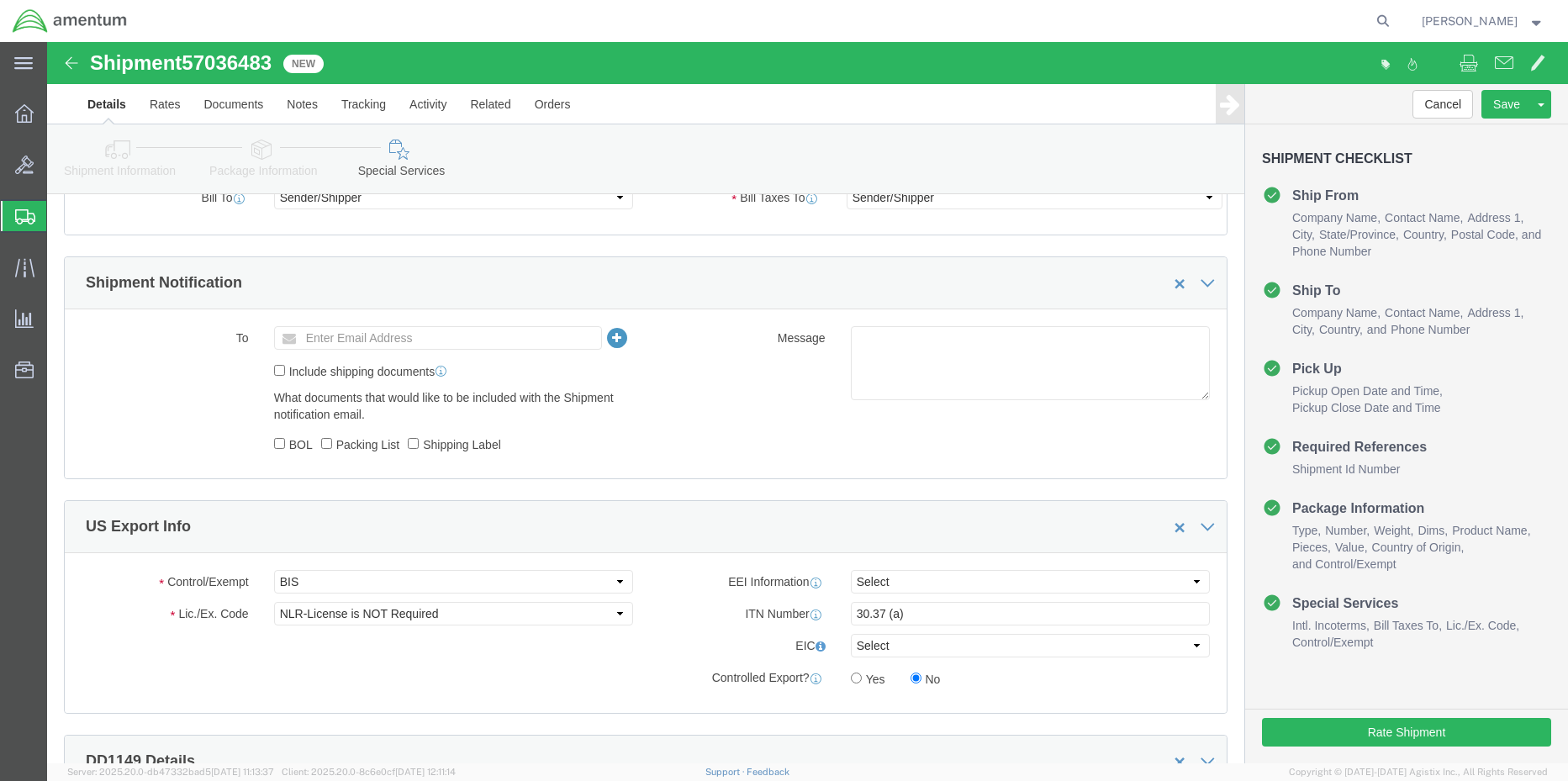
scroll to position [1093, 0]
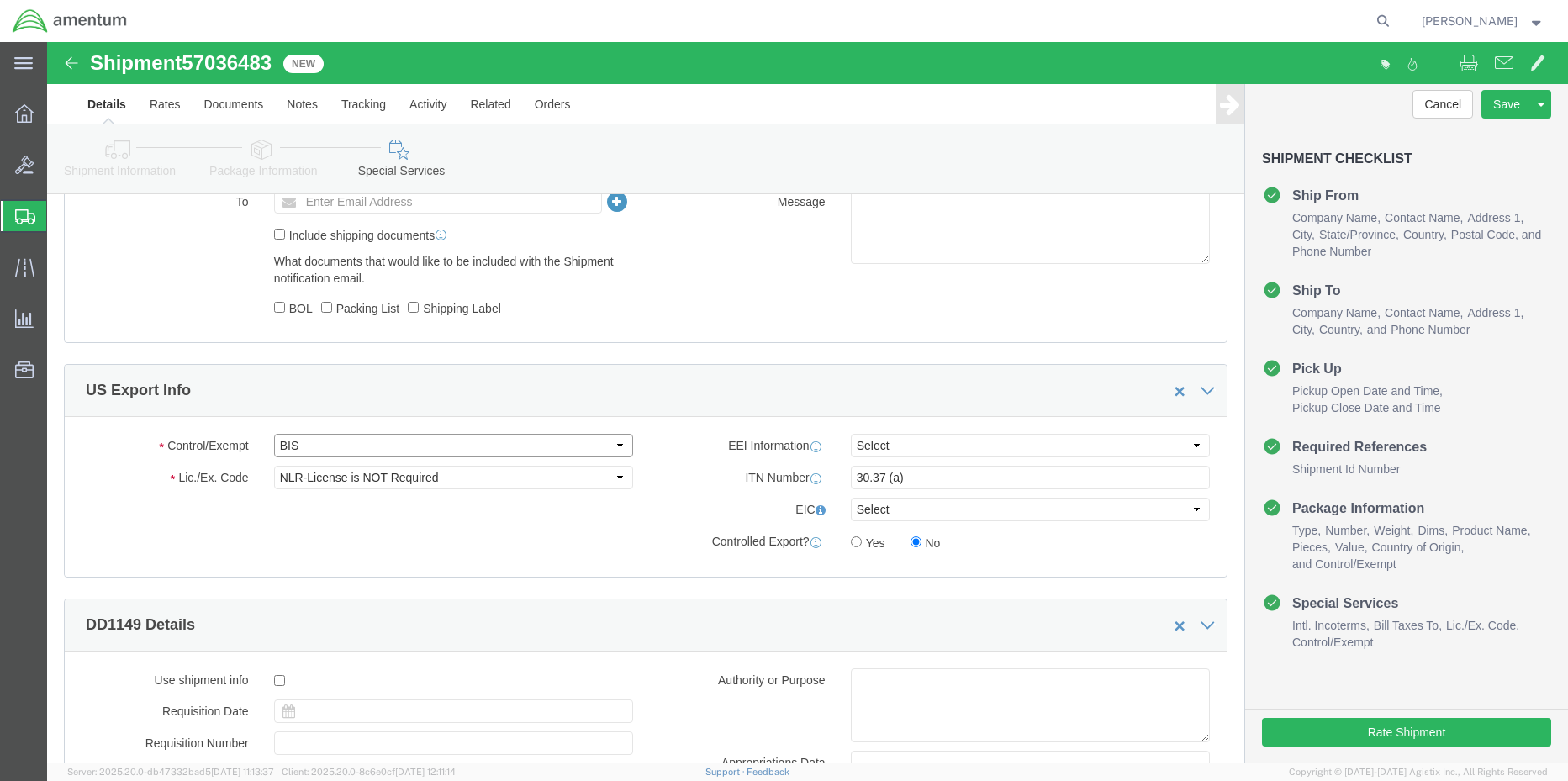
click select "Select ATF BIS DEA EPA FDA FTR ITAR OFAC Other (OPA)"
select select "FTR"
click select "Select ATF BIS DEA EPA FDA FTR ITAR OFAC Other (OPA)"
click select "Select 30.2(d)(2) 30.36 30.37(a) 30.37(f) 30.37(g) 30.37(h) 30.37(i) 30.37(j) 3…"
select select "30.37(a)"
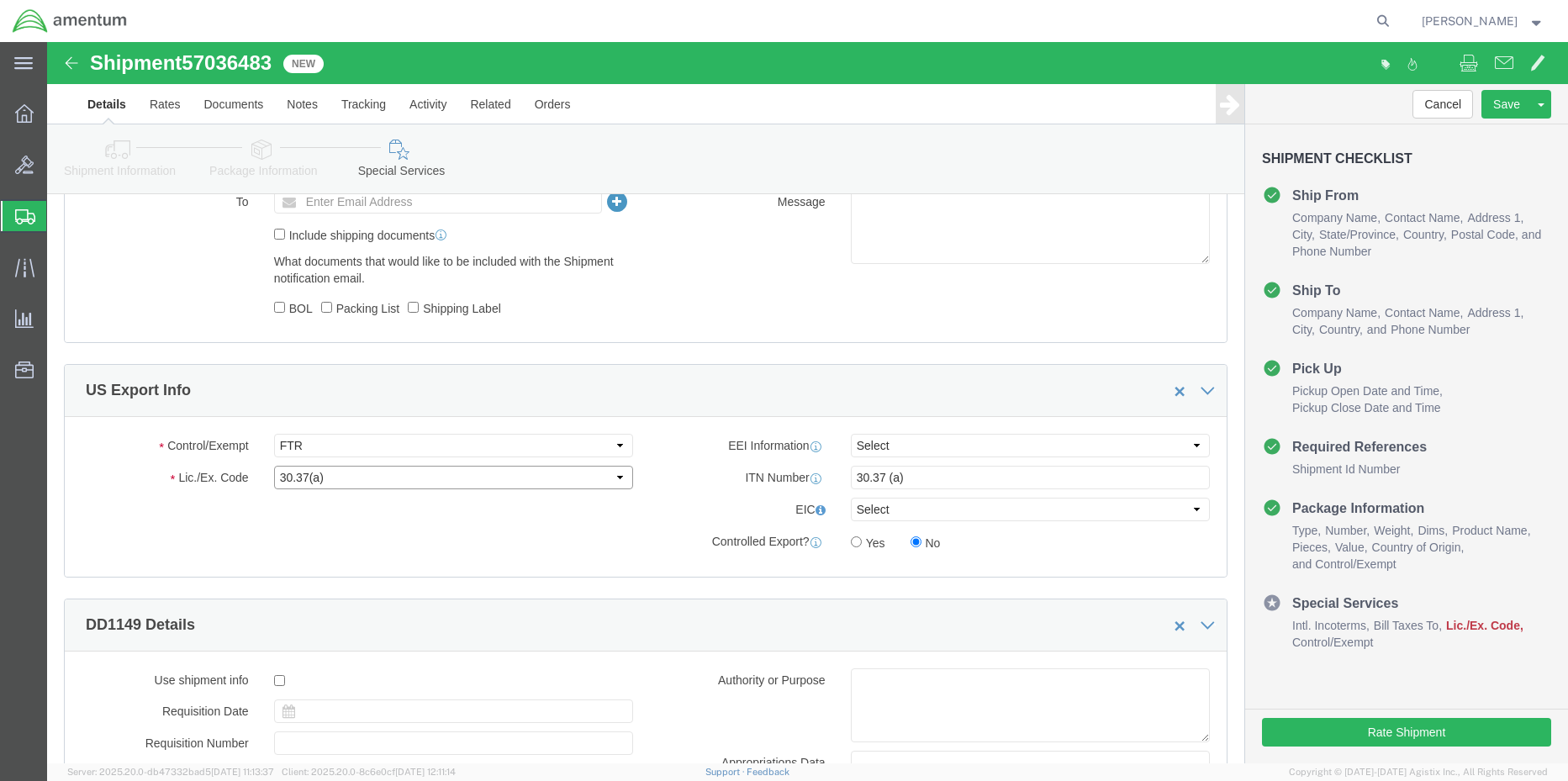
click select "Select 30.2(d)(2) 30.36 30.37(a) 30.37(f) 30.37(g) 30.37(h) 30.37(i) 30.37(j) 3…"
click div "EEI Information Select AES-Direct EEI Carrier File EEI EEI Exempt ITN Number 30…"
click select "Select AES-Direct EEI Carrier File EEI EEI Exempt"
select select "EXEM"
click select "Select AES-Direct EEI Carrier File EEI EEI Exempt"
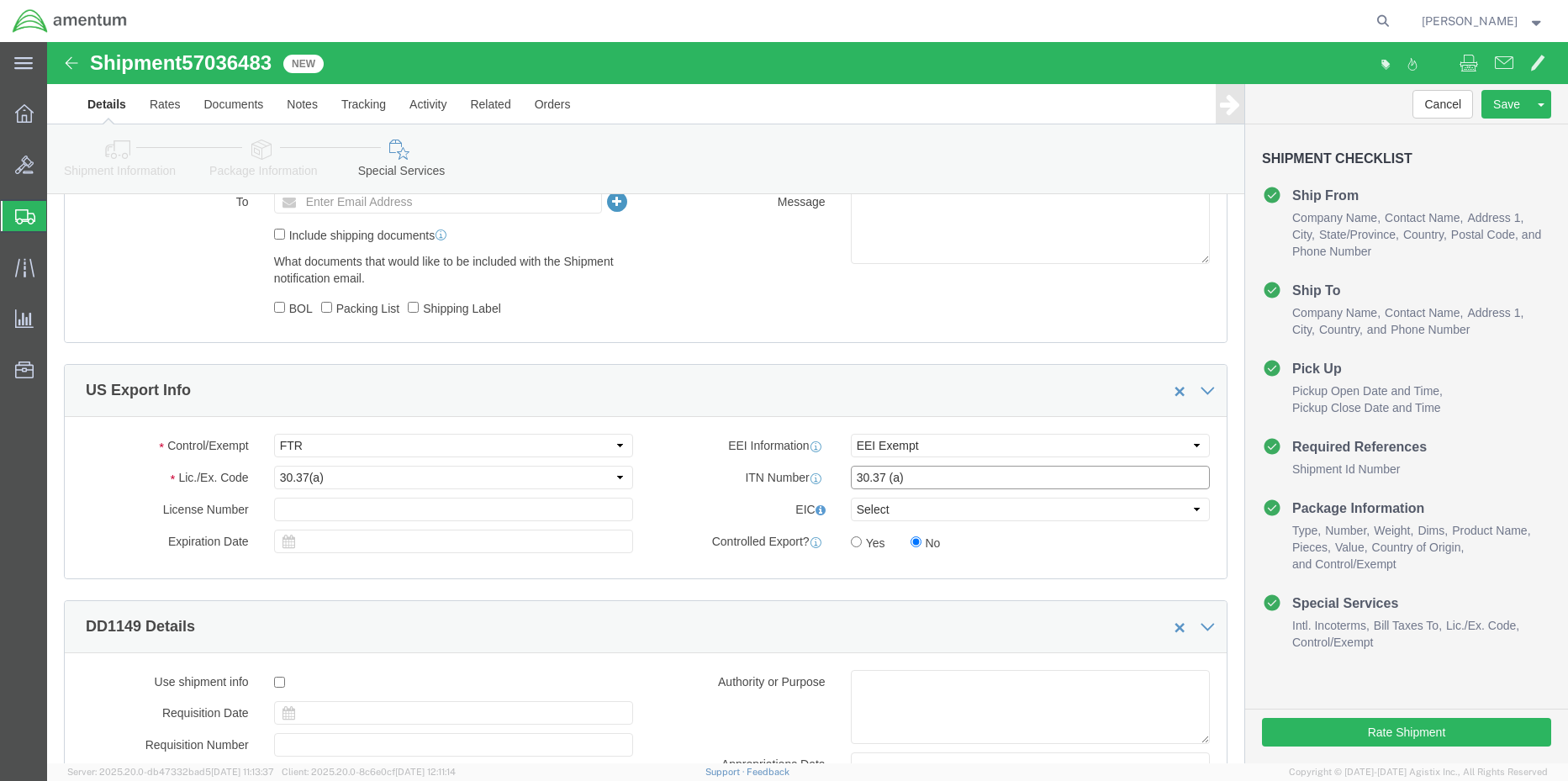
drag, startPoint x: 857, startPoint y: 435, endPoint x: 768, endPoint y: 432, distance: 89.1
click div "ITN Number 30.37 (a)"
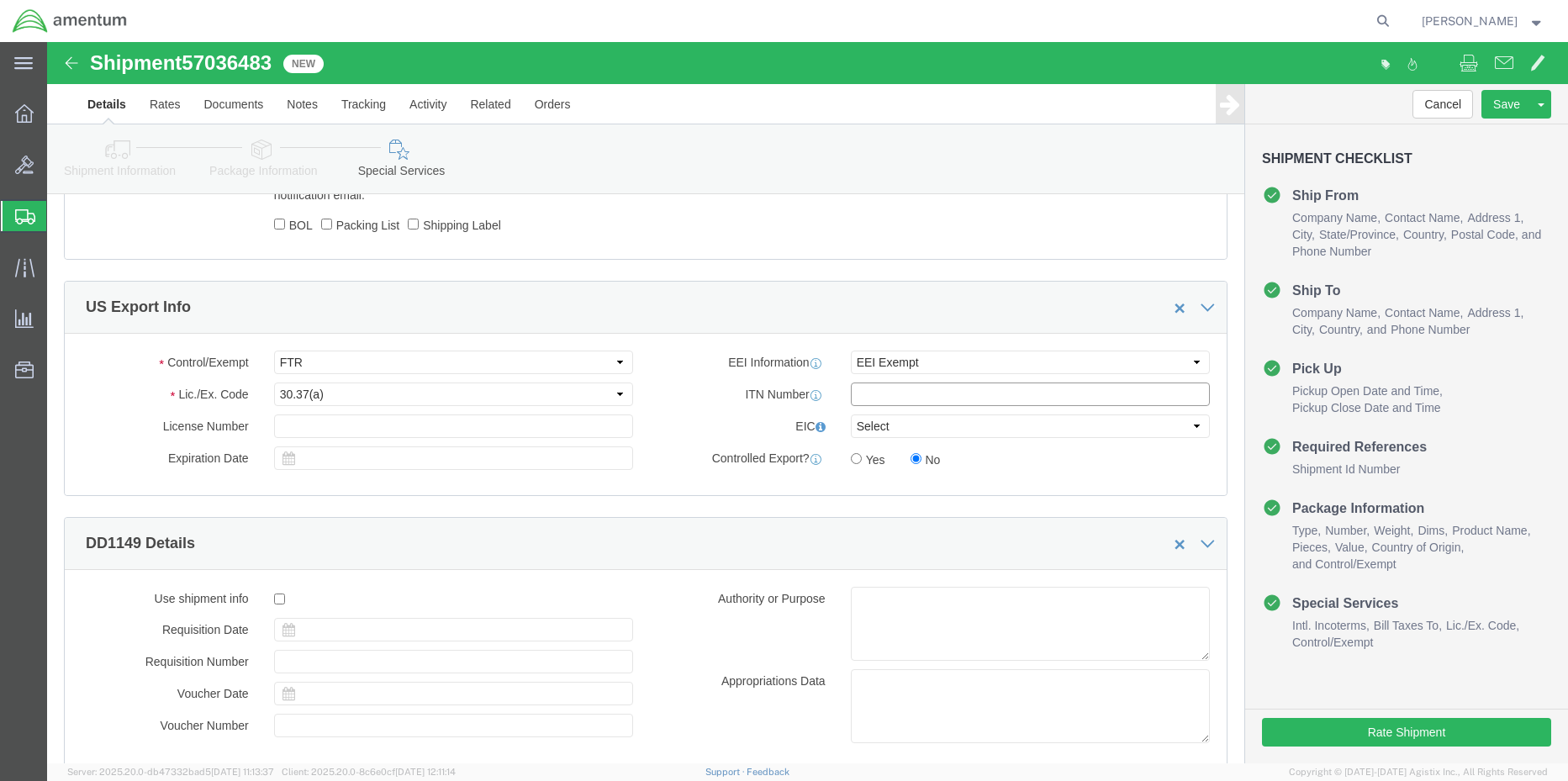
scroll to position [1301, 0]
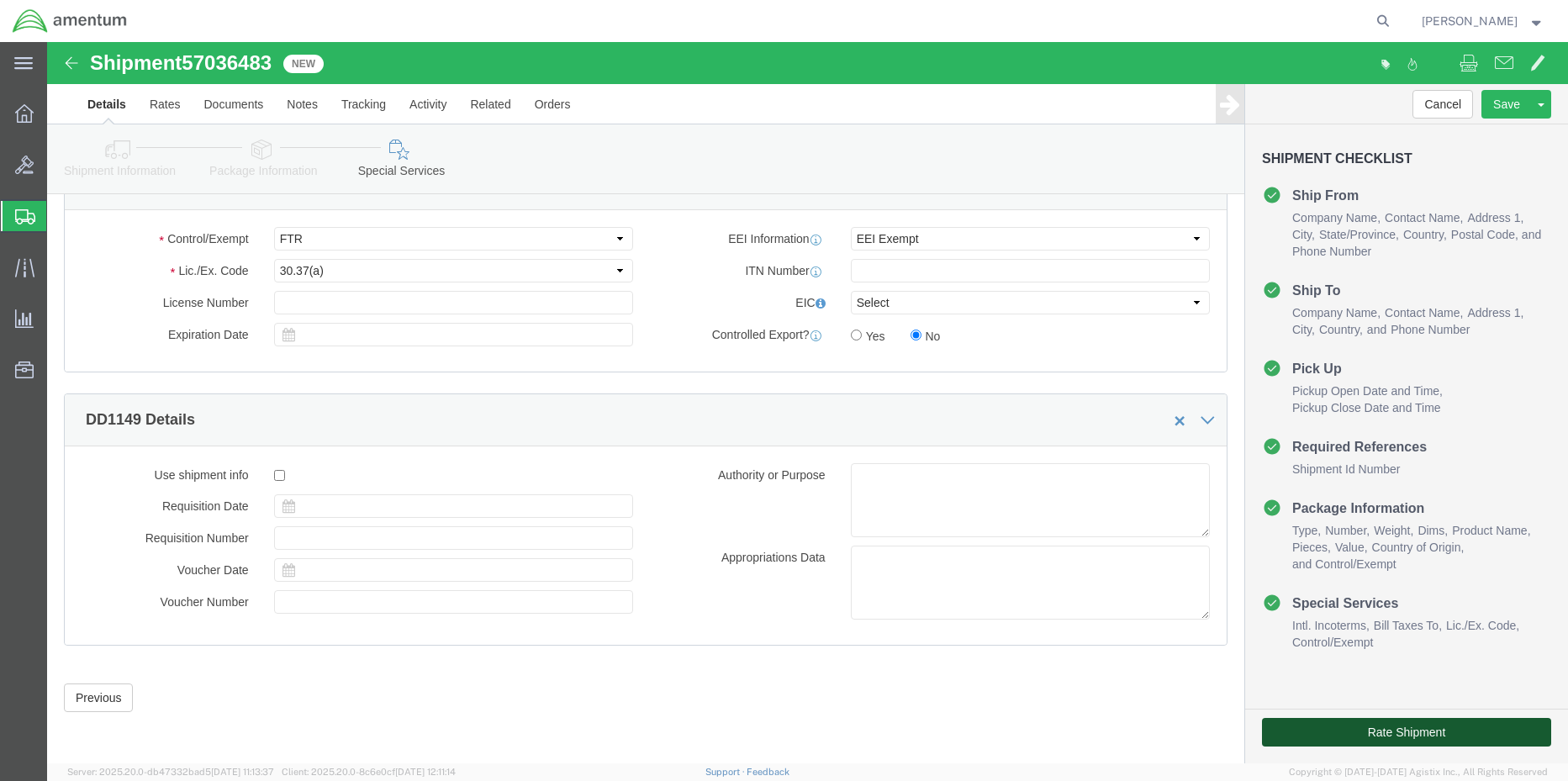
click button "Rate Shipment"
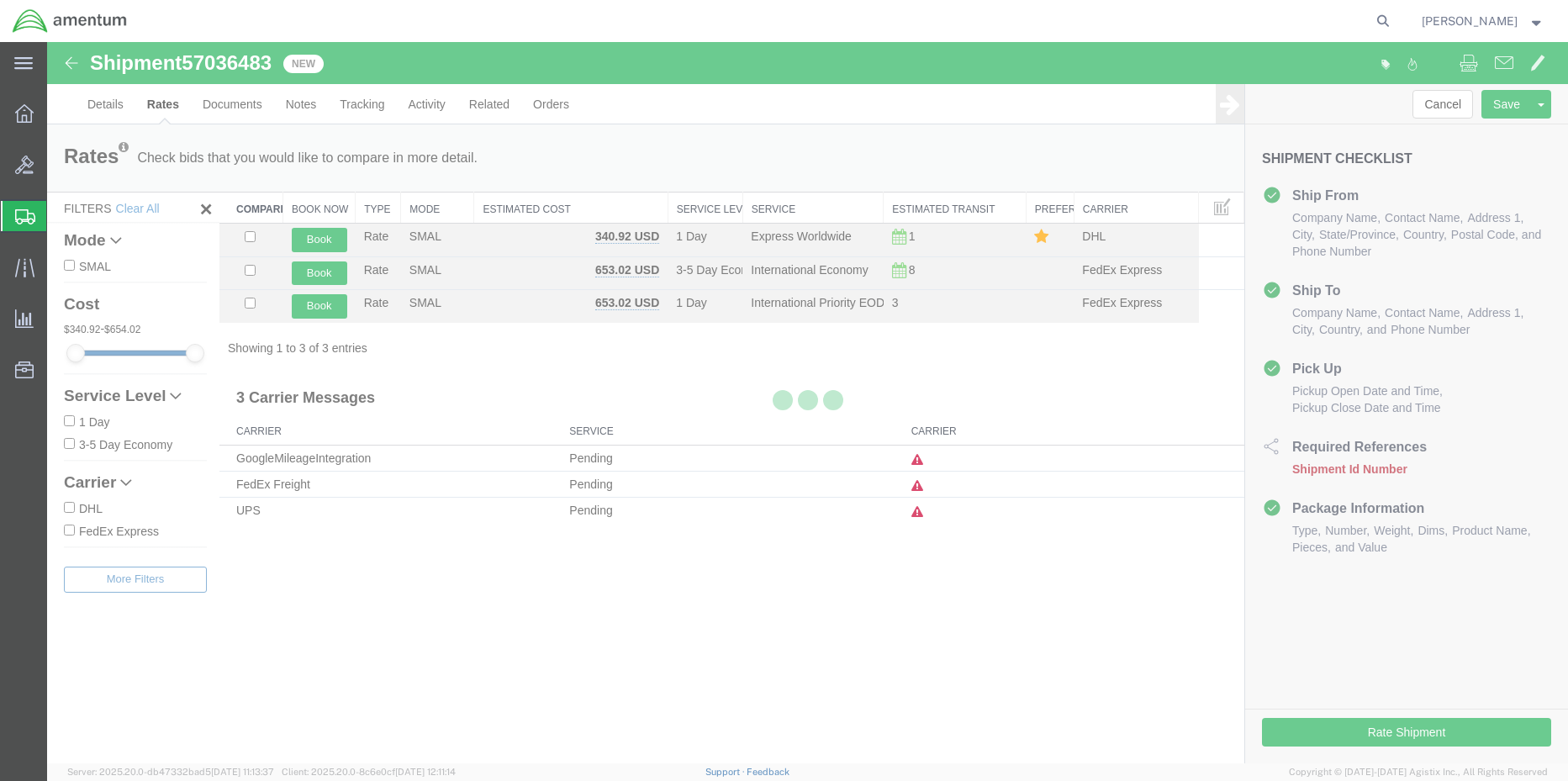
scroll to position [0, 0]
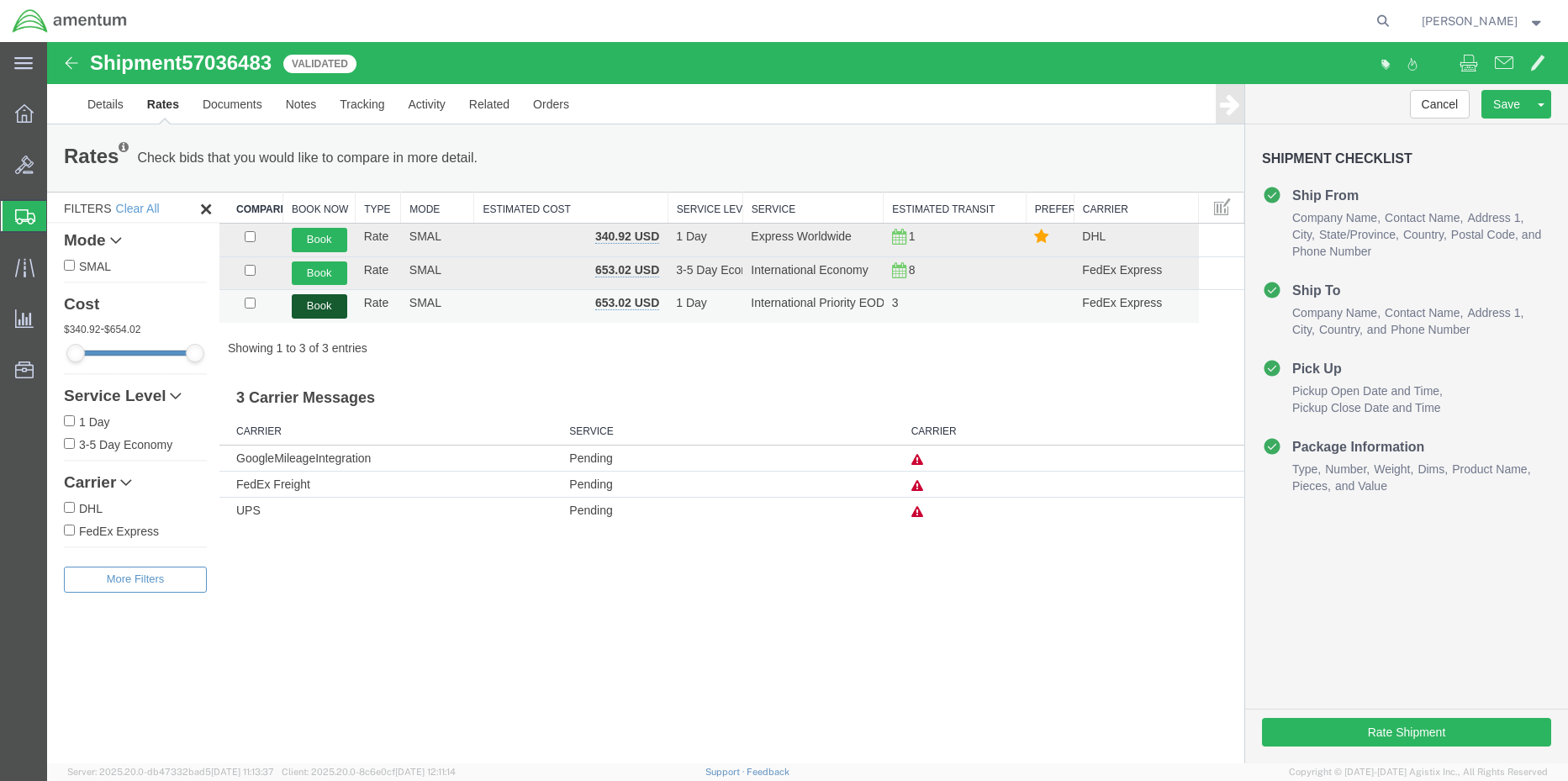
click at [335, 302] on button "Book" at bounding box center [319, 306] width 56 height 25
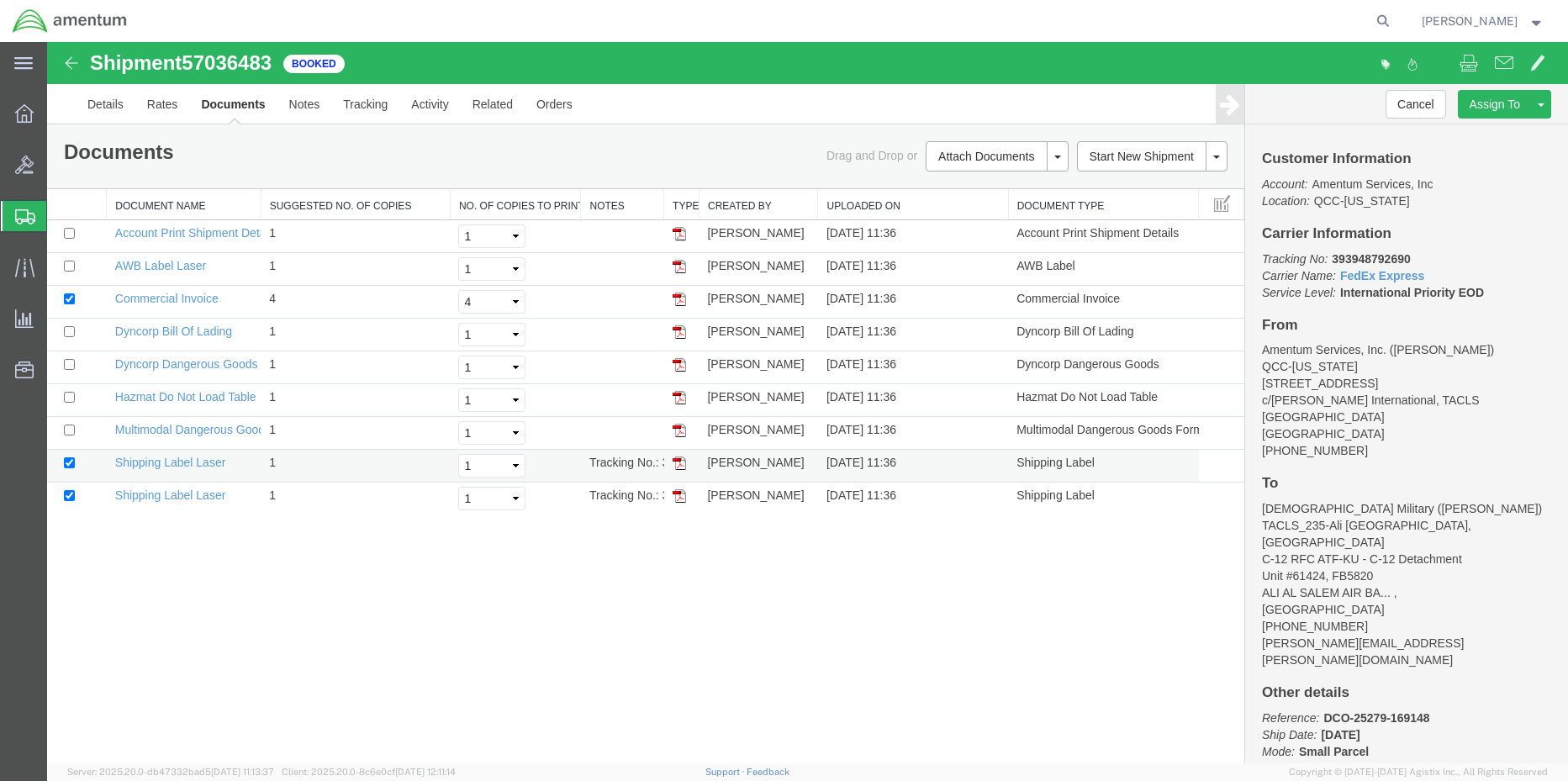
click at [679, 460] on img at bounding box center [679, 463] width 14 height 14
click at [678, 497] on img at bounding box center [679, 496] width 14 height 14
click at [681, 268] on img at bounding box center [679, 267] width 14 height 14
drag, startPoint x: 252, startPoint y: 140, endPoint x: 533, endPoint y: 502, distance: 458.3
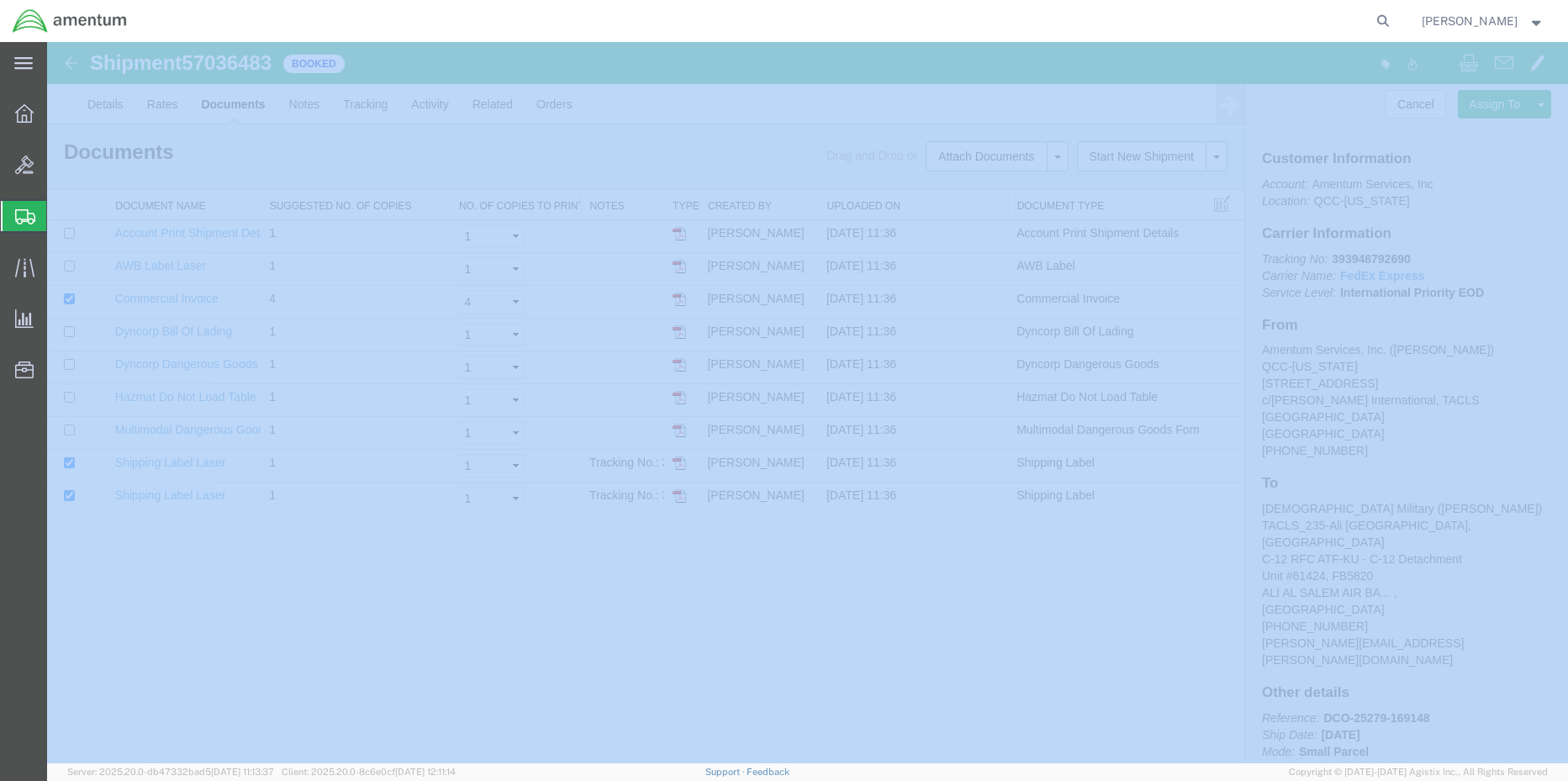
drag, startPoint x: 93, startPoint y: 247, endPoint x: 93, endPoint y: 237, distance: 10.0
click at [0, 0] on span "Shipment Manager" at bounding box center [0, 0] width 0 height 0
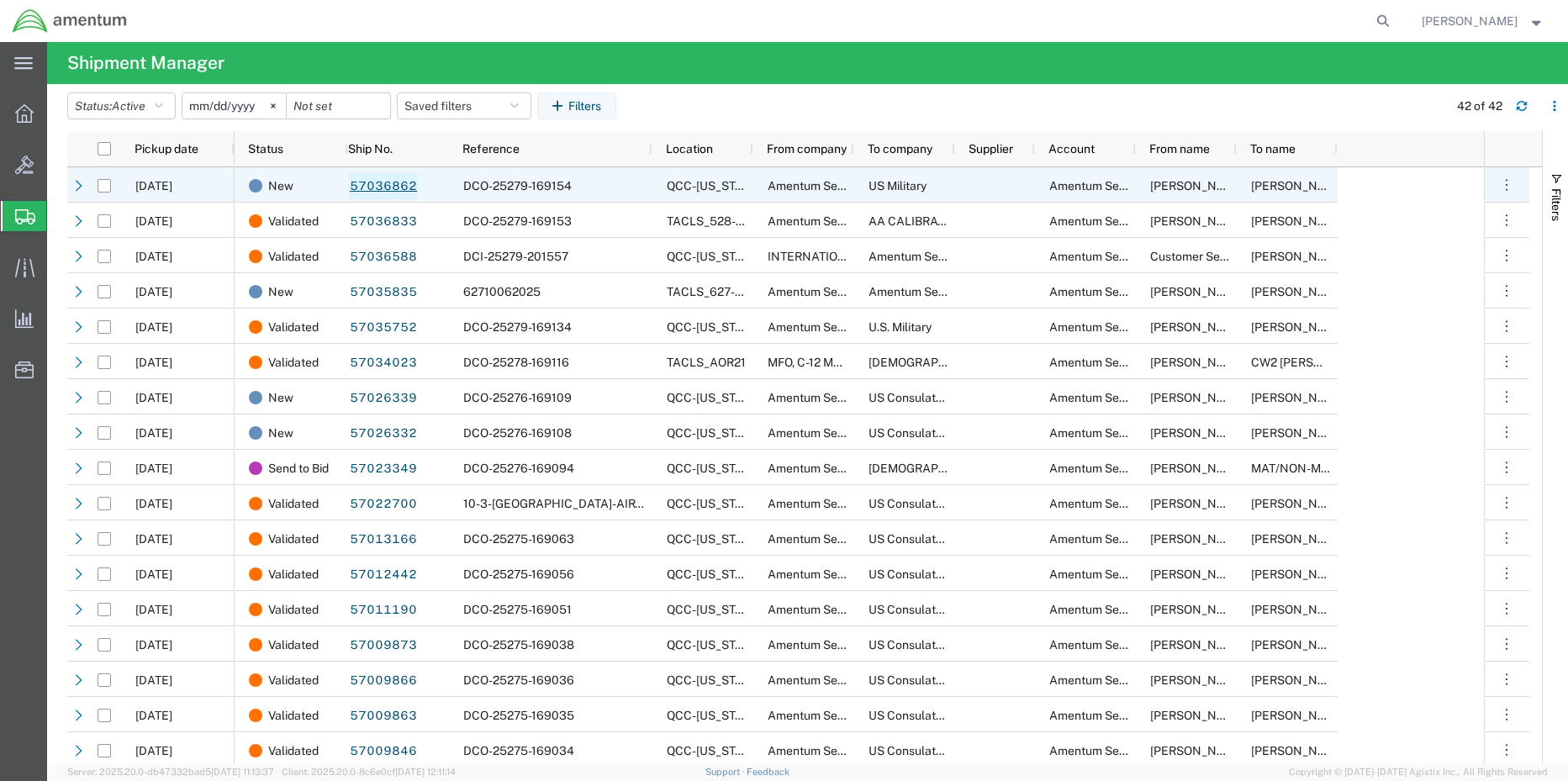
click at [390, 185] on link "57036862" at bounding box center [383, 186] width 69 height 26
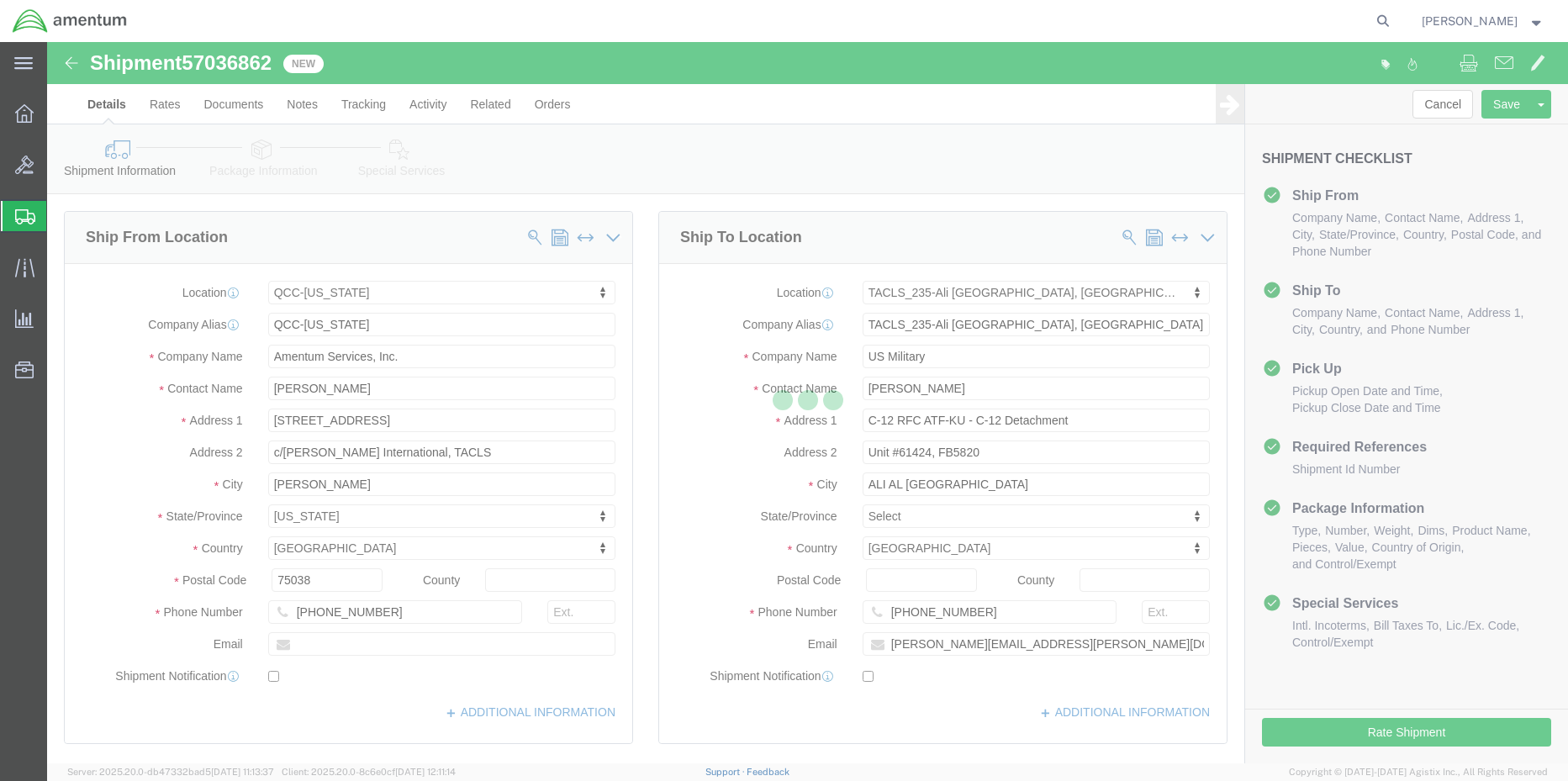
select select "42668"
select select "42682"
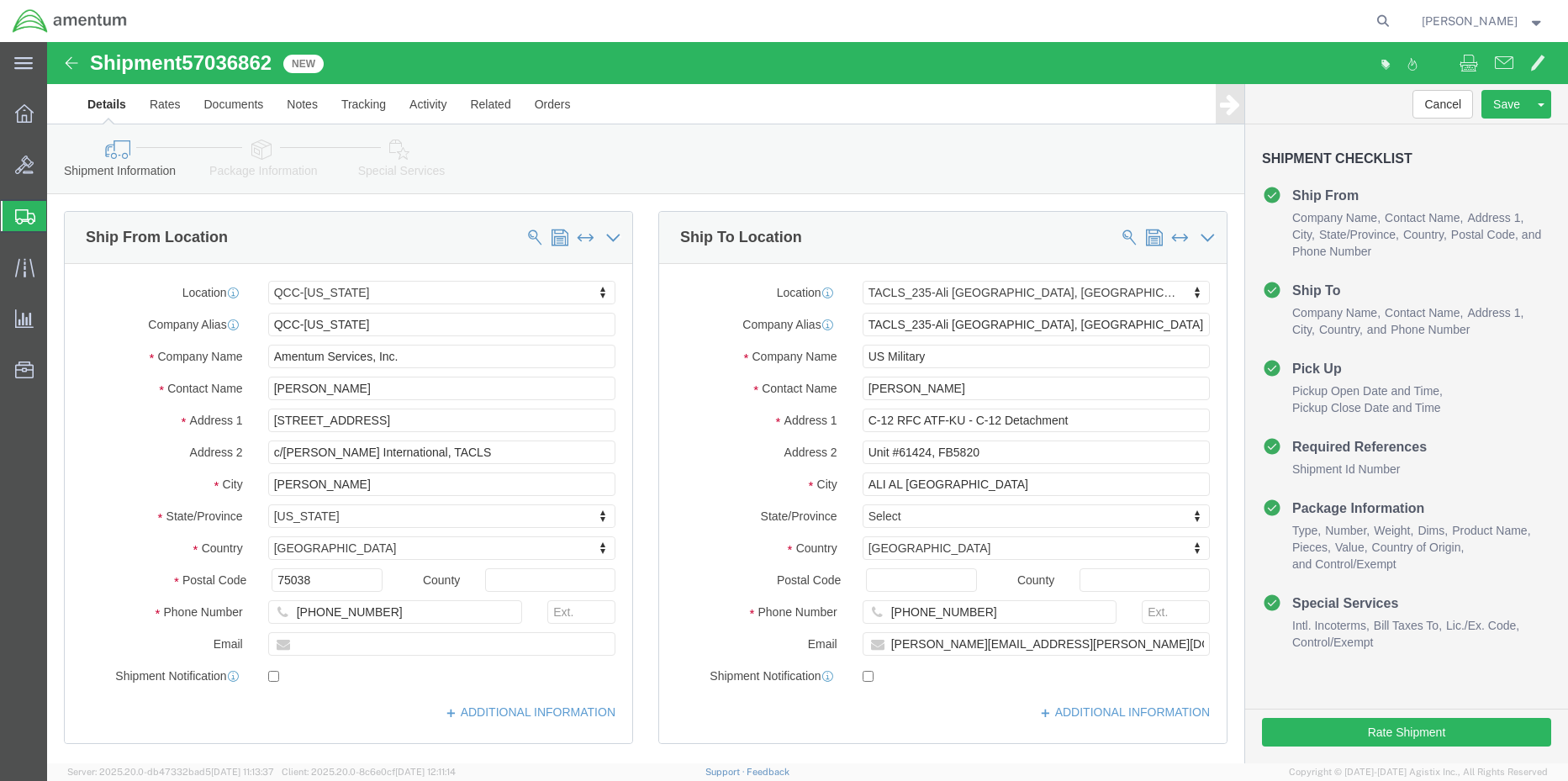
click link "Package Information"
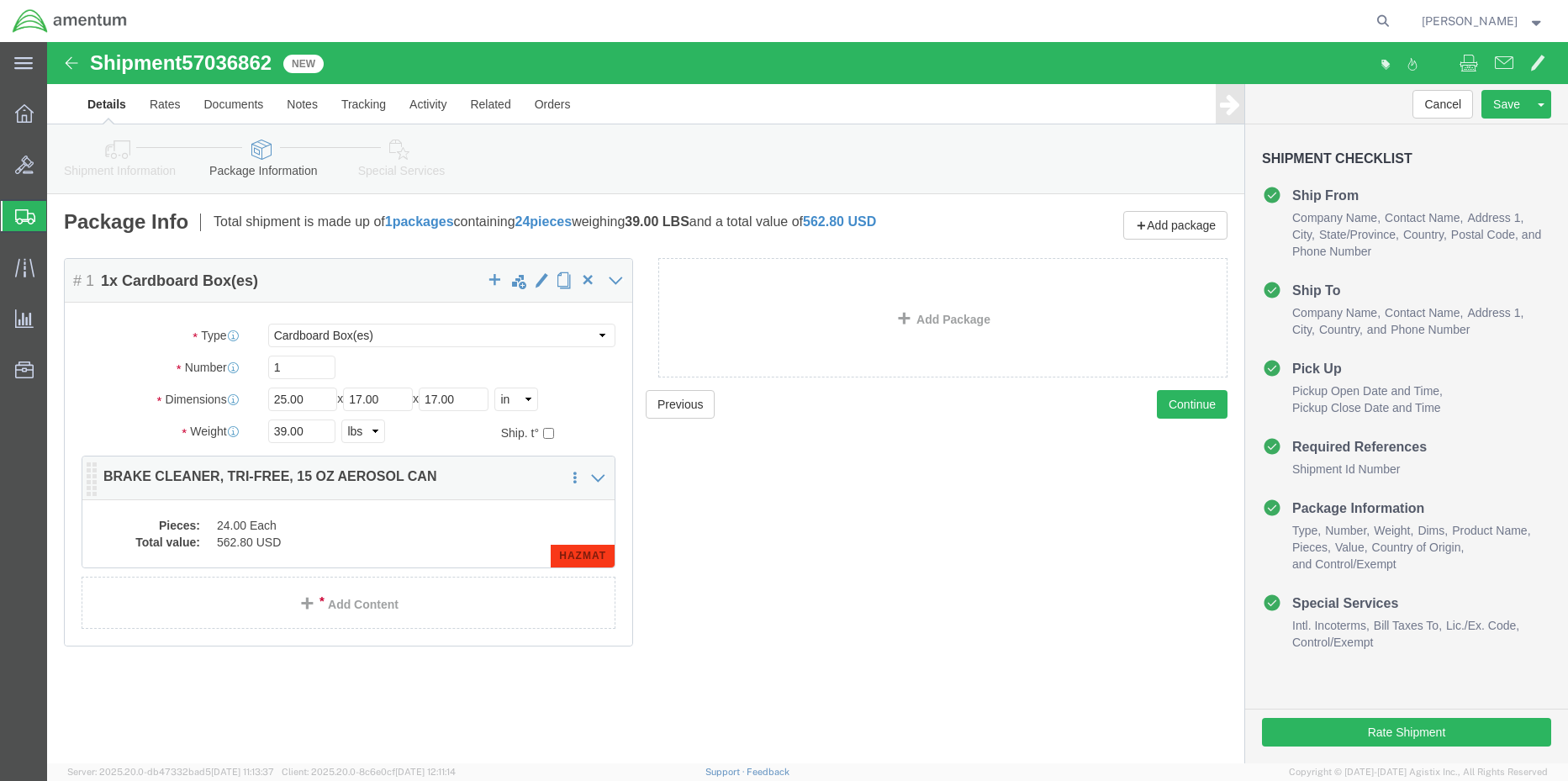
click dd "562.80 USD"
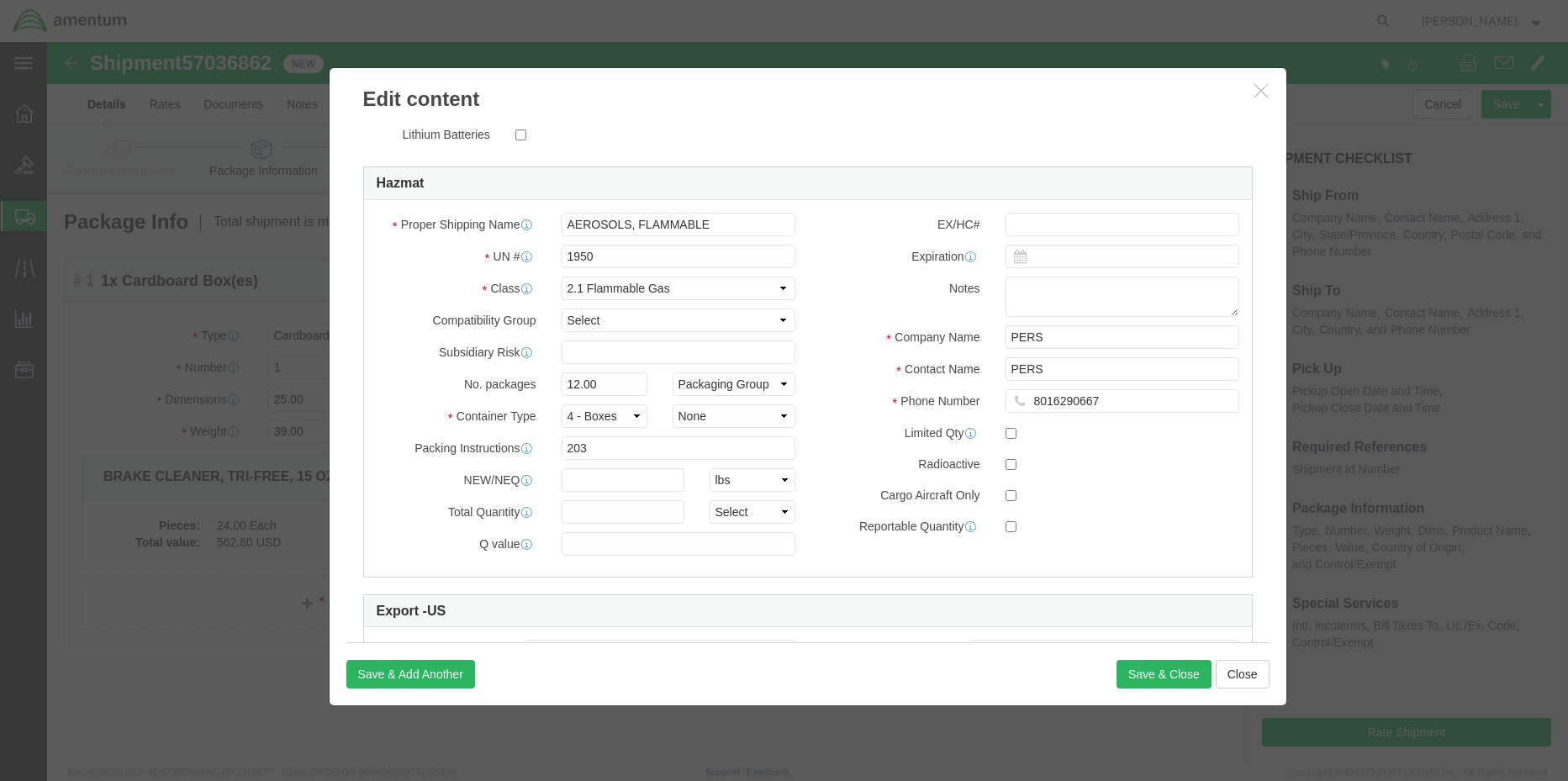
scroll to position [420, 0]
click select "Container Material A - Steel (all types and surface treatments) B - Aluminum C …"
select select "FIBERBOARD"
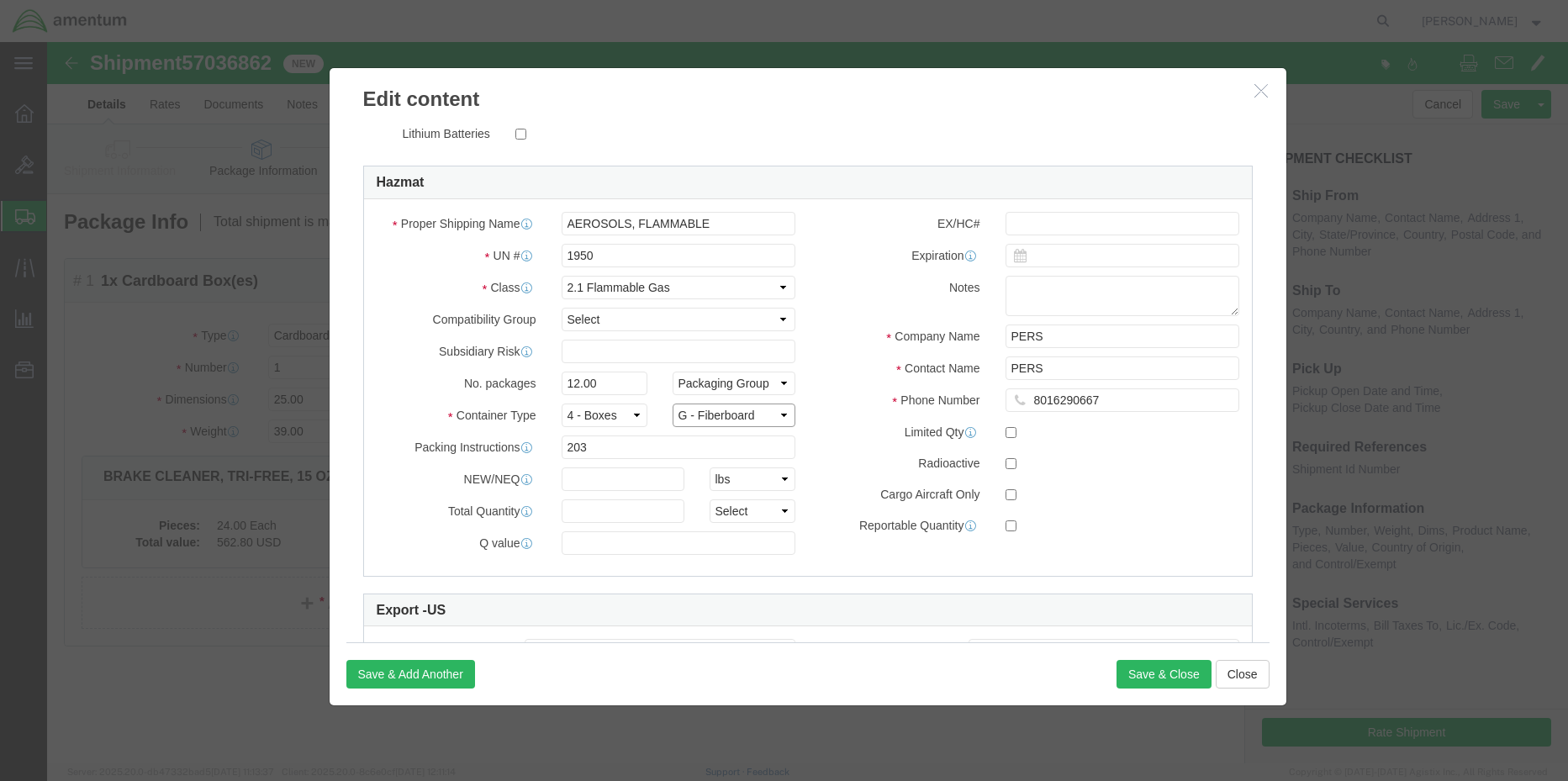
click select "Container Material A - Steel (all types and surface treatments) B - Aluminum C …"
click input "text"
type input "11.4"
select select "KGS"
click button "Save & Close"
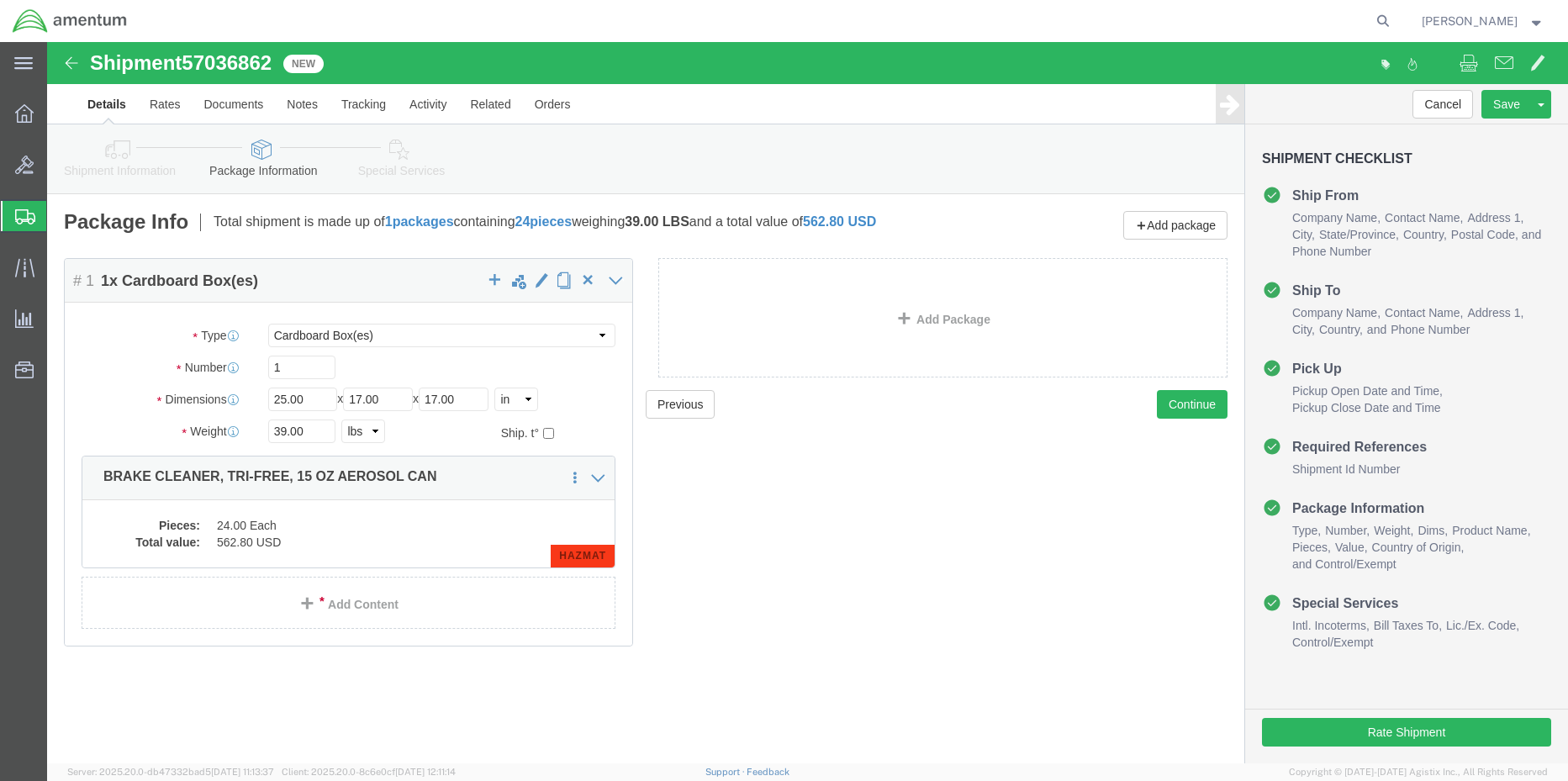
click icon
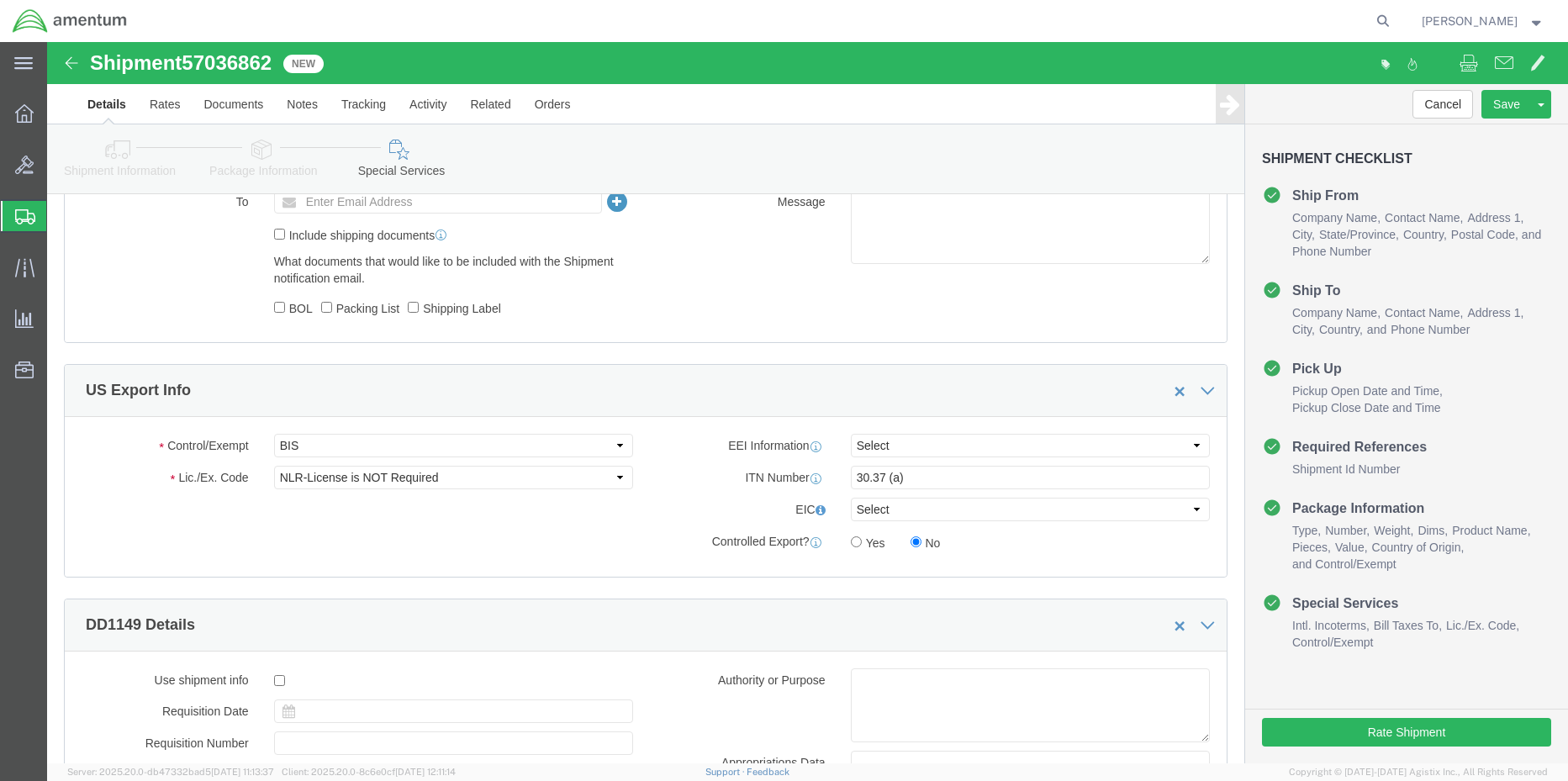
scroll to position [1177, 0]
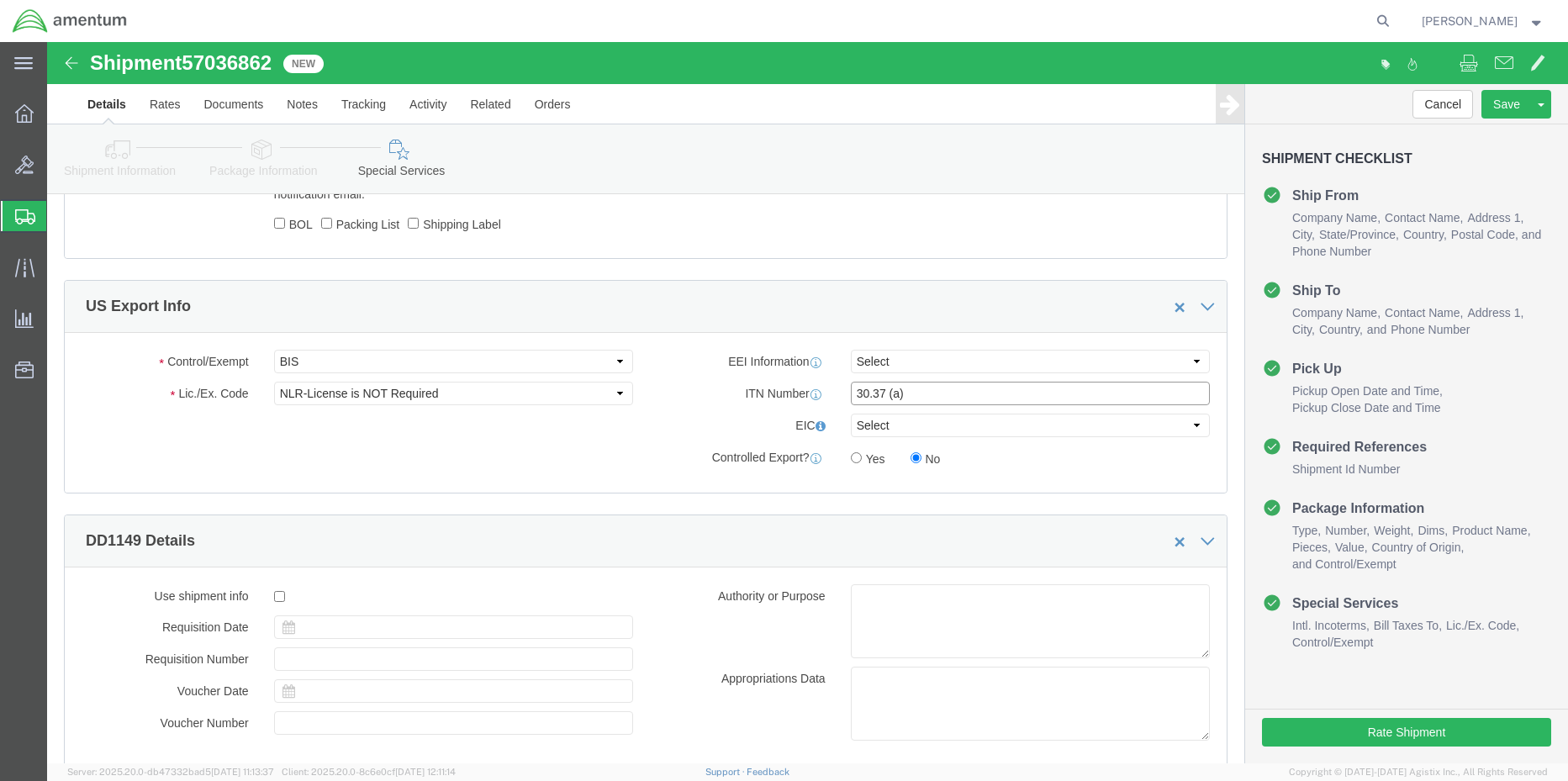
drag, startPoint x: 872, startPoint y: 353, endPoint x: 707, endPoint y: 354, distance: 165.0
click div "ITN Number 30.37 (a)"
click select "Select ATF BIS DEA EPA FDA FTR ITAR OFAC Other (OPA)"
select select "FTR"
click select "Select ATF BIS DEA EPA FDA FTR ITAR OFAC Other (OPA)"
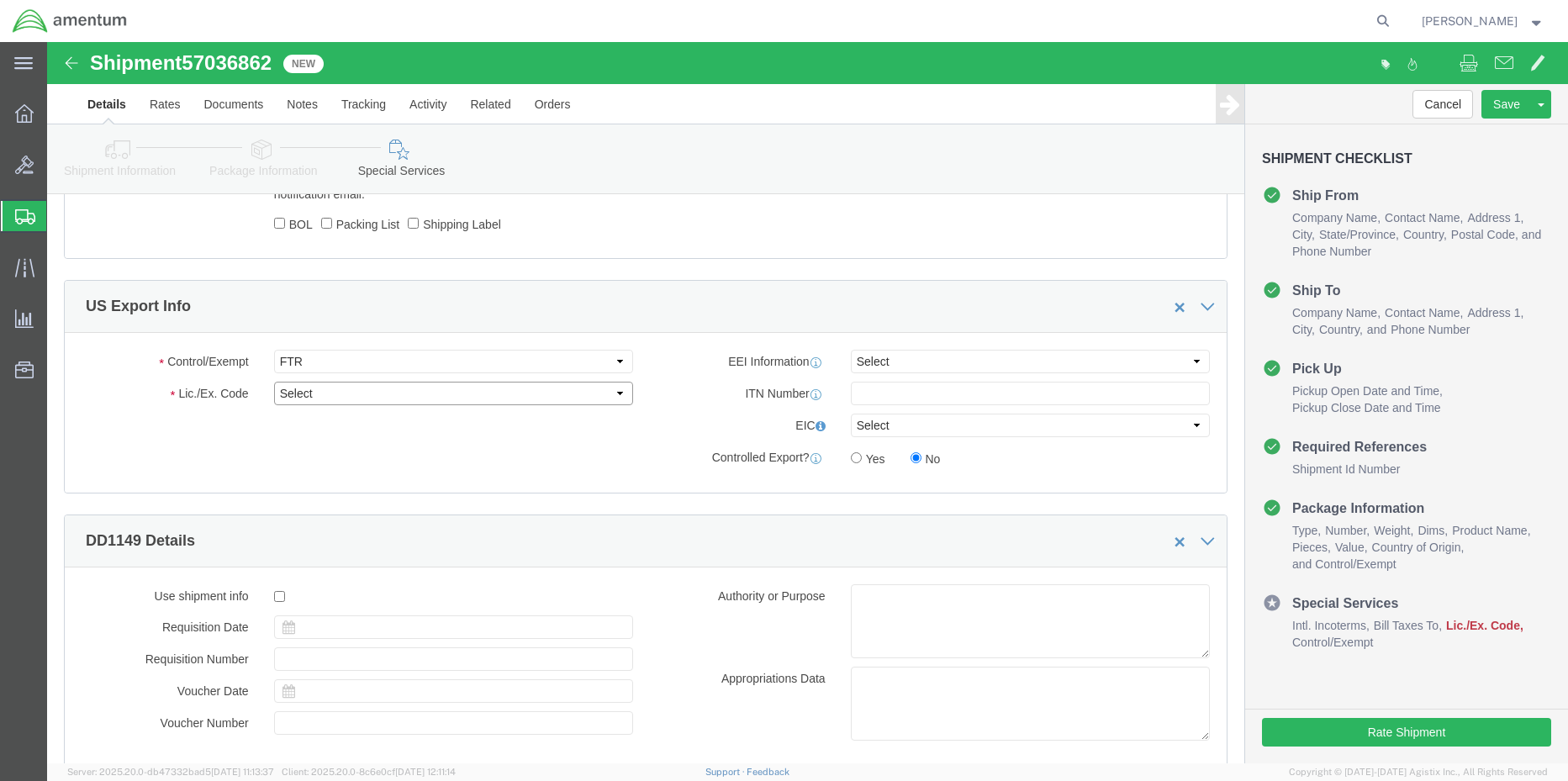
click select "Select 30.2(d)(2) 30.36 30.37(a) 30.37(f) 30.37(g) 30.37(h) 30.37(i) 30.37(j) 3…"
select select "30.37(a)"
click select "Select 30.2(d)(2) 30.36 30.37(a) 30.37(f) 30.37(g) 30.37(h) 30.37(i) 30.37(j) 3…"
click select "Select AES-Direct EEI Carrier File EEI EEI Exempt"
select select "EXEM"
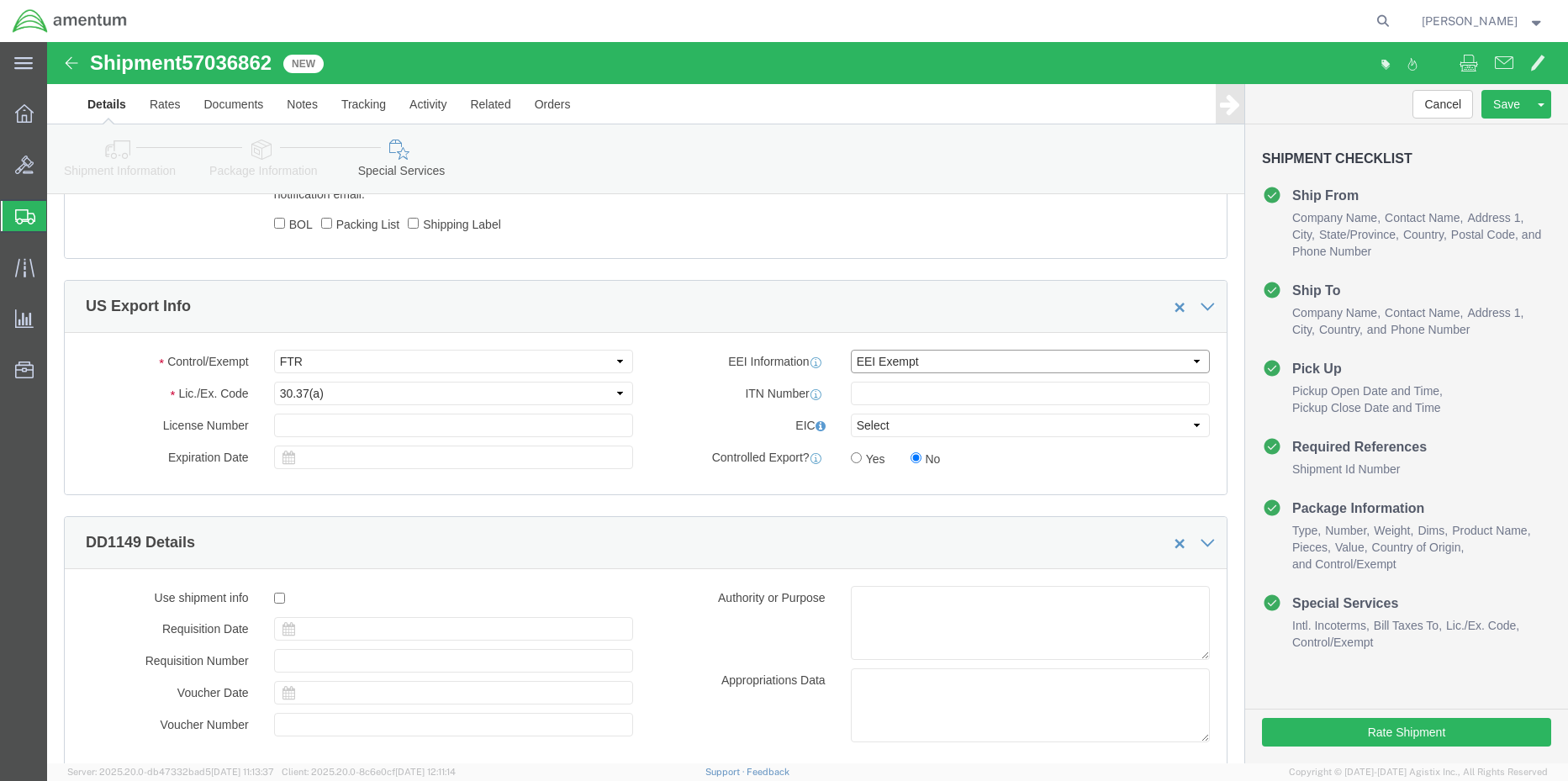
click select "Select AES-Direct EEI Carrier File EEI EEI Exempt"
click button "Rate Shipment"
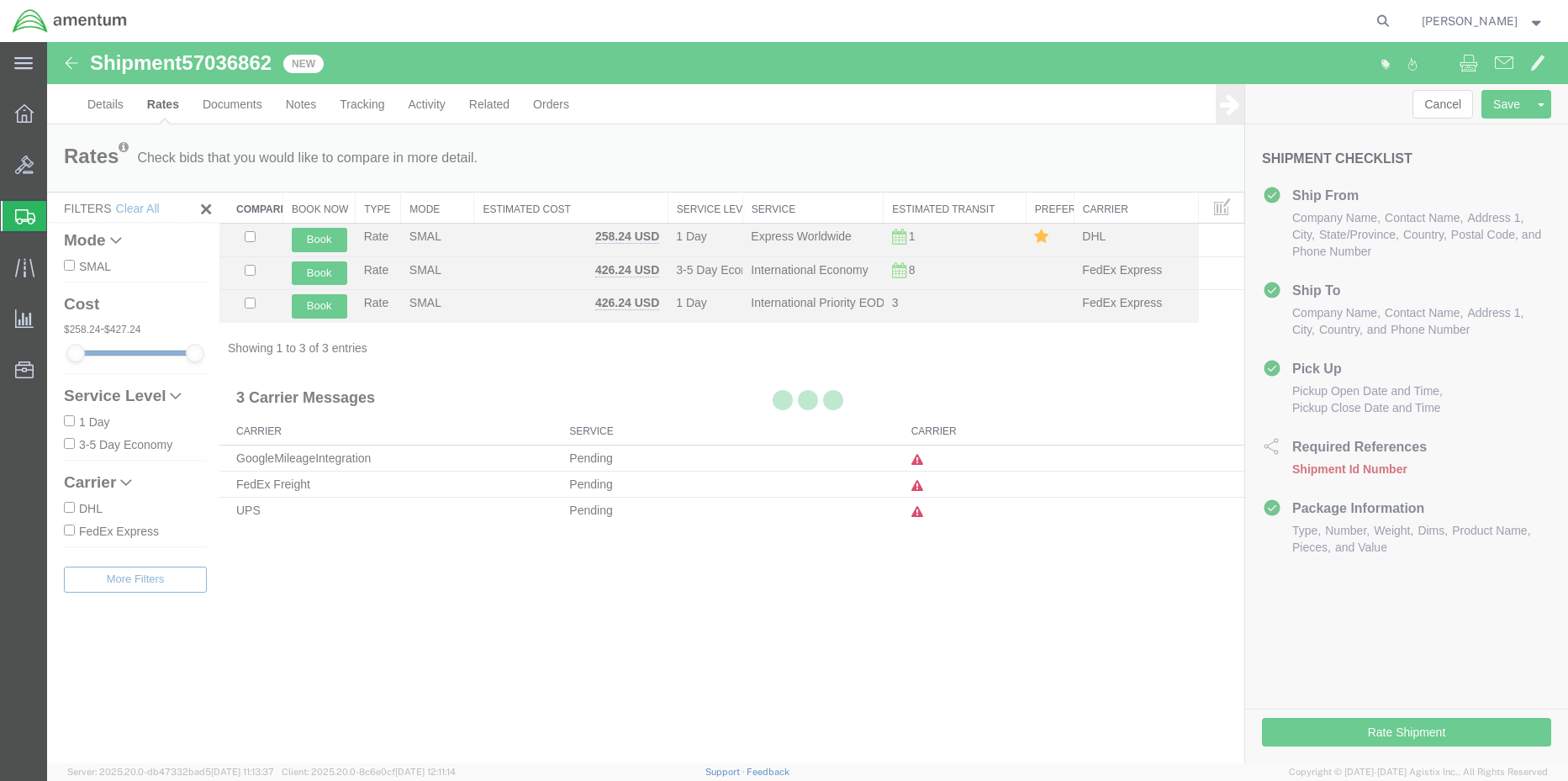
scroll to position [0, 0]
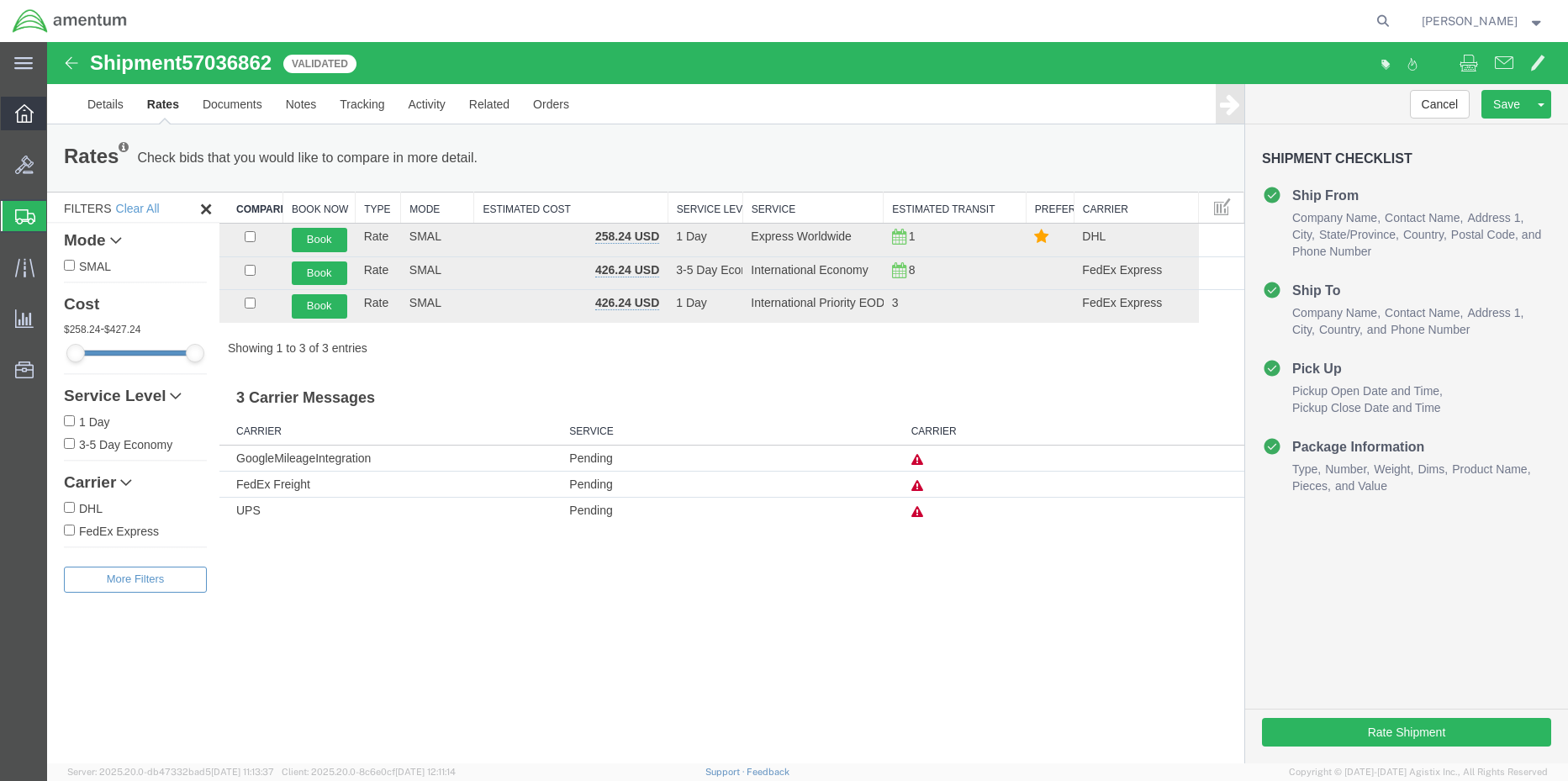
click at [20, 124] on div at bounding box center [24, 113] width 47 height 33
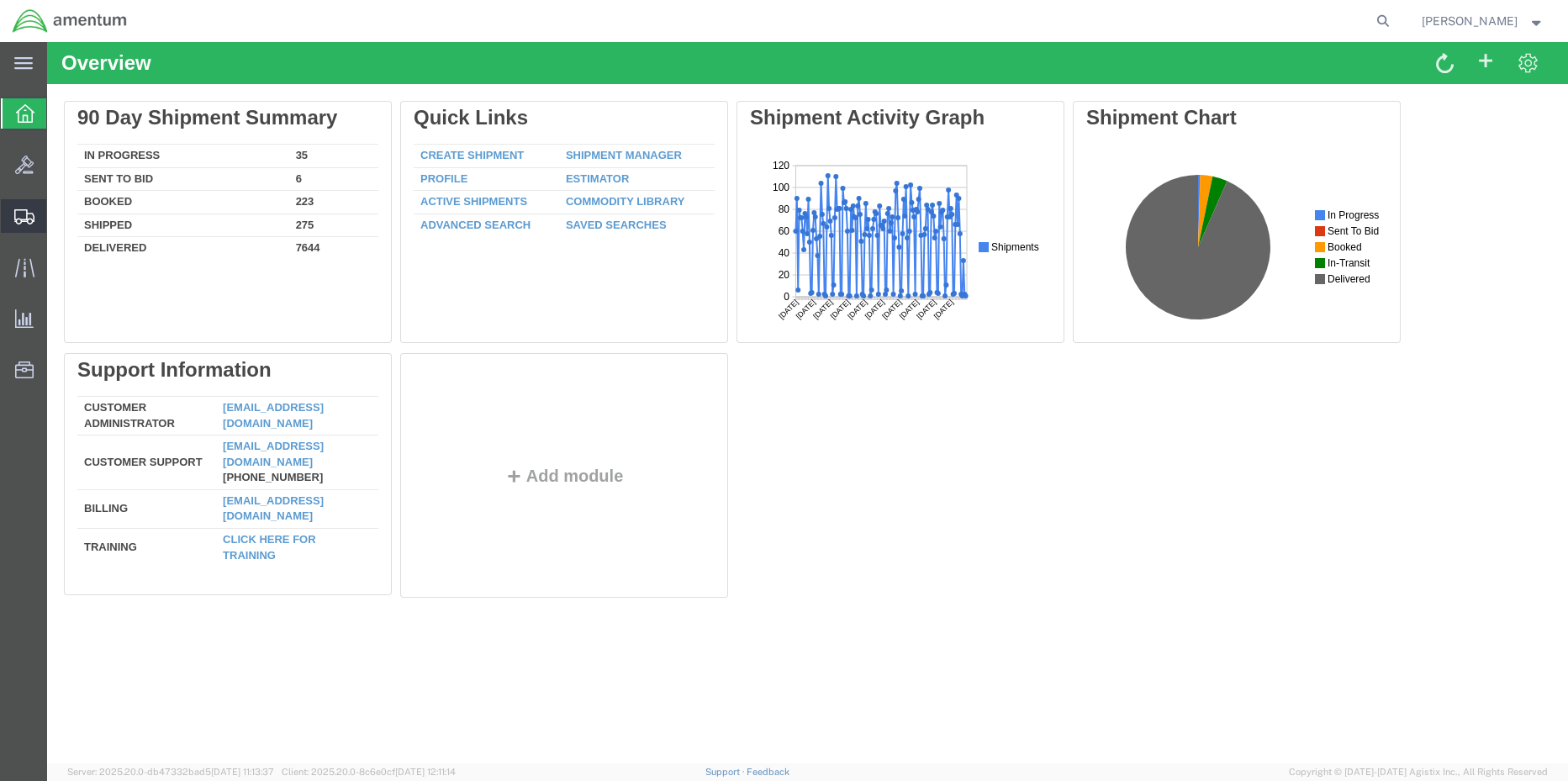
click at [0, 0] on span "Shipment Manager" at bounding box center [0, 0] width 0 height 0
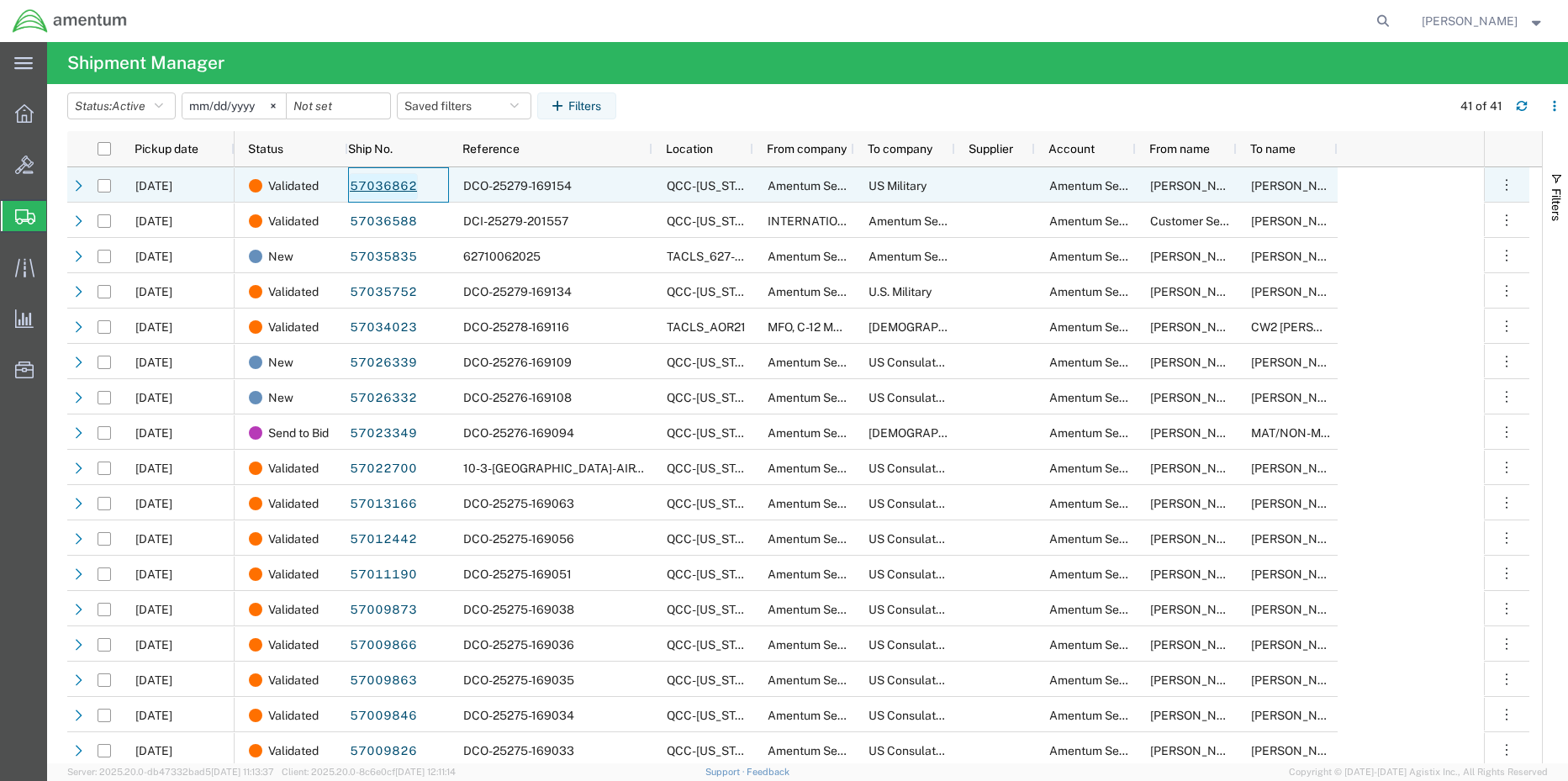
click at [391, 185] on link "57036862" at bounding box center [383, 186] width 69 height 26
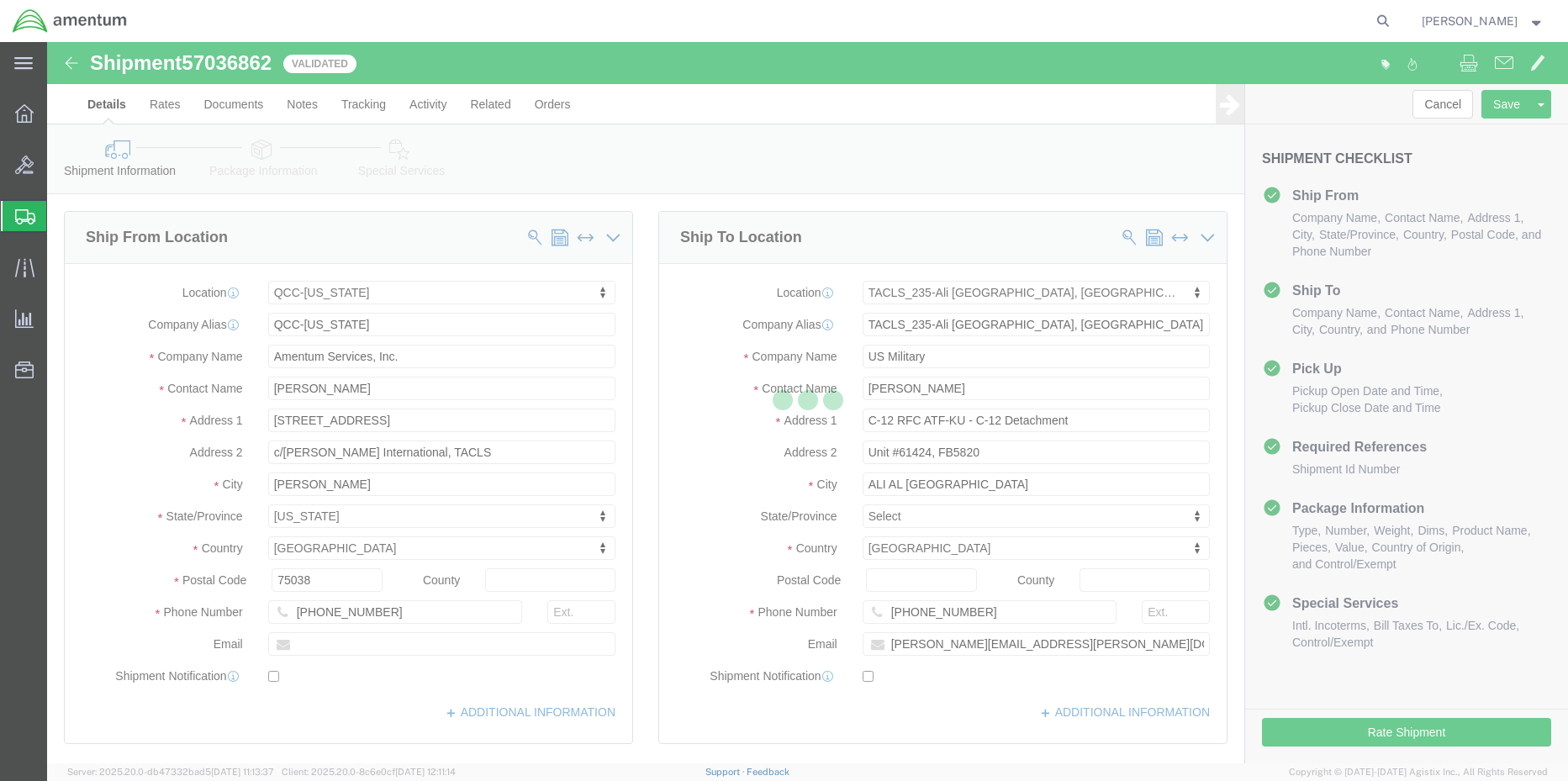
select select "42668"
select select "42682"
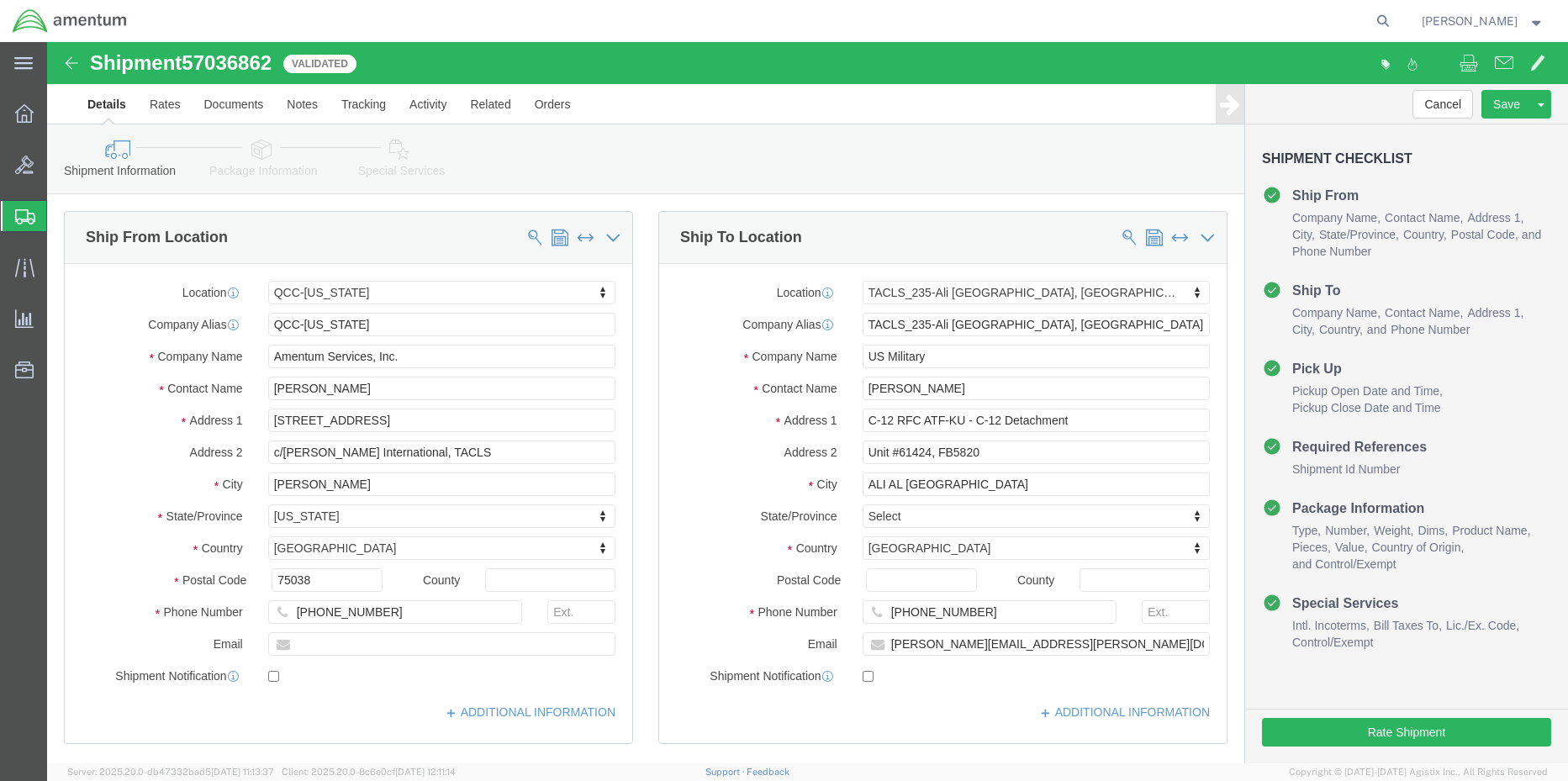
drag, startPoint x: 206, startPoint y: 109, endPoint x: 207, endPoint y: 120, distance: 11.0
click icon
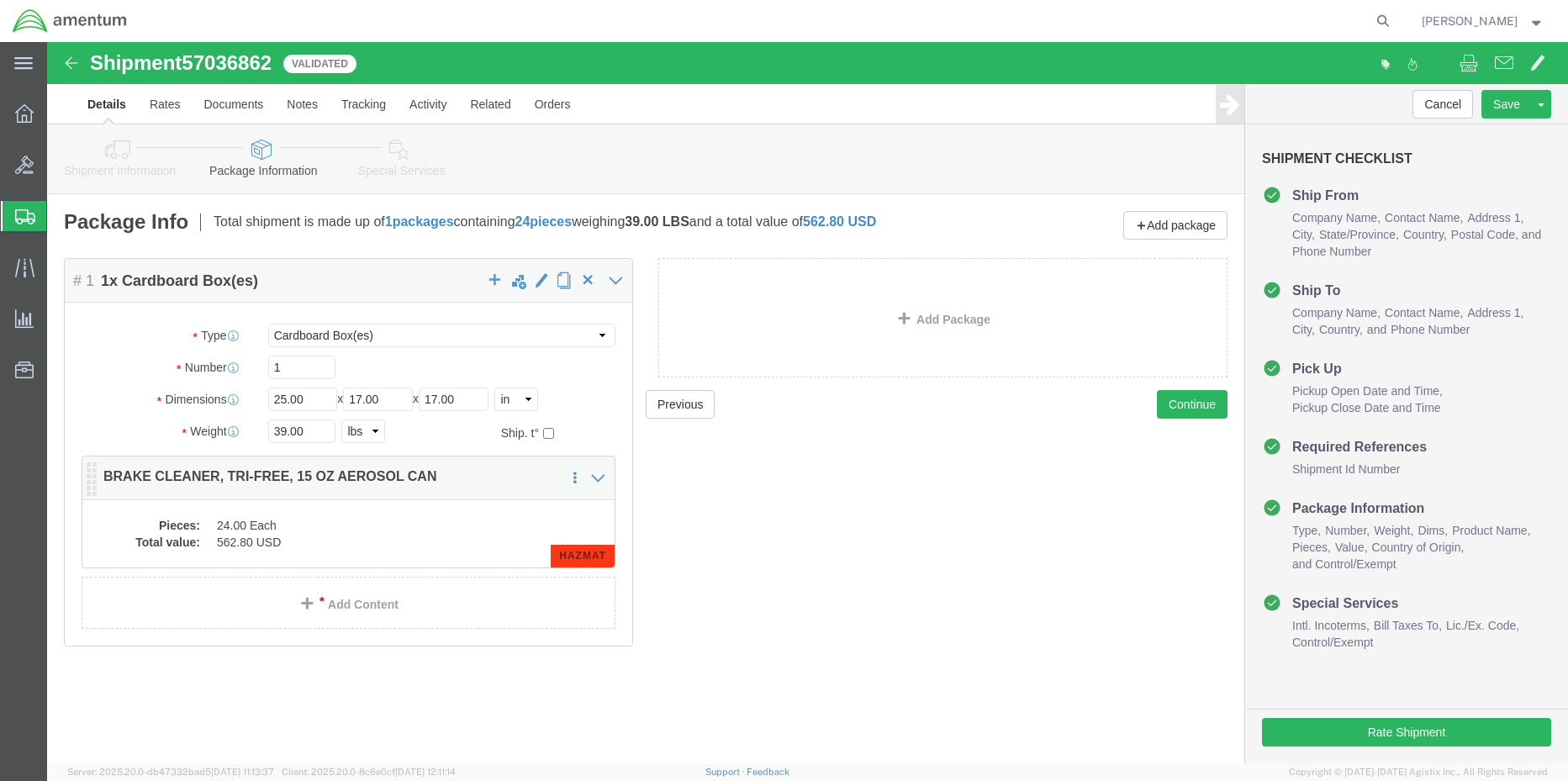
click dd "24.00 Each"
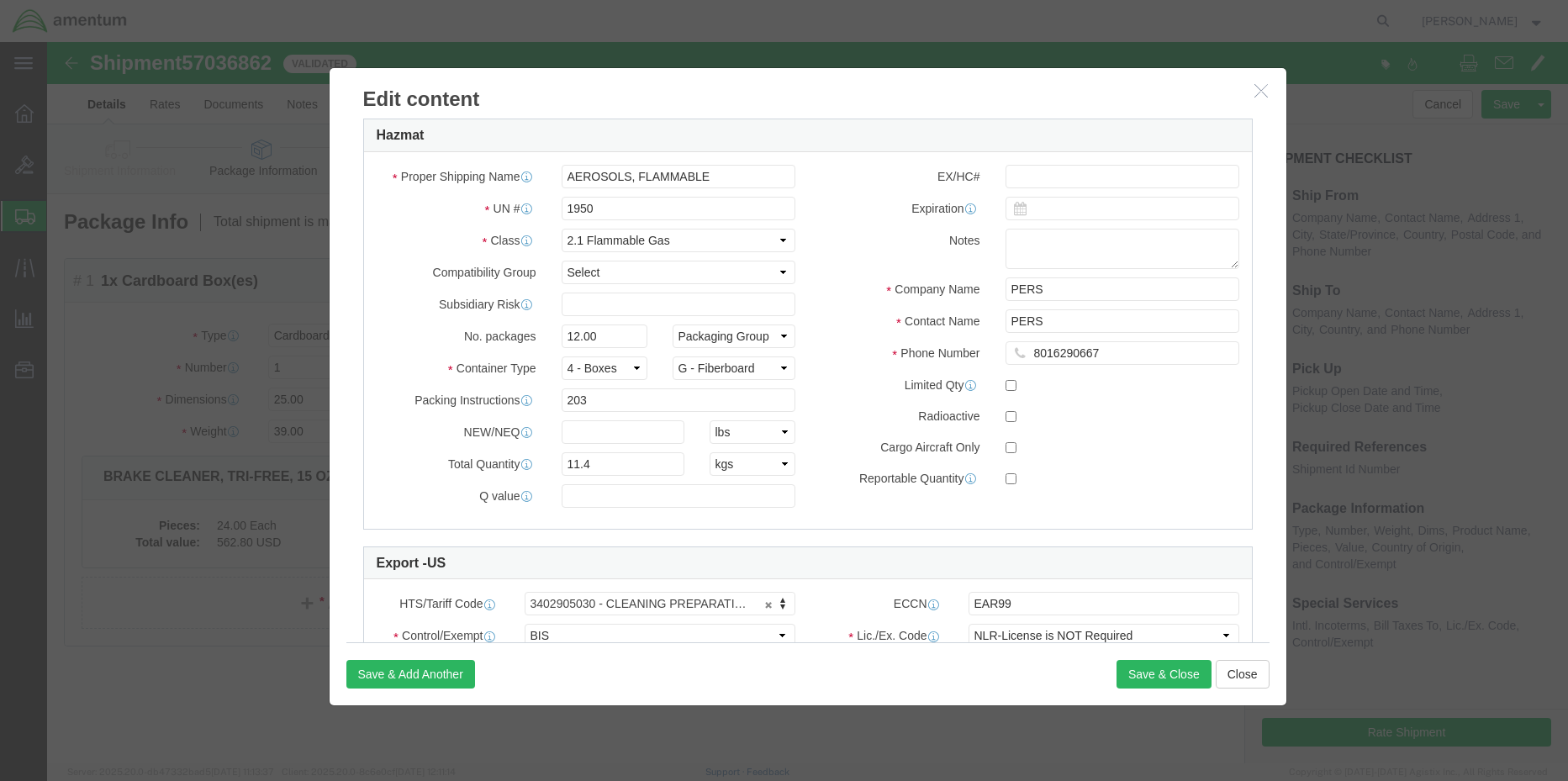
scroll to position [505, 0]
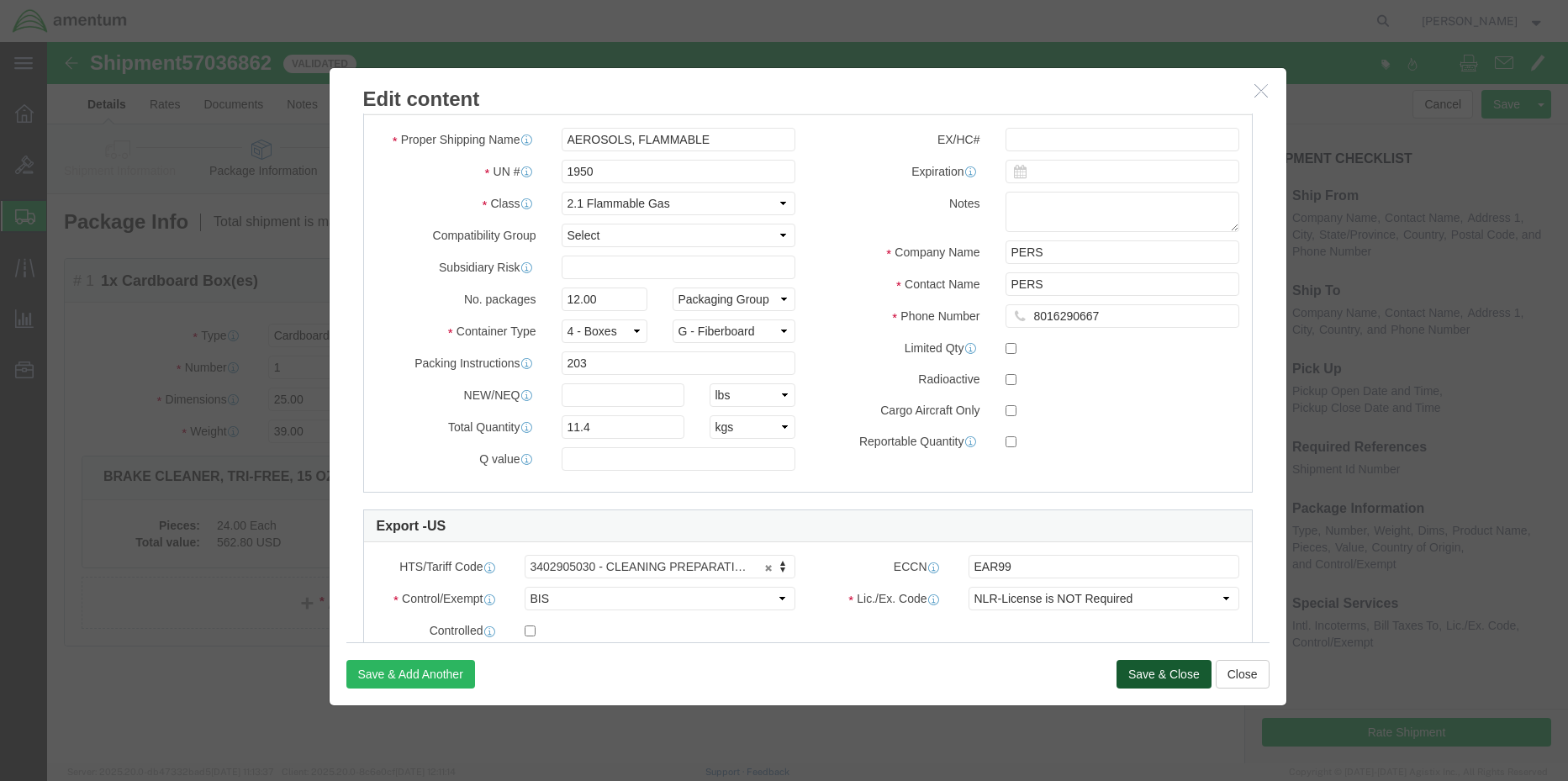
drag, startPoint x: 1110, startPoint y: 625, endPoint x: 1156, endPoint y: 670, distance: 64.4
click button "Save & Close"
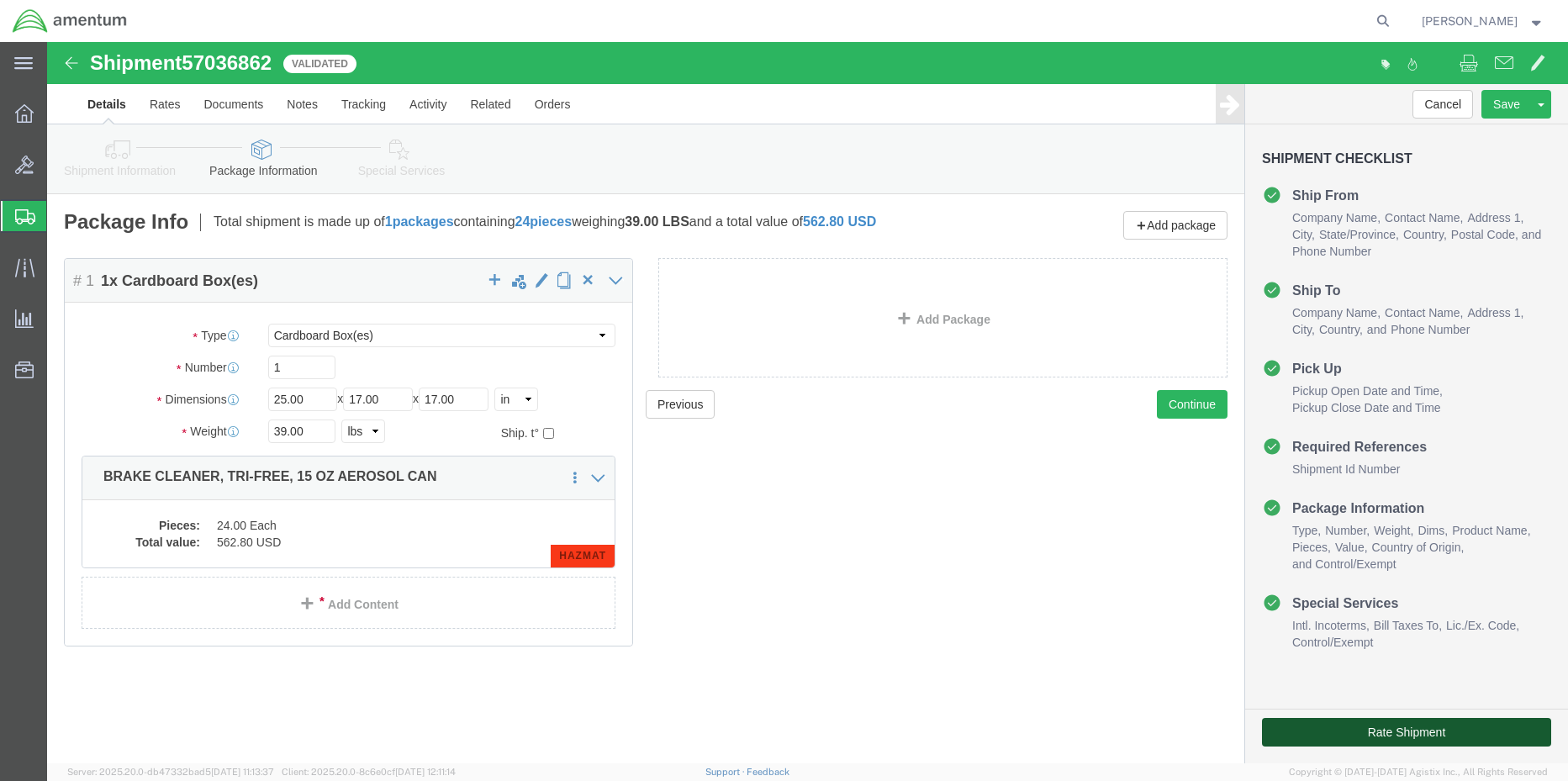
click button "Rate Shipment"
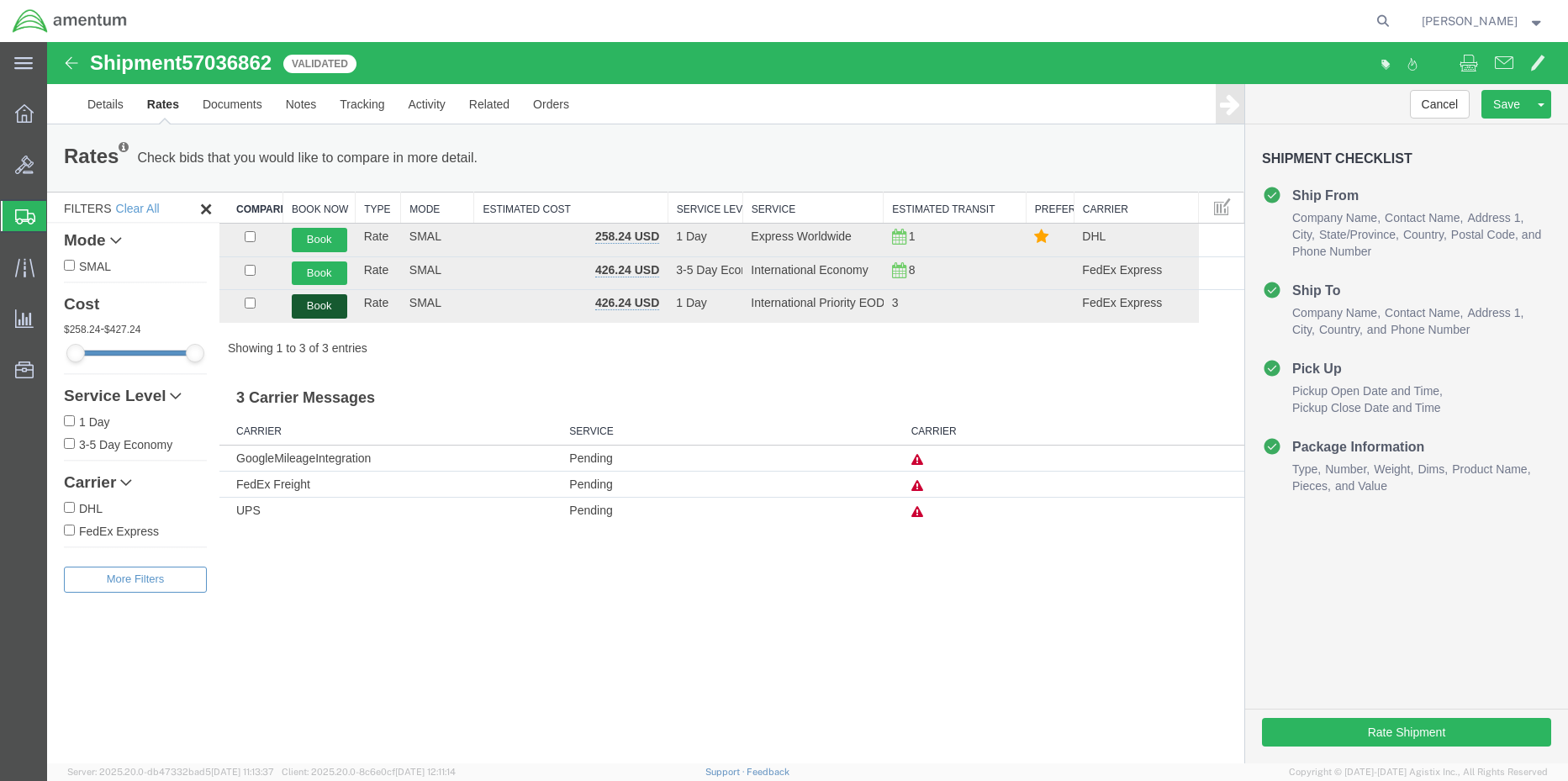
click at [304, 308] on button "Book" at bounding box center [319, 306] width 56 height 25
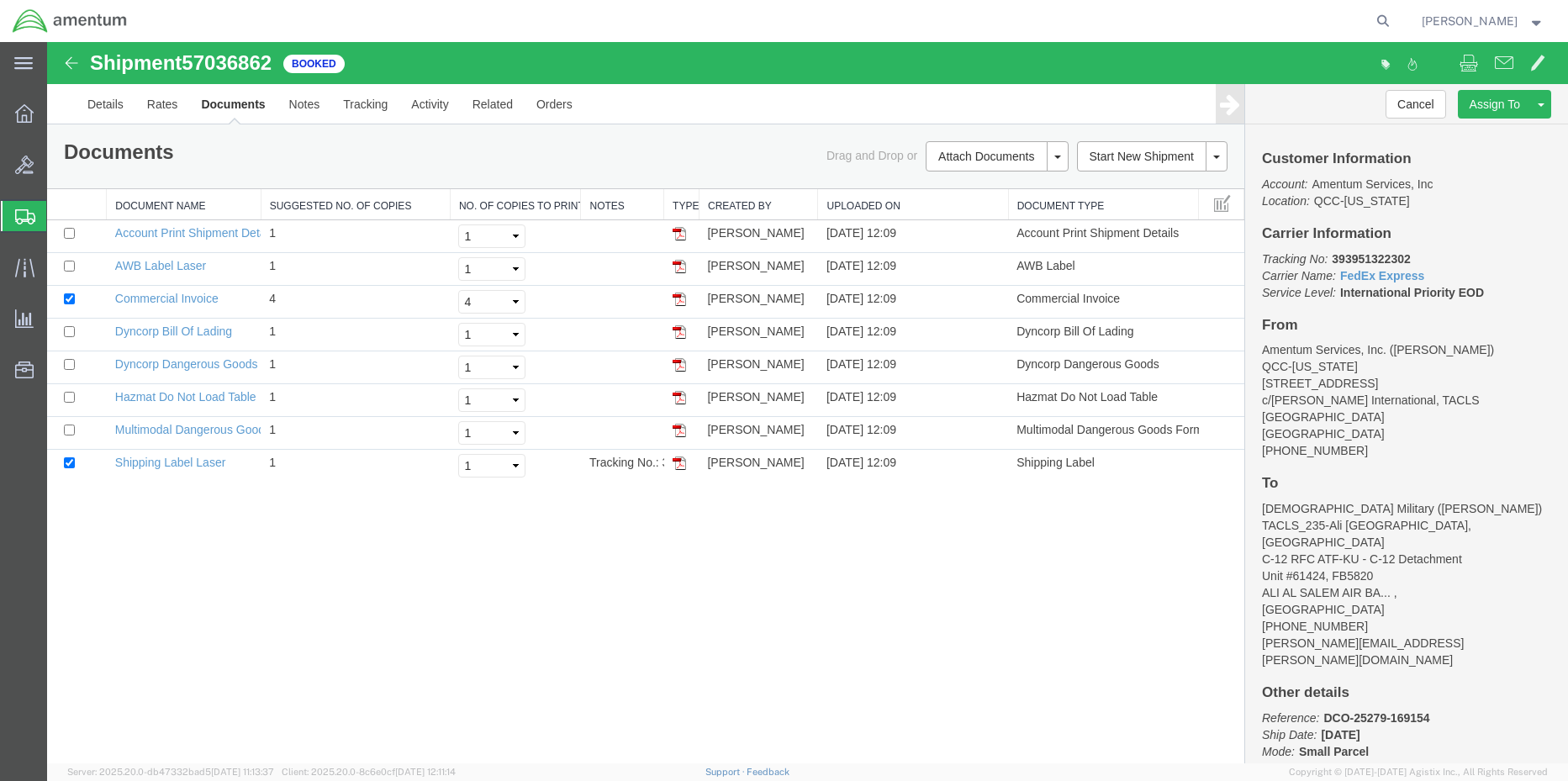
drag, startPoint x: 682, startPoint y: 459, endPoint x: 1562, endPoint y: 348, distance: 887.0
click at [682, 459] on img at bounding box center [679, 463] width 14 height 14
click at [679, 460] on img at bounding box center [679, 463] width 14 height 14
click at [682, 465] on img at bounding box center [679, 463] width 14 height 14
click at [682, 266] on img at bounding box center [679, 267] width 14 height 14
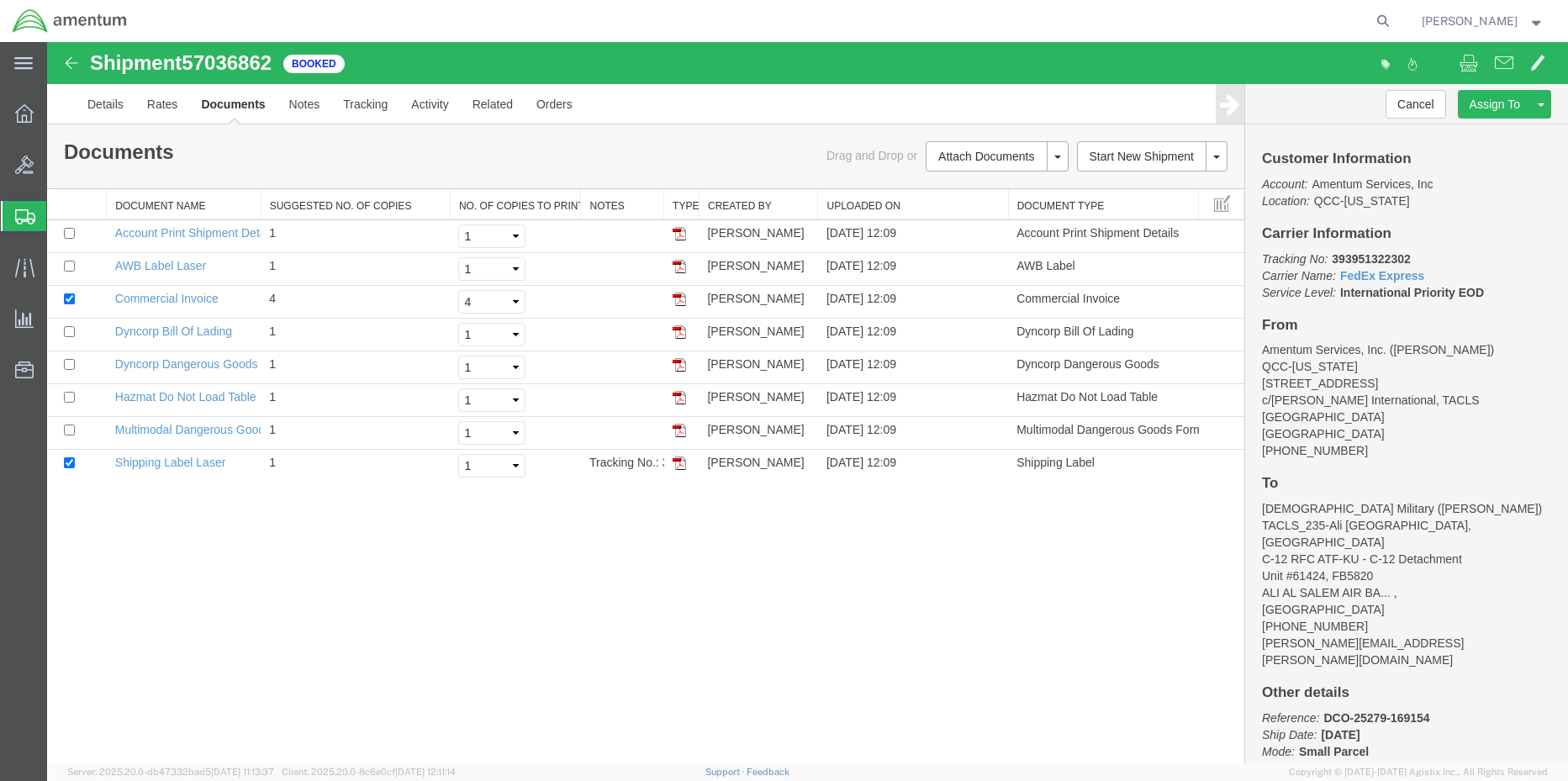
click at [0, 0] on span "Shipment Manager" at bounding box center [0, 0] width 0 height 0
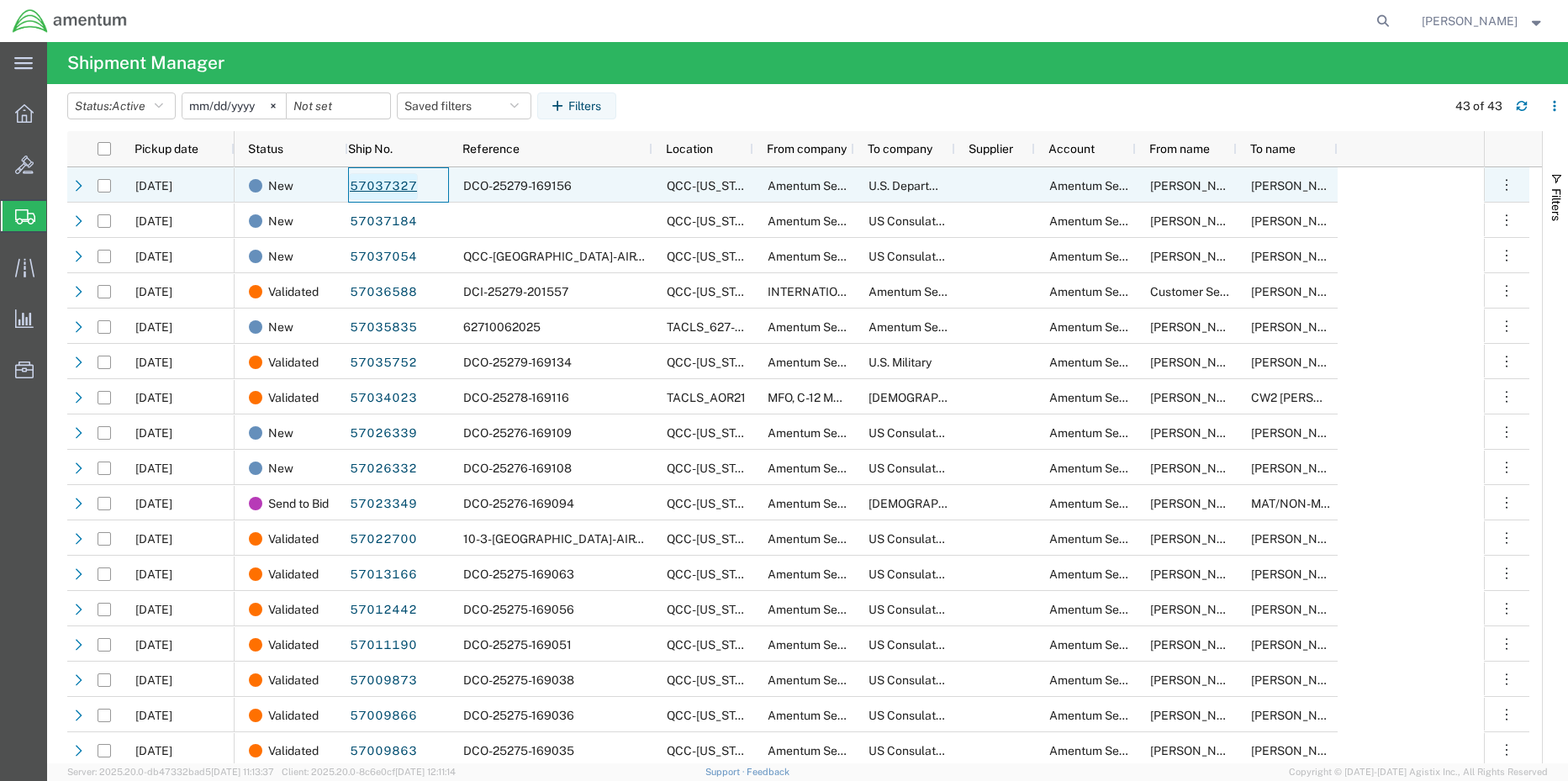
click at [391, 189] on link "57037327" at bounding box center [383, 186] width 69 height 26
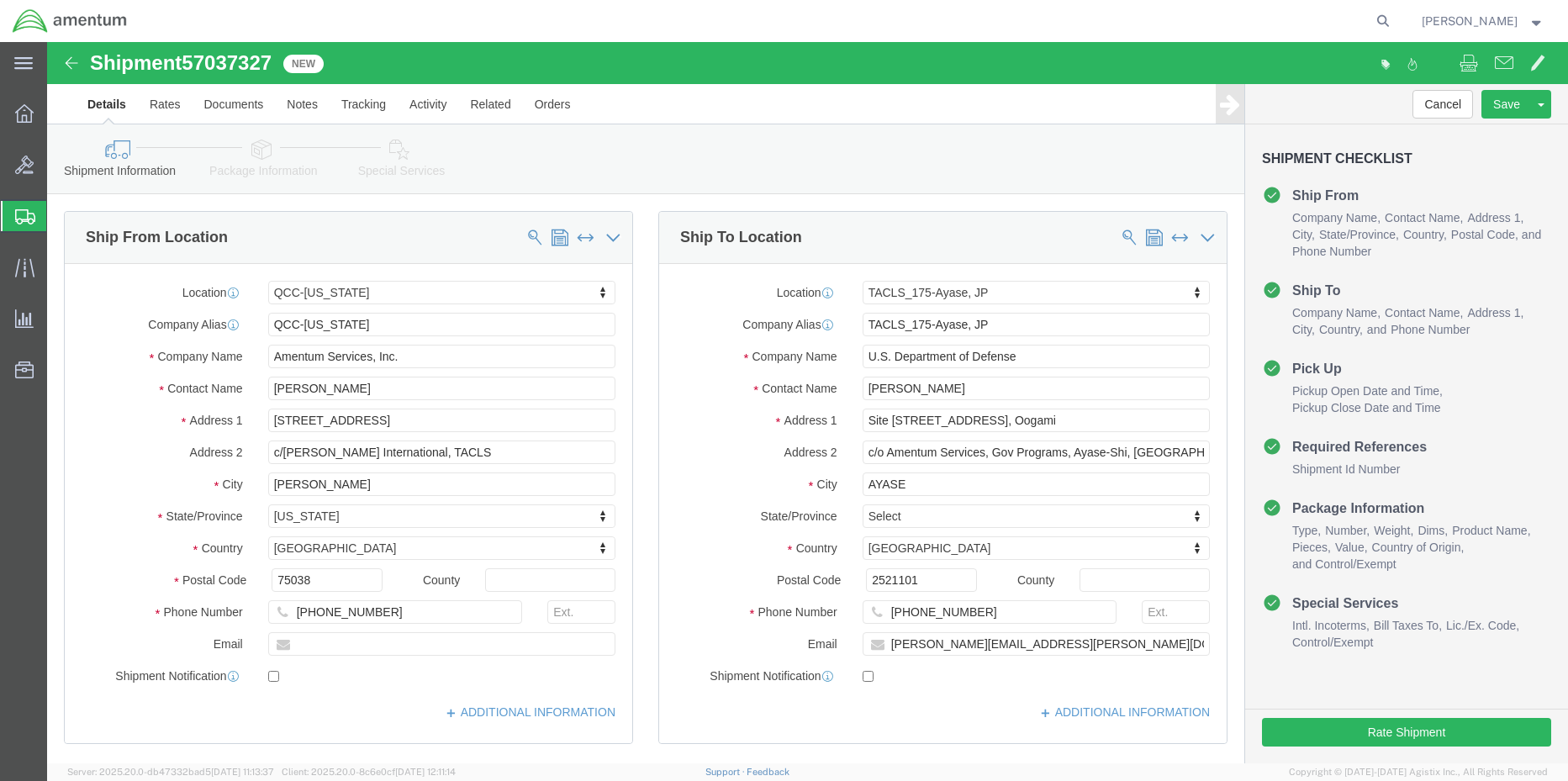
select select "42668"
select select "60371"
click icon
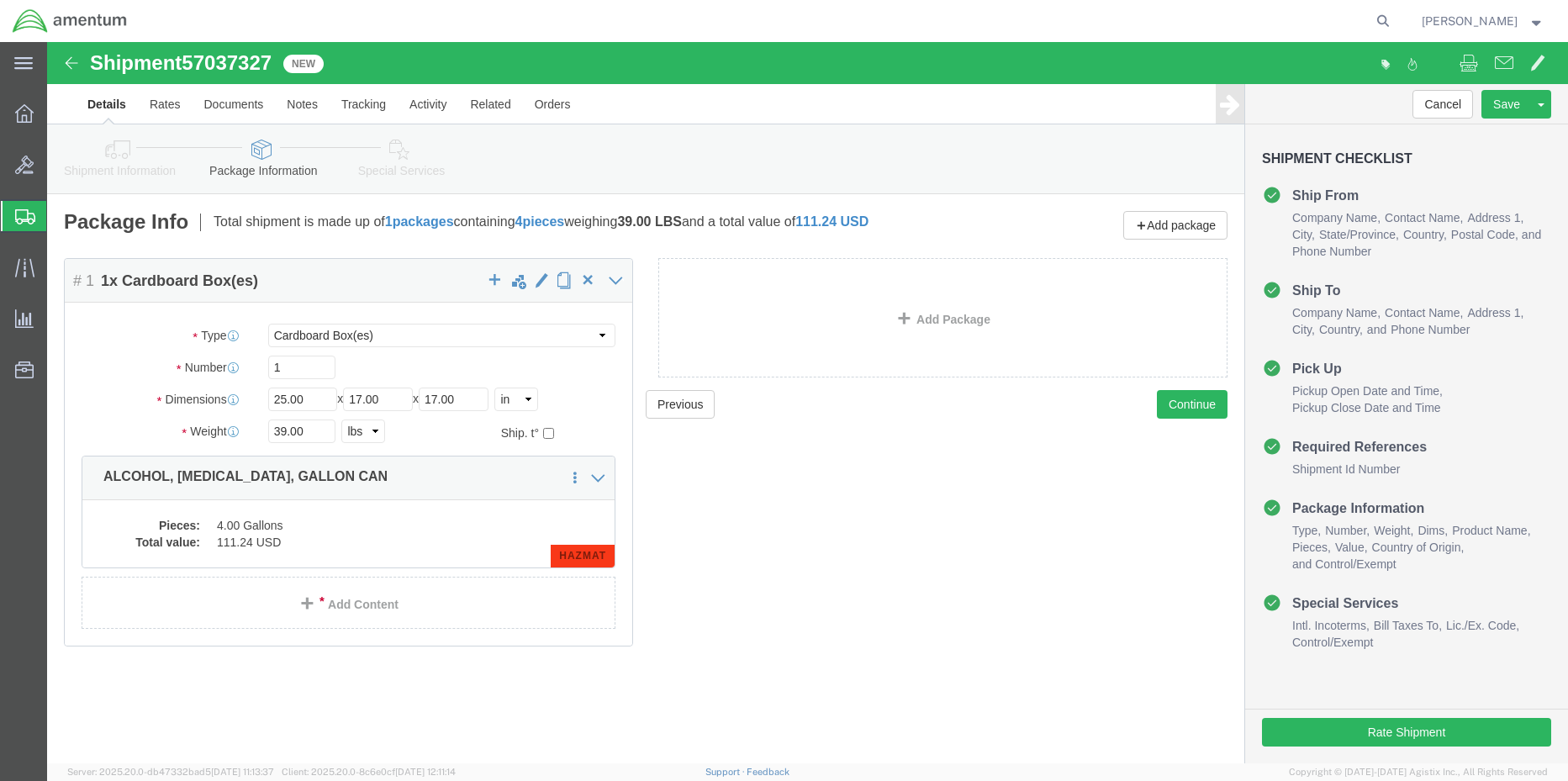
click div "Pieces: 4.00 Gallons Total value: 111.24 USD HAZMAT"
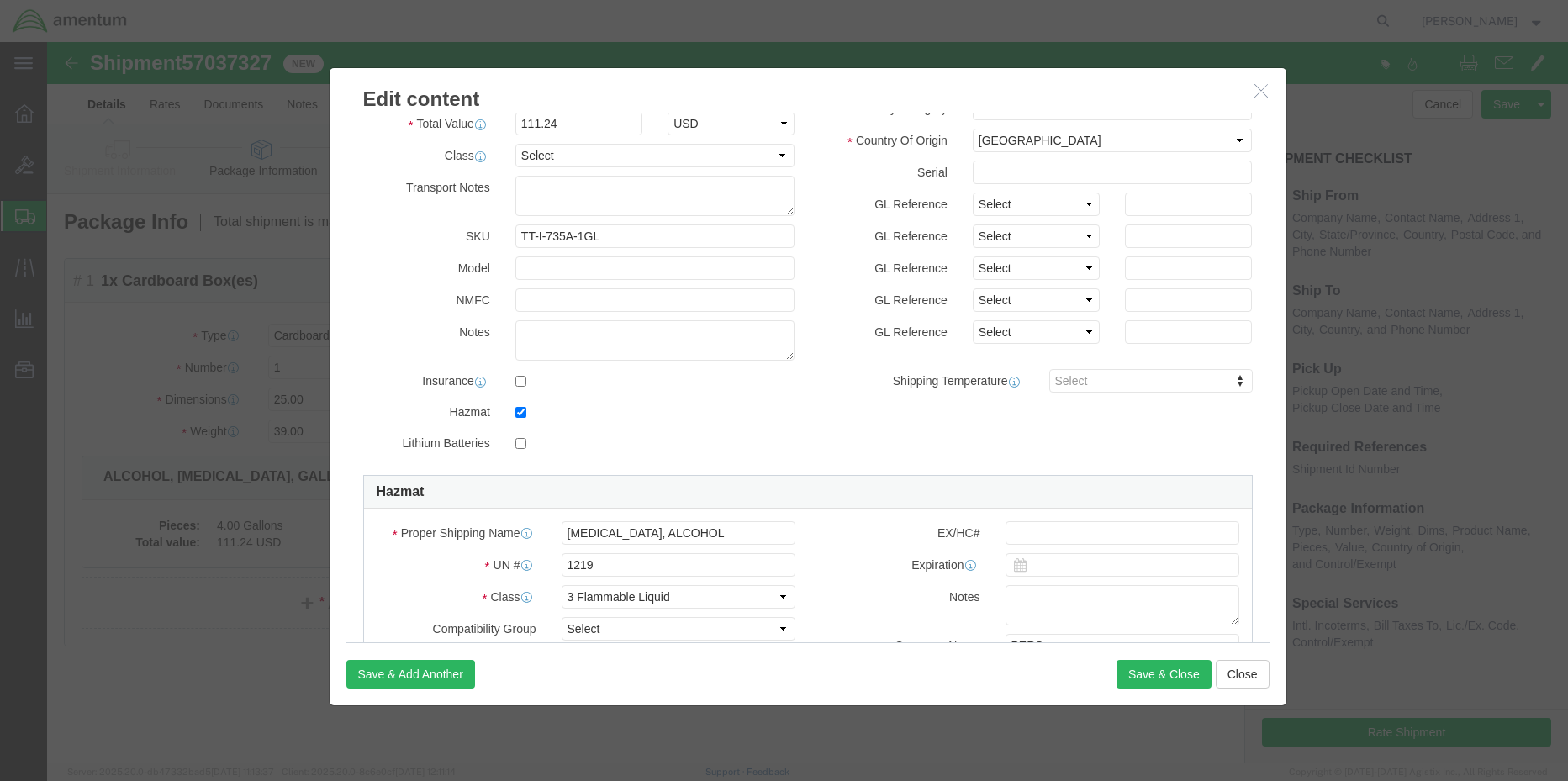
scroll to position [337, 0]
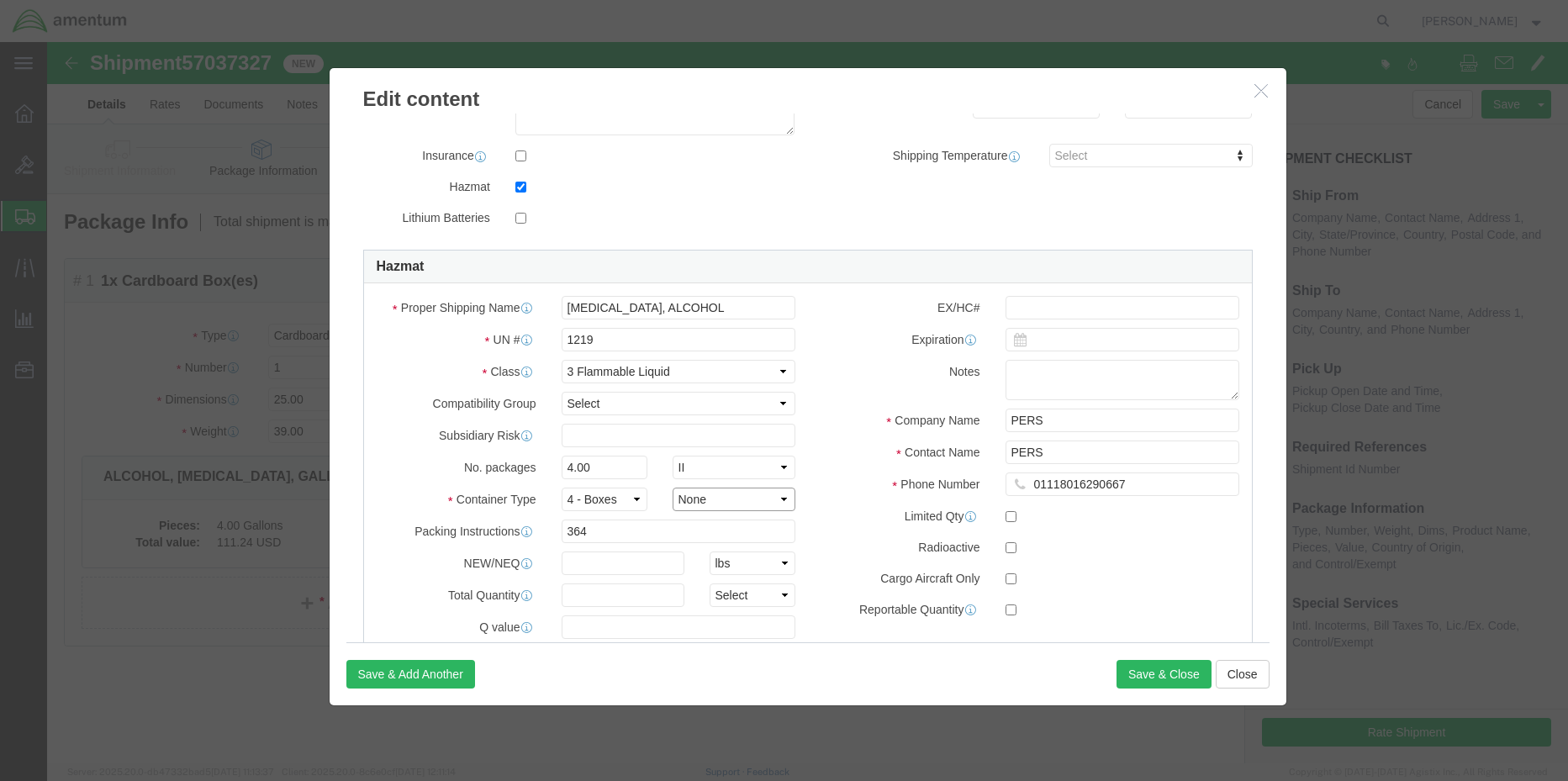
click select "Container Material A - Steel (all types and surface treatments) B - Aluminum C …"
select select "FIBERBOARD"
click select "Container Material A - Steel (all types and surface treatments) B - Aluminum C …"
click input "text"
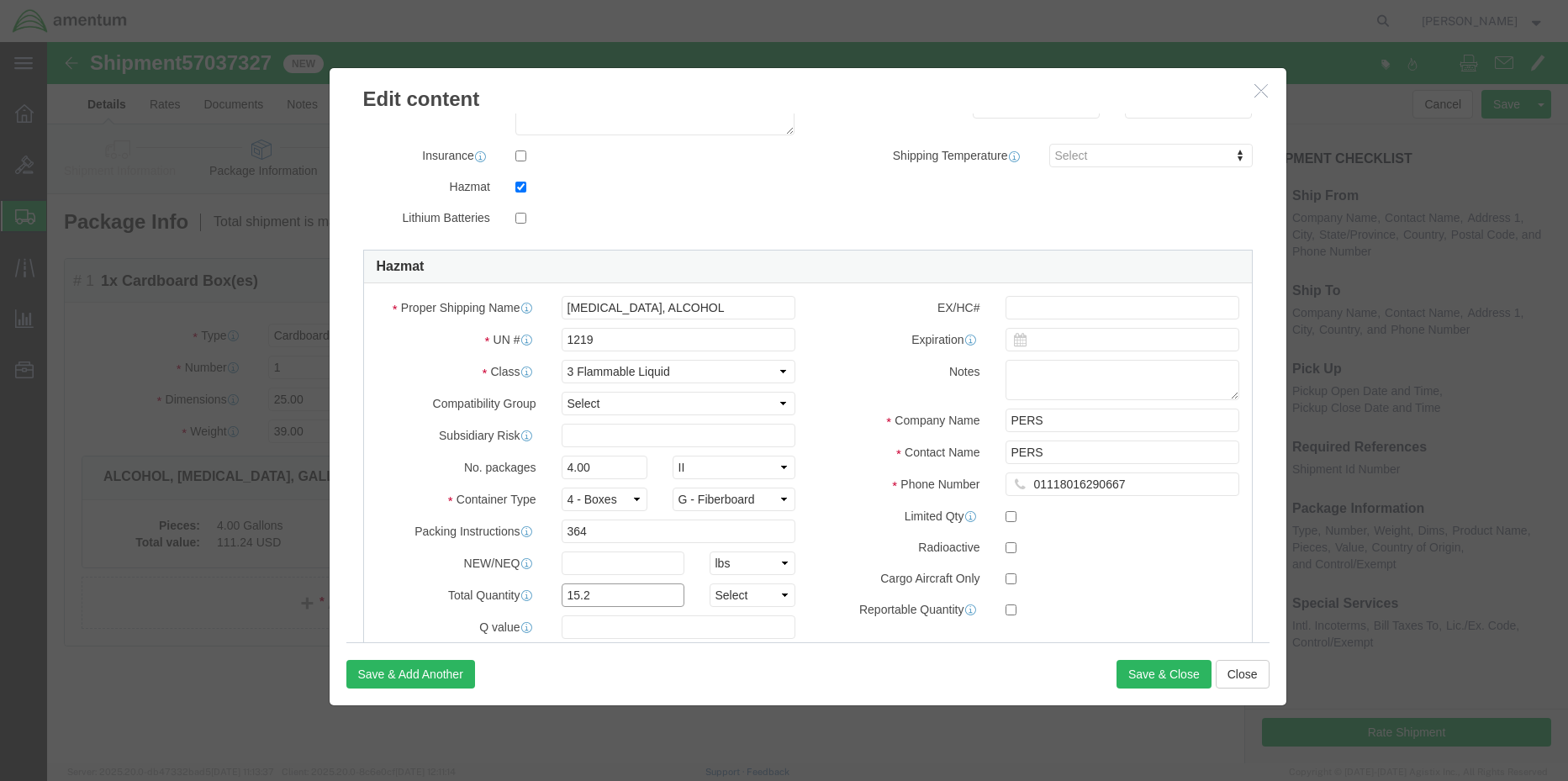
type input "15.2"
select select "L"
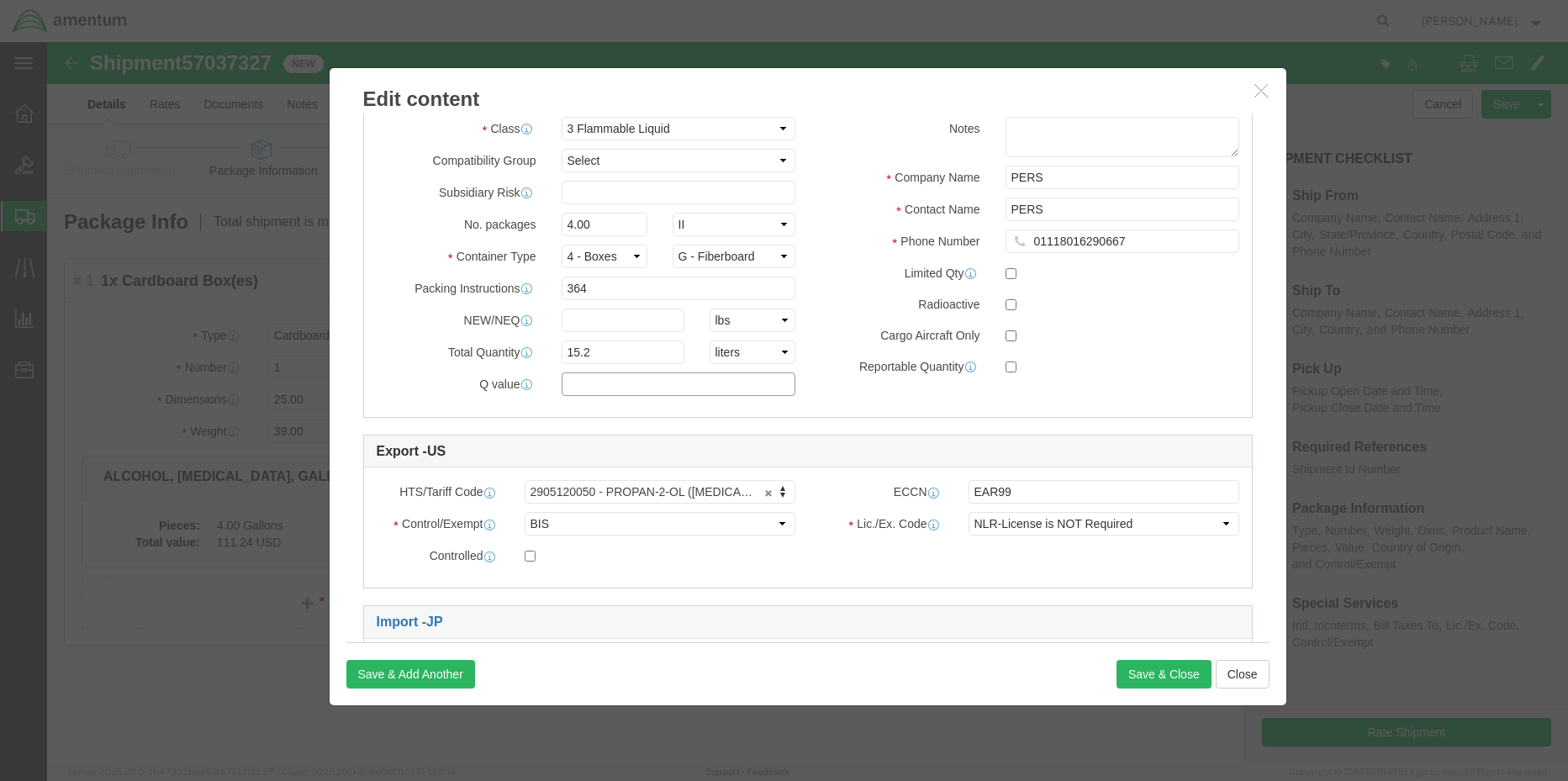
scroll to position [367, 0]
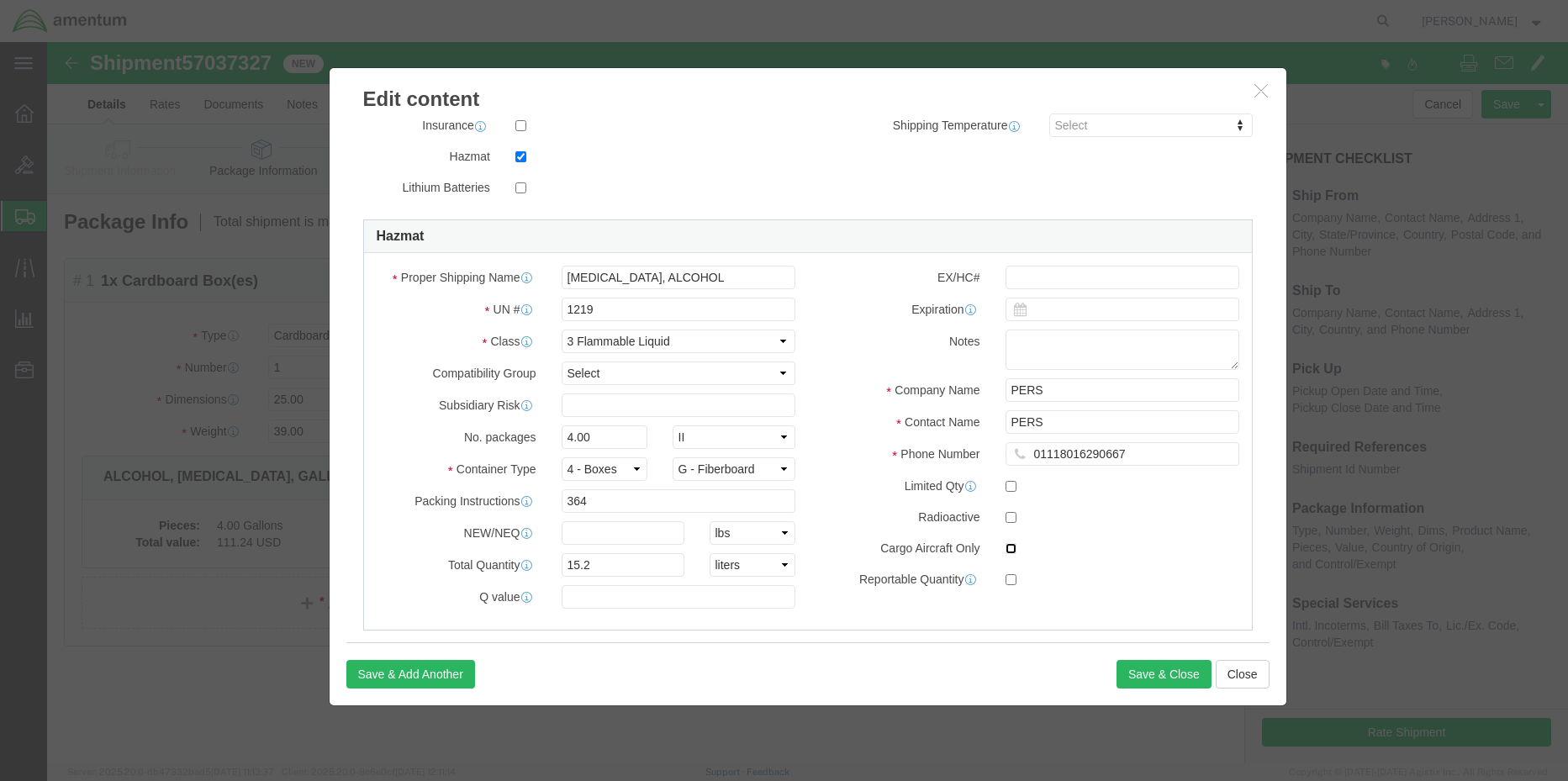
click input "checkbox"
checkbox input "true"
drag, startPoint x: 559, startPoint y: 396, endPoint x: 500, endPoint y: 394, distance: 59.0
click div "4.00"
type input "1"
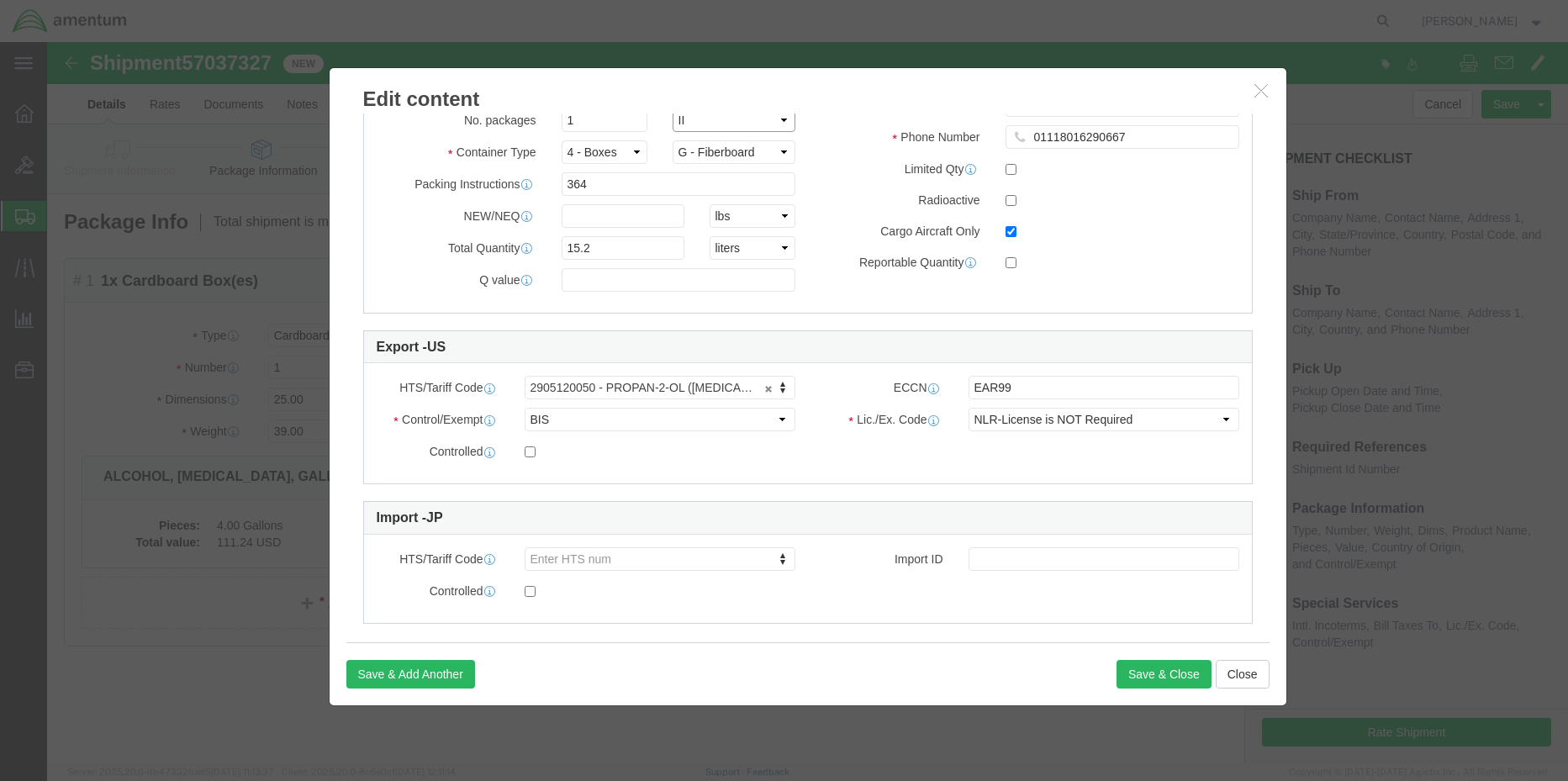
scroll to position [703, 0]
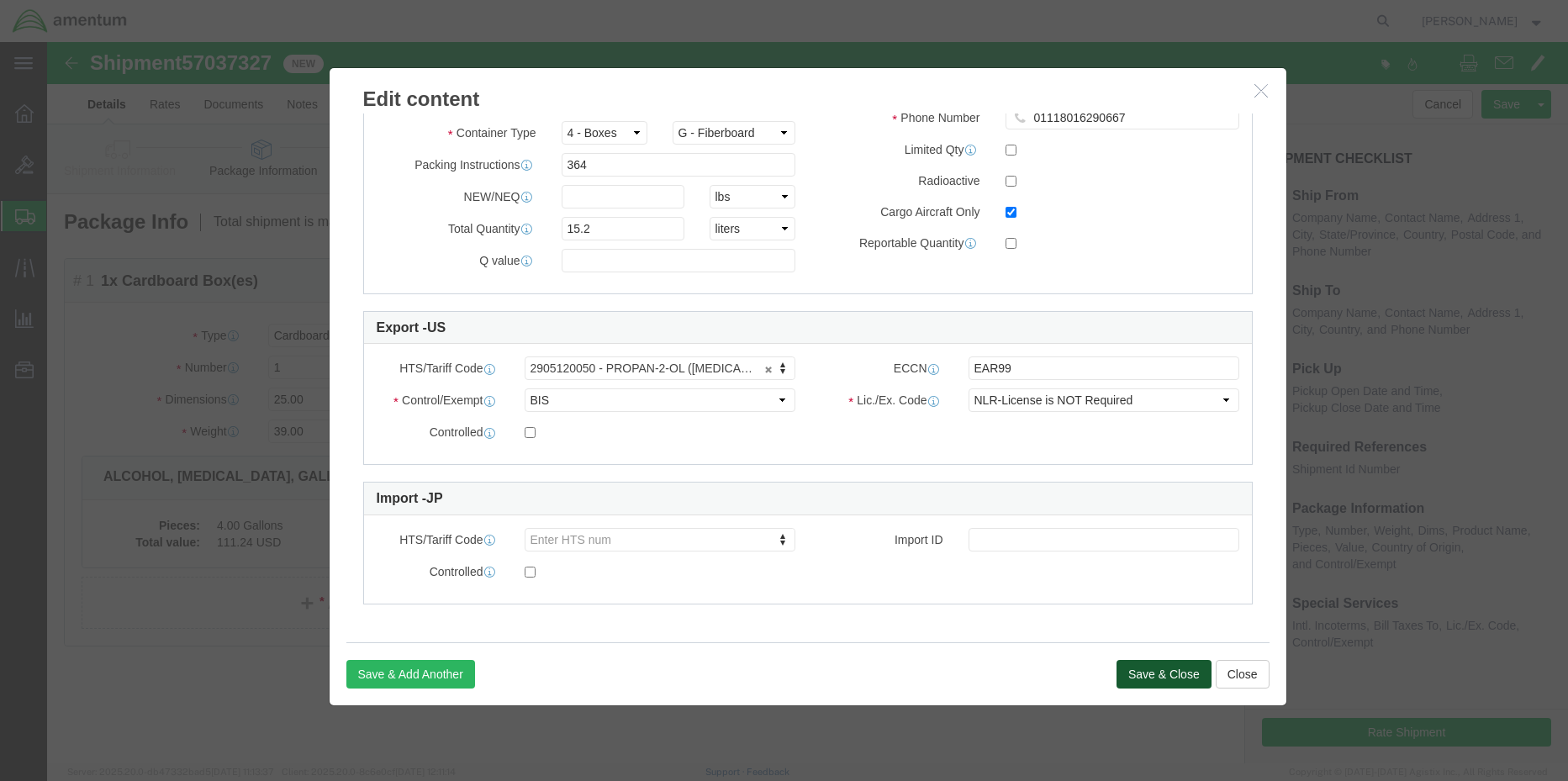
click button "Save & Close"
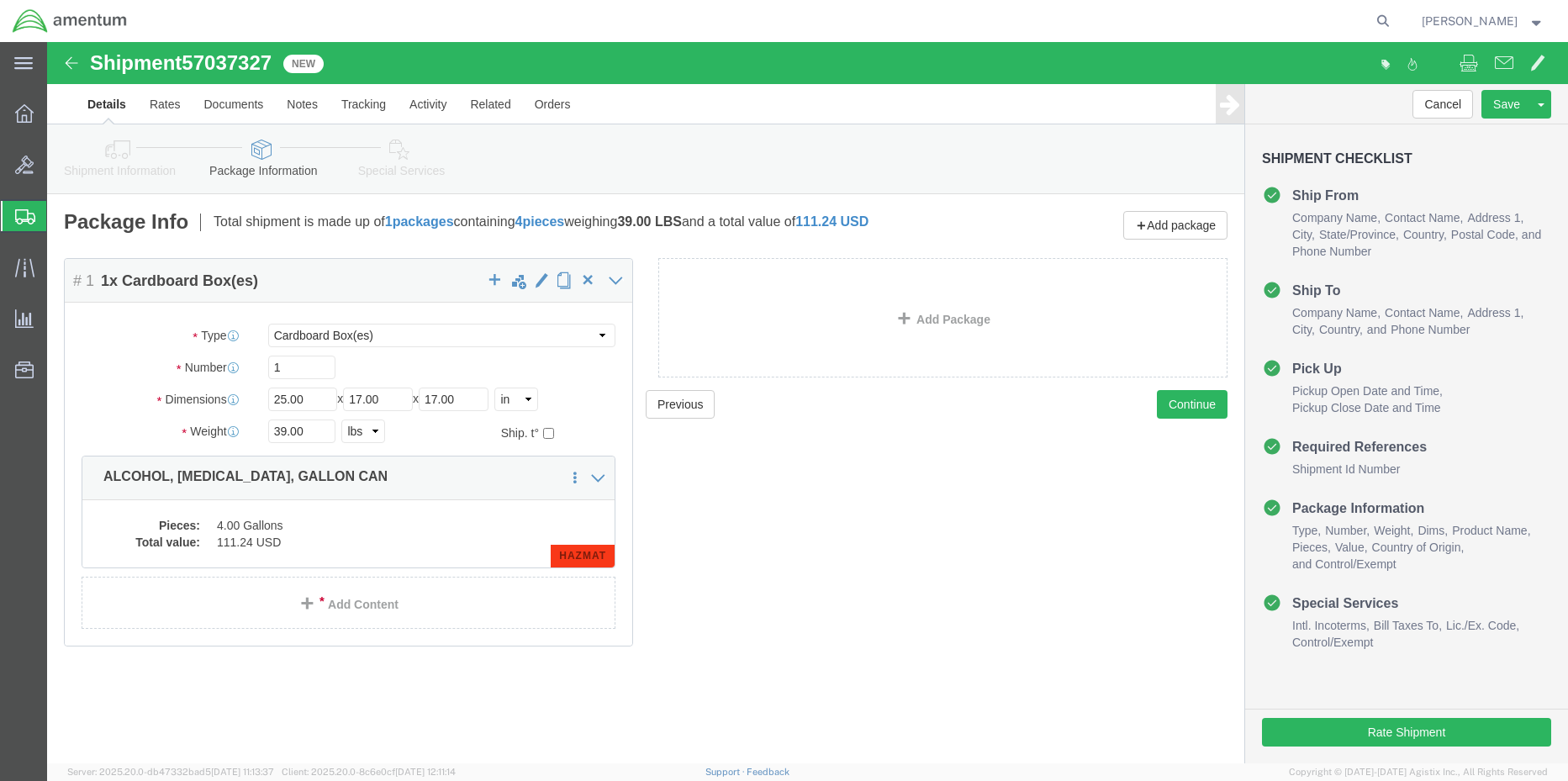
click icon
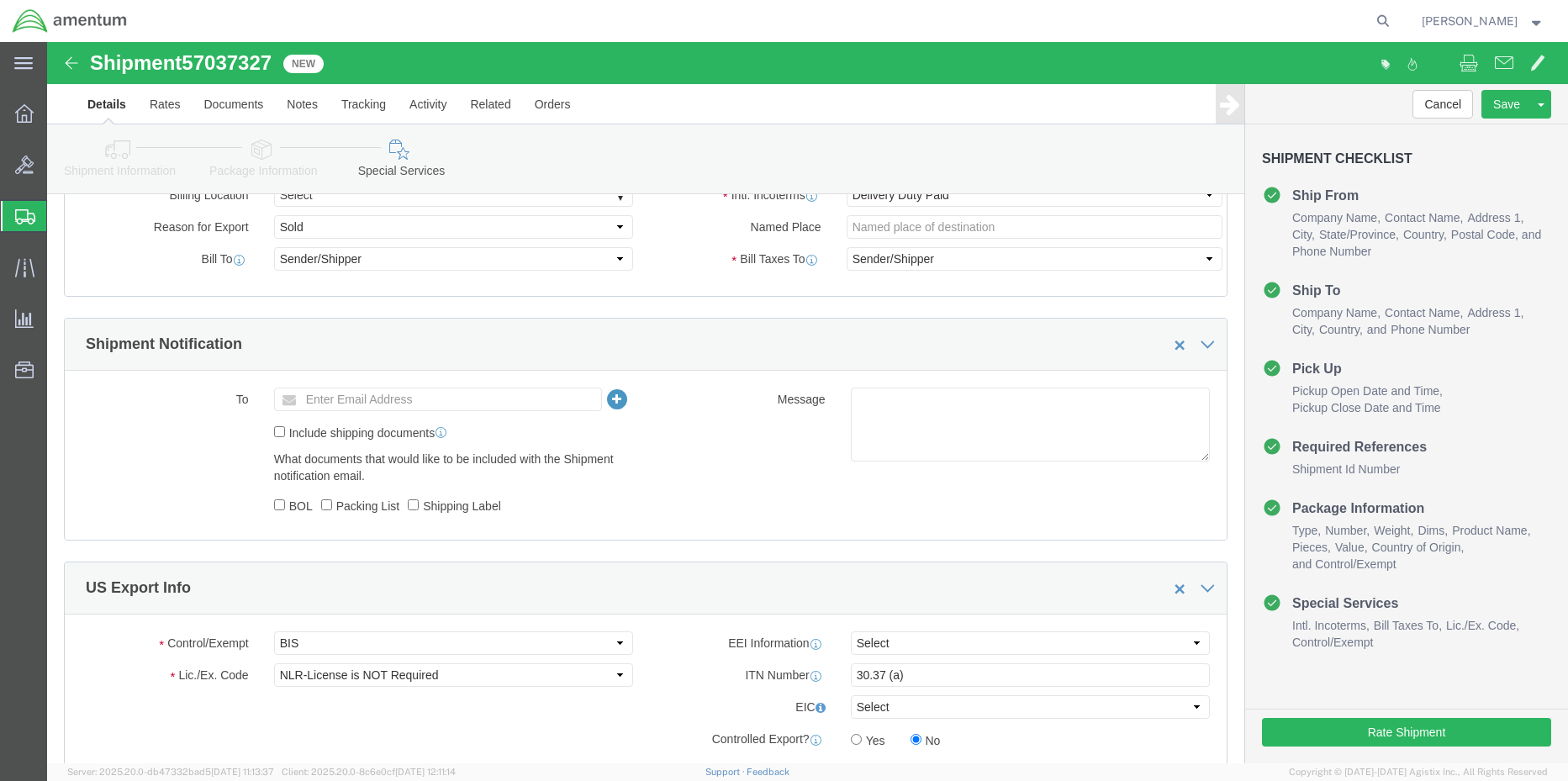
scroll to position [1093, 0]
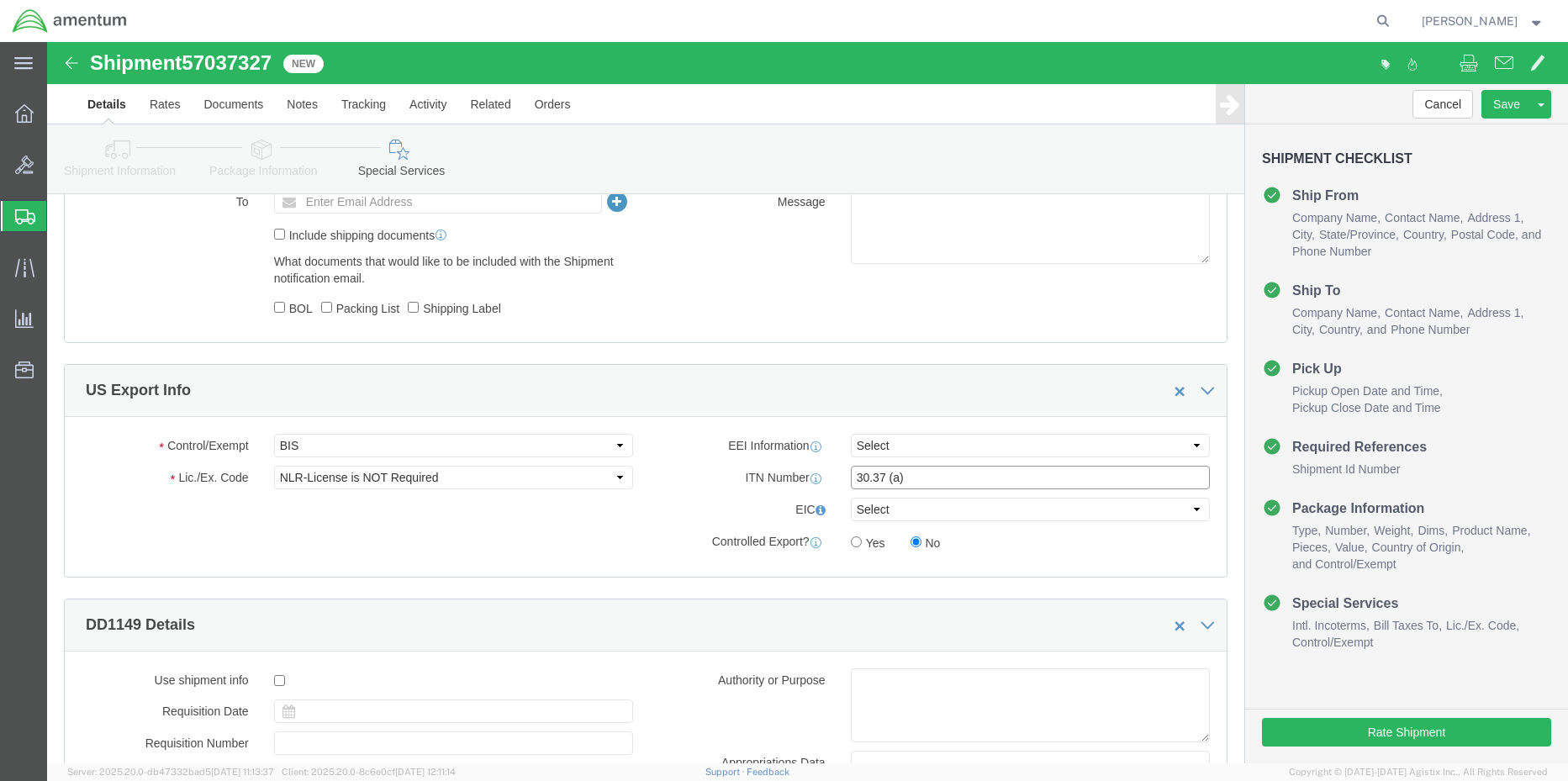
drag, startPoint x: 877, startPoint y: 437, endPoint x: 709, endPoint y: 440, distance: 168.0
click div "ITN Number 30.37 (a)"
click select "Select ATF BIS DEA EPA FDA FTR ITAR OFAC Other (OPA)"
select select "FTR"
click select "Select ATF BIS DEA EPA FDA FTR ITAR OFAC Other (OPA)"
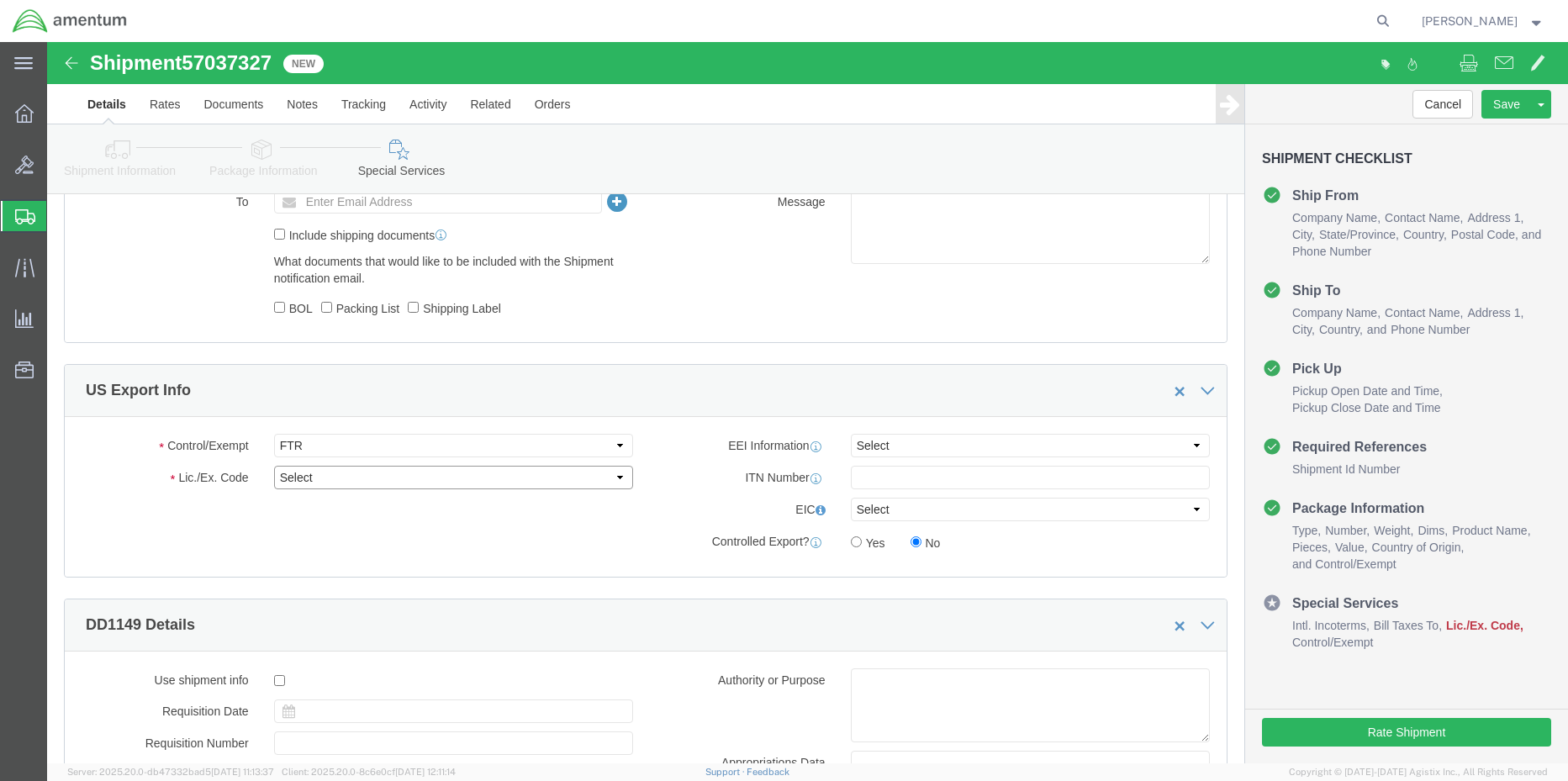
click select "Select 30.2(d)(2) 30.36 30.37(a) 30.37(f) 30.37(g) 30.37(h) 30.37(i) 30.37(j) 3…"
select select "30.37(a)"
click select "Select 30.2(d)(2) 30.36 30.37(a) 30.37(f) 30.37(g) 30.37(h) 30.37(i) 30.37(j) 3…"
click select "Select AES-Direct EEI Carrier File EEI EEI Exempt"
select select "EXEM"
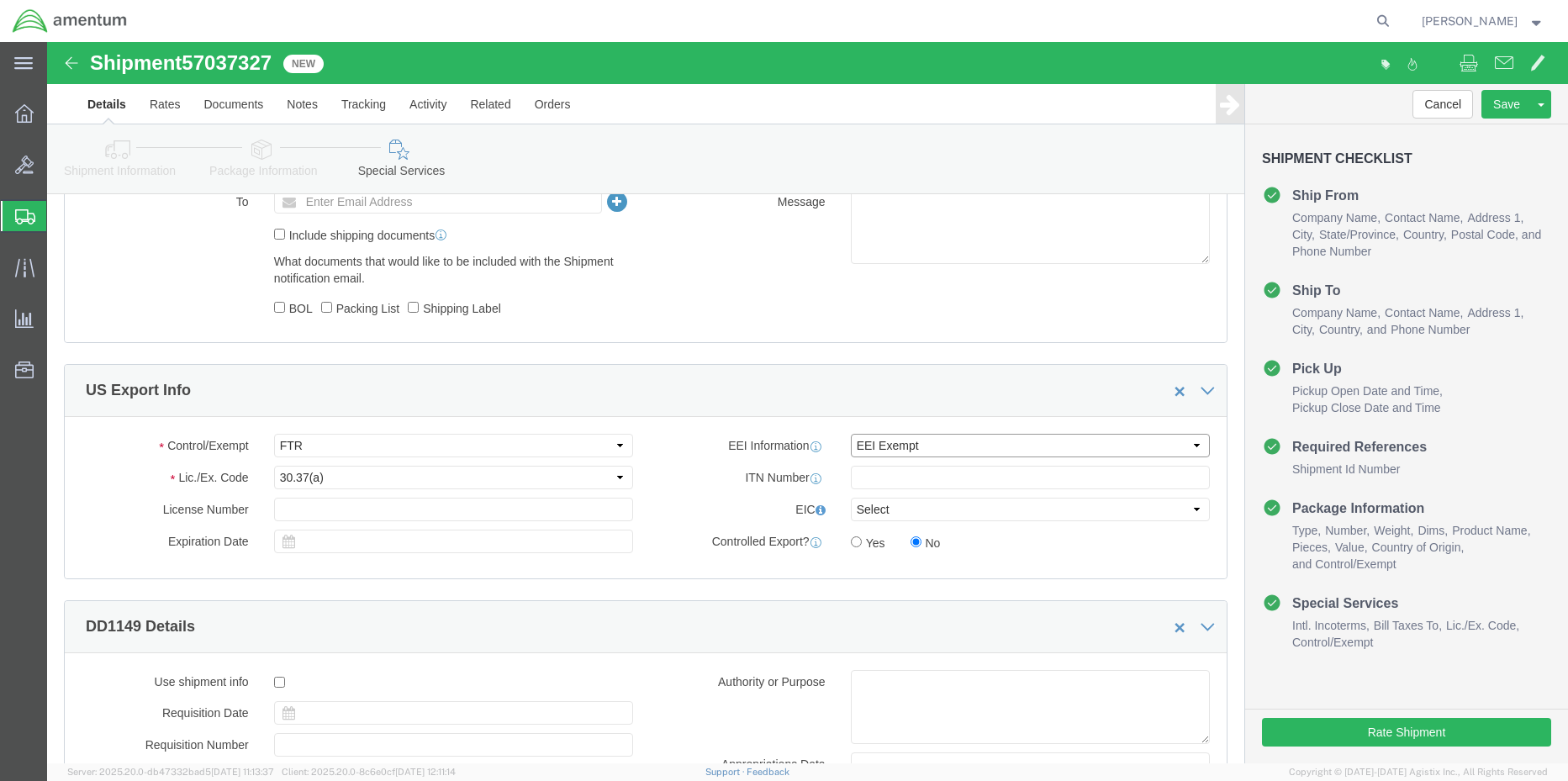
click select "Select AES-Direct EEI Carrier File EEI EEI Exempt"
click button "Rate Shipment"
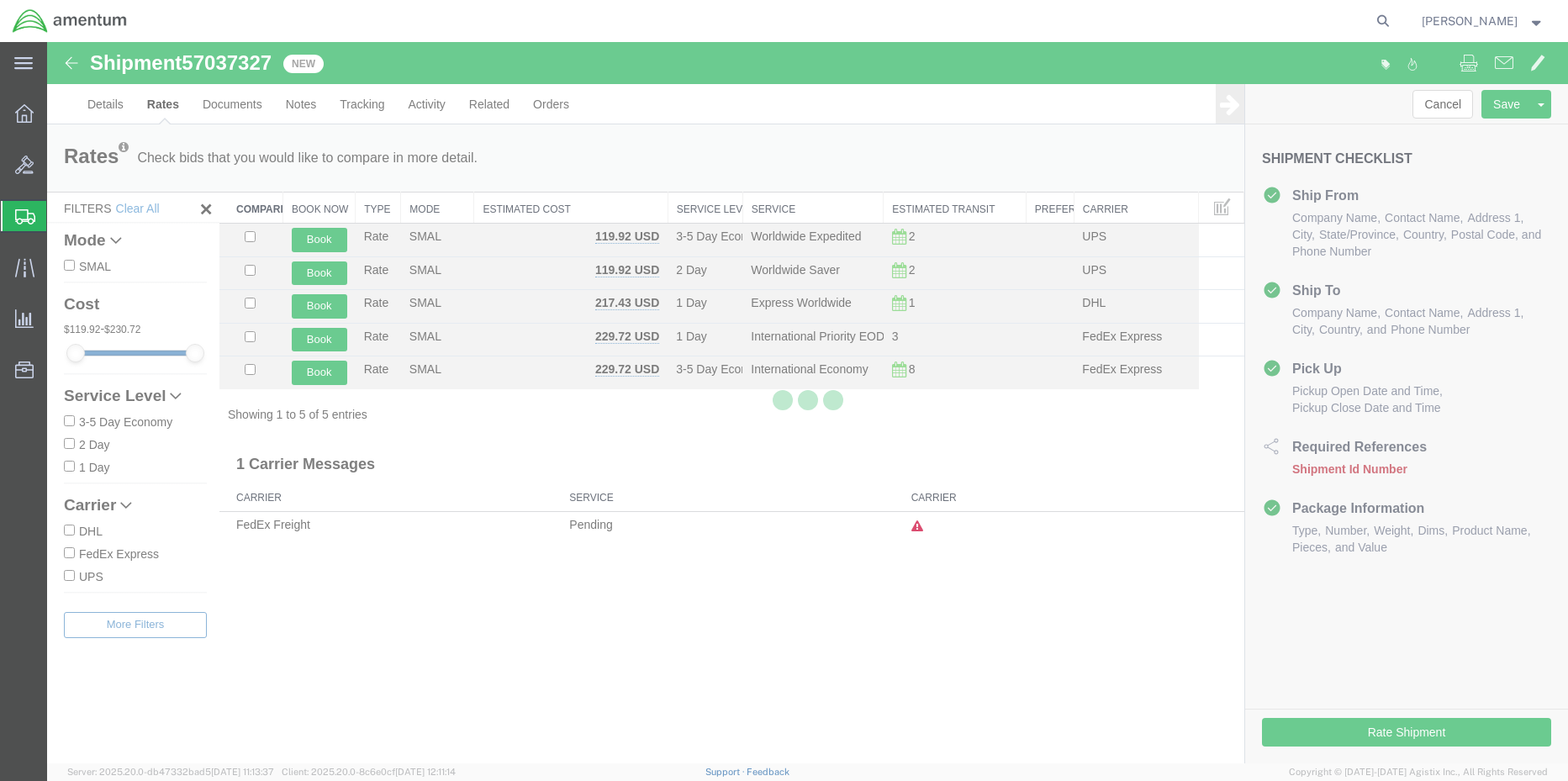
scroll to position [0, 0]
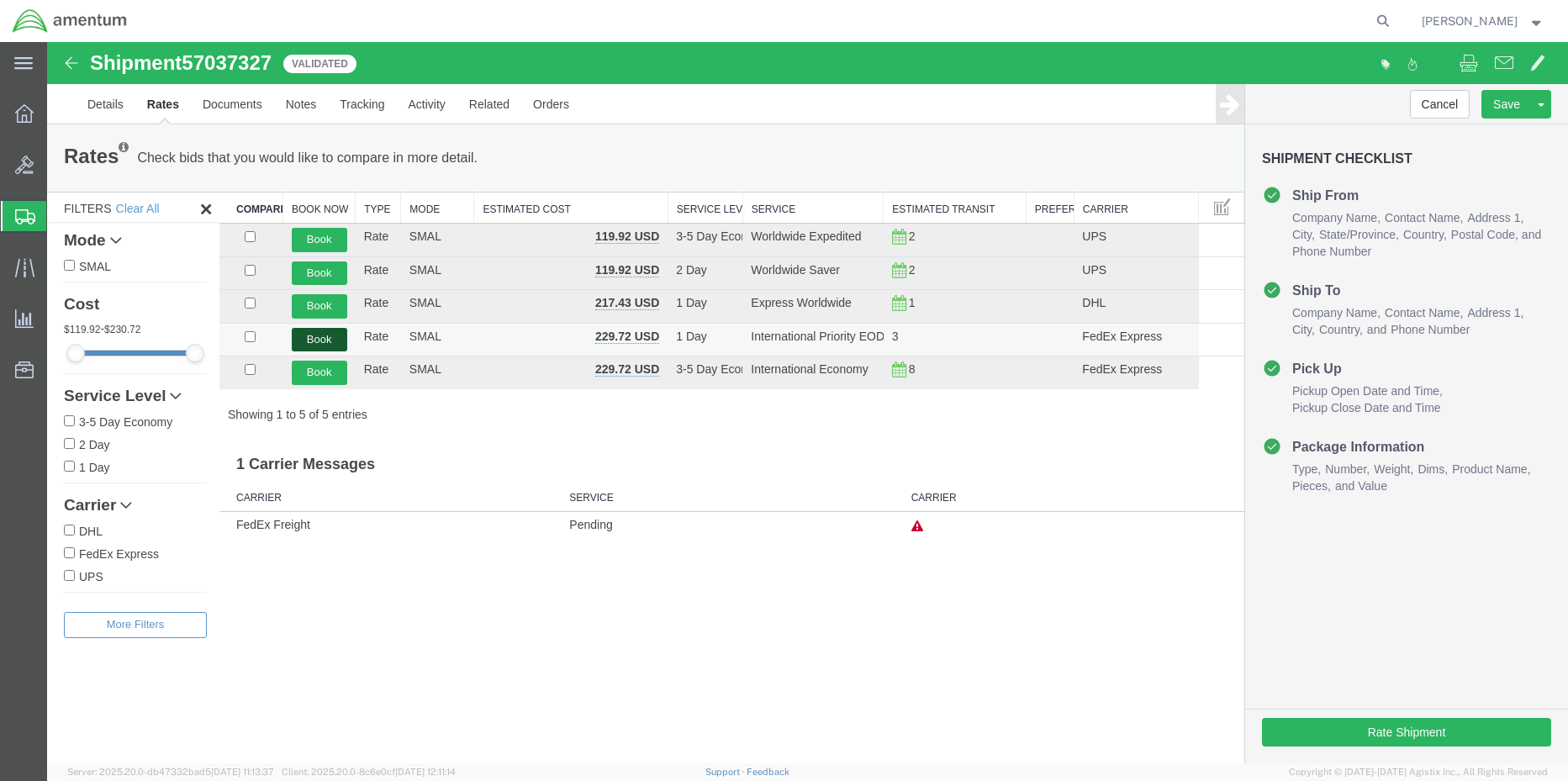
click at [313, 338] on button "Book" at bounding box center [319, 340] width 56 height 25
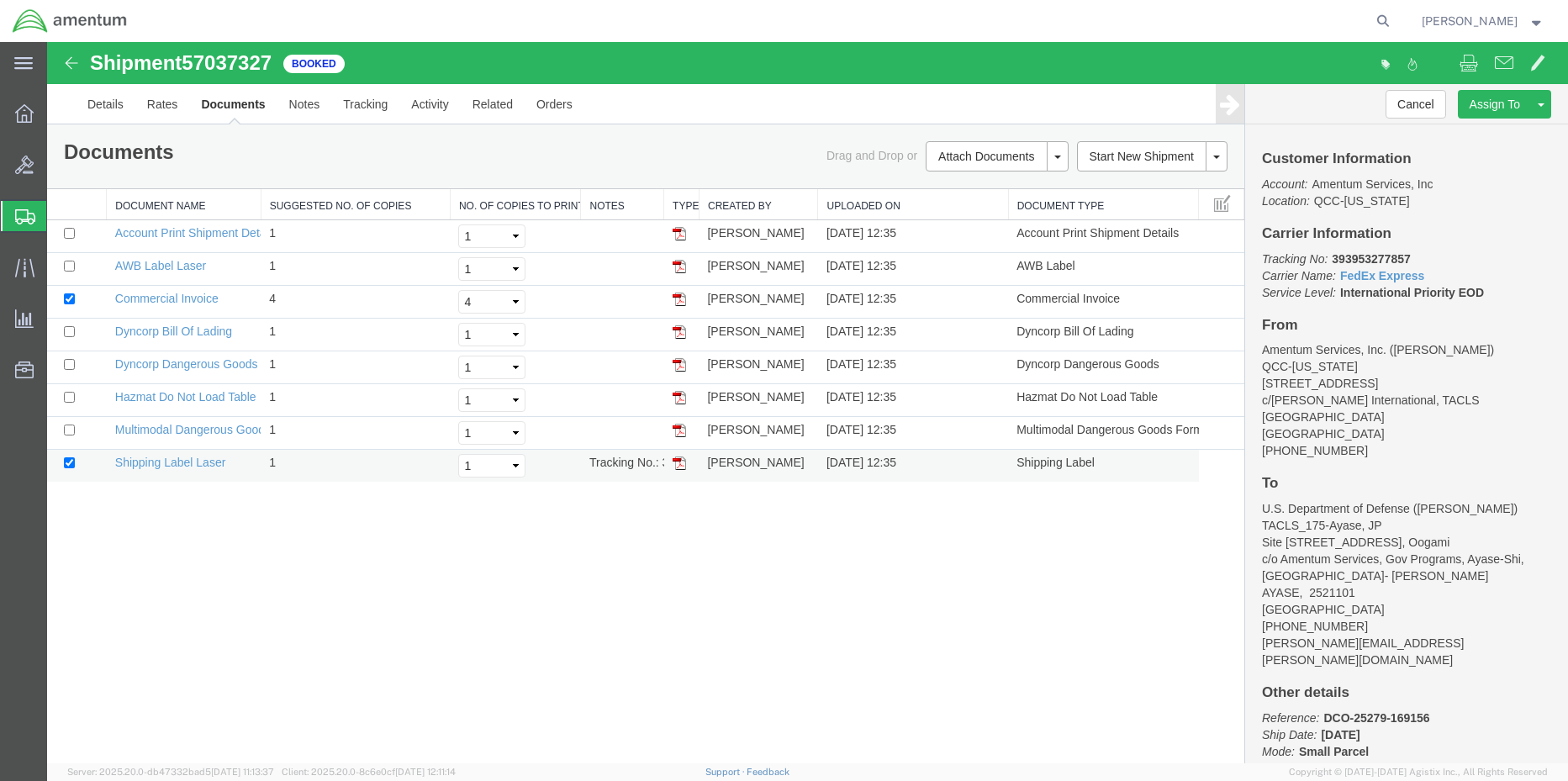
click at [680, 464] on img at bounding box center [679, 463] width 14 height 14
click at [674, 267] on img at bounding box center [679, 267] width 14 height 14
